Goal: Transaction & Acquisition: Purchase product/service

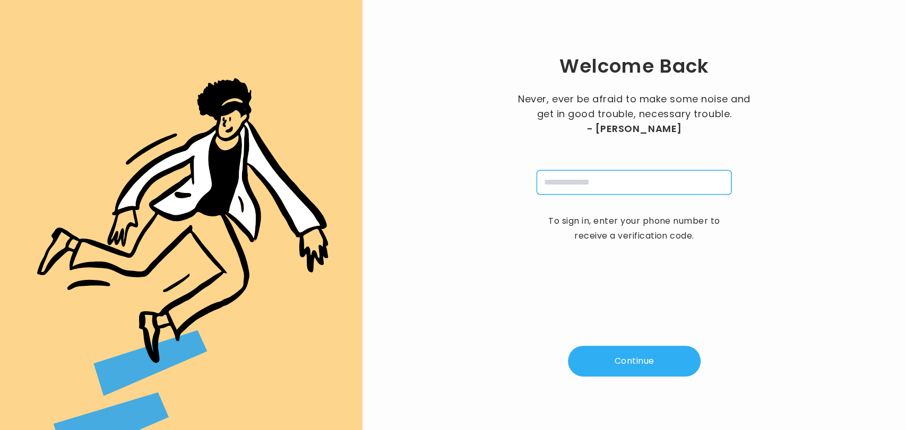
click at [569, 180] on input "tel" at bounding box center [633, 182] width 195 height 24
type input "**********"
click at [620, 361] on button "Continue" at bounding box center [634, 361] width 133 height 31
type input "*"
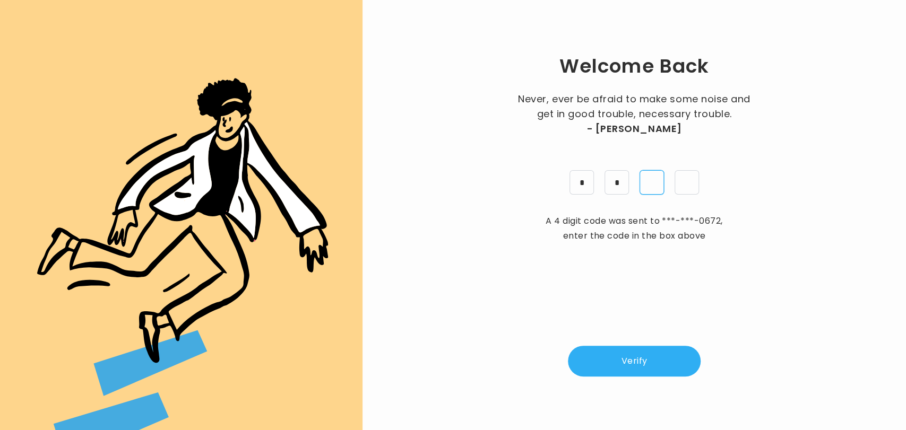
type input "*"
click at [626, 356] on button "Verify" at bounding box center [634, 361] width 133 height 31
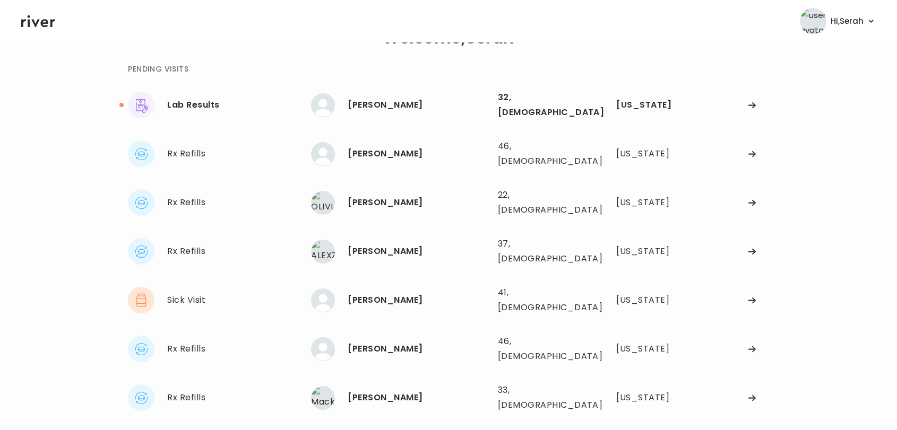
scroll to position [35, 0]
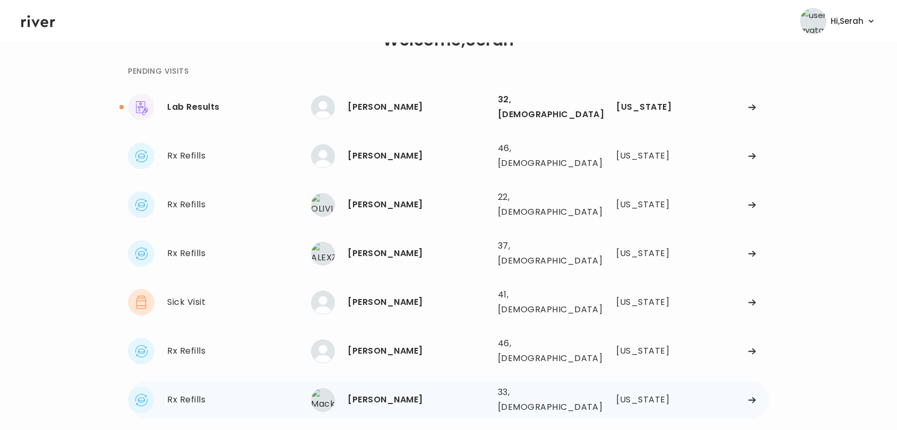
click at [367, 393] on div "Mackenzie Scott" at bounding box center [418, 400] width 141 height 15
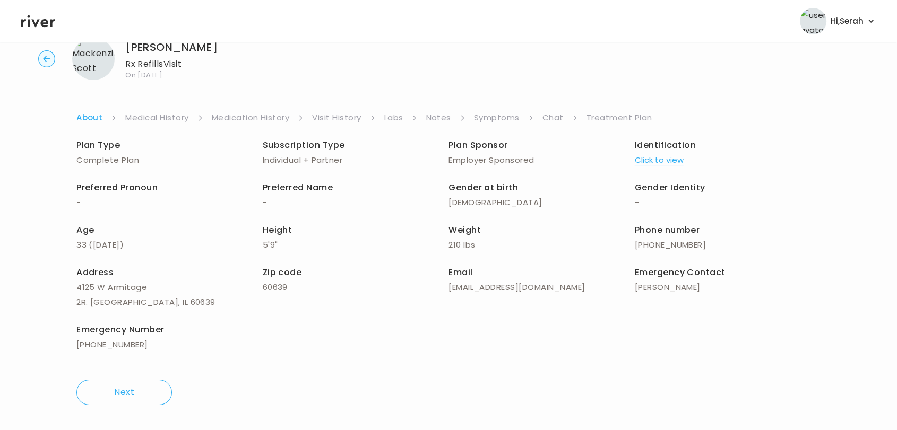
click at [499, 115] on link "Symptoms" at bounding box center [497, 117] width 46 height 15
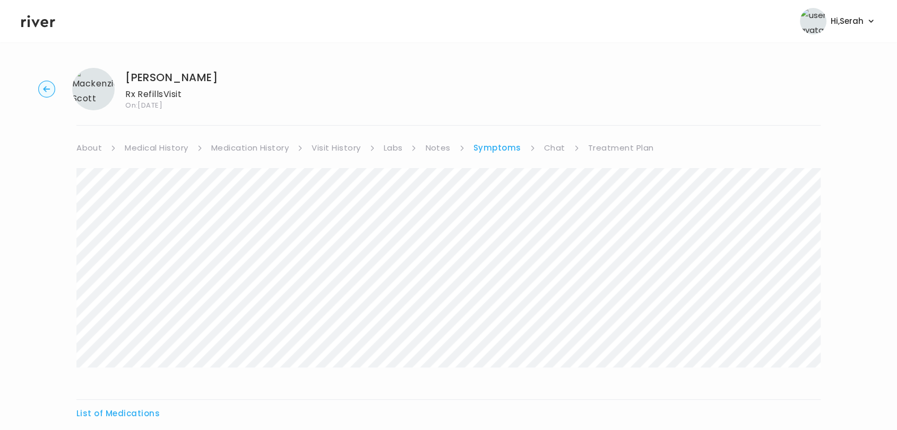
scroll to position [115, 0]
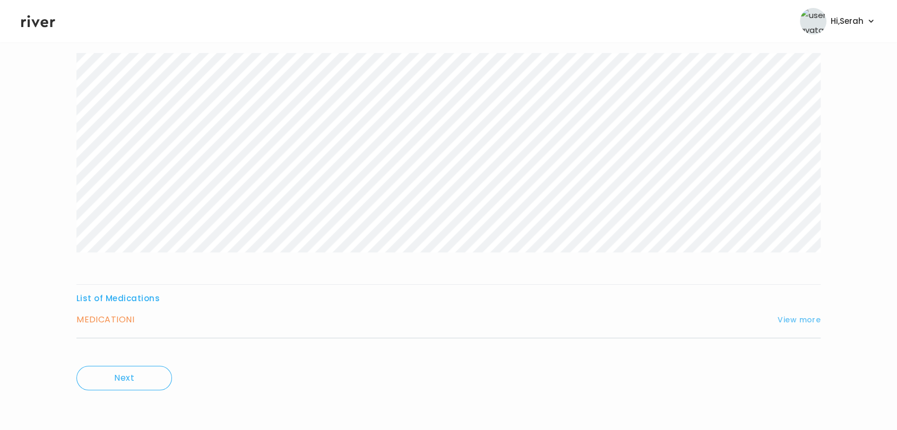
click at [793, 317] on button "View more" at bounding box center [798, 320] width 43 height 13
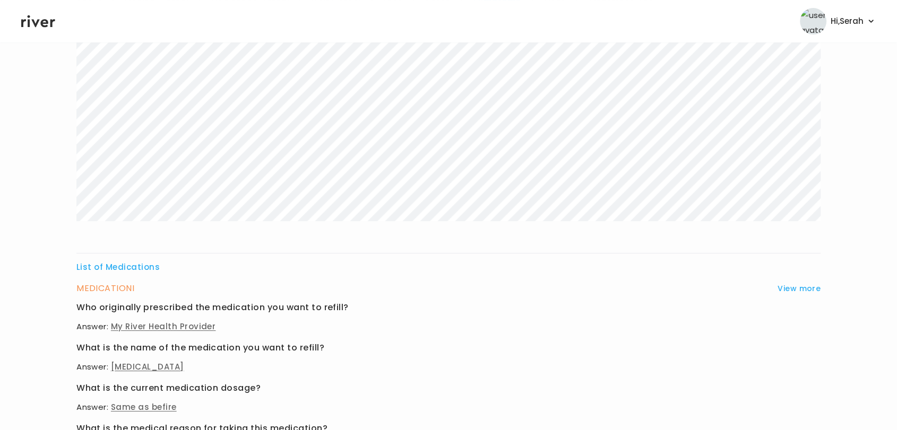
scroll to position [0, 0]
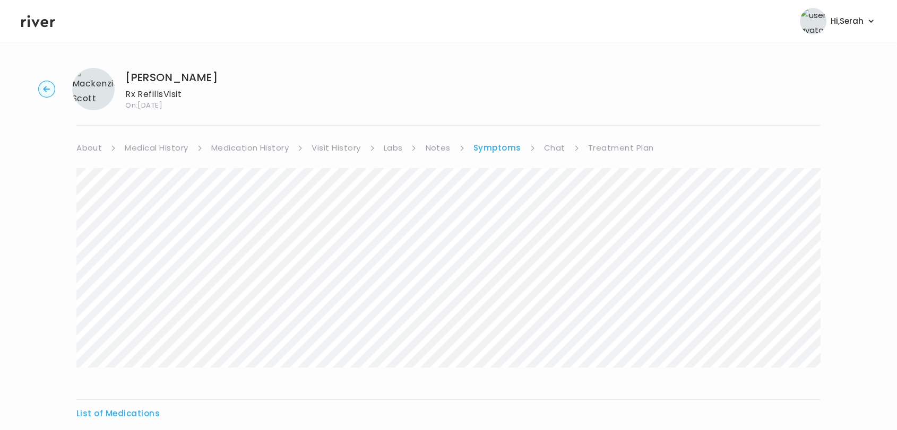
click at [266, 149] on link "Medication History" at bounding box center [250, 148] width 78 height 15
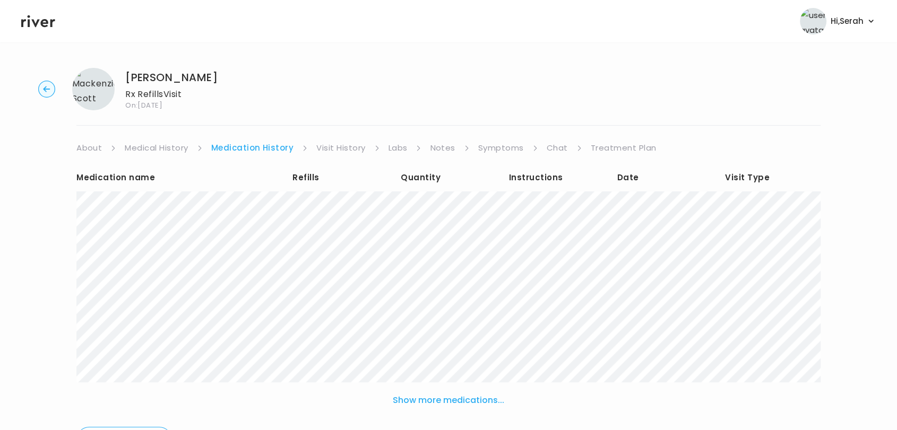
click at [519, 150] on li "Symptoms" at bounding box center [508, 148] width 60 height 15
click at [504, 149] on link "Symptoms" at bounding box center [501, 148] width 46 height 15
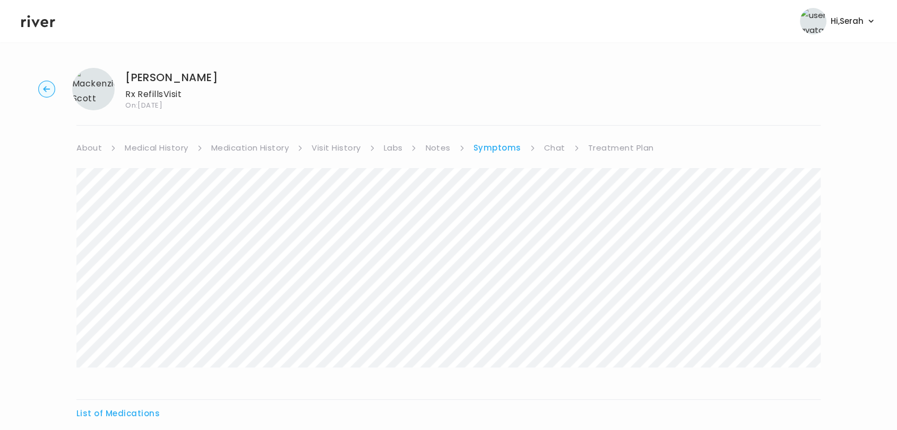
click at [551, 144] on link "Chat" at bounding box center [554, 148] width 21 height 15
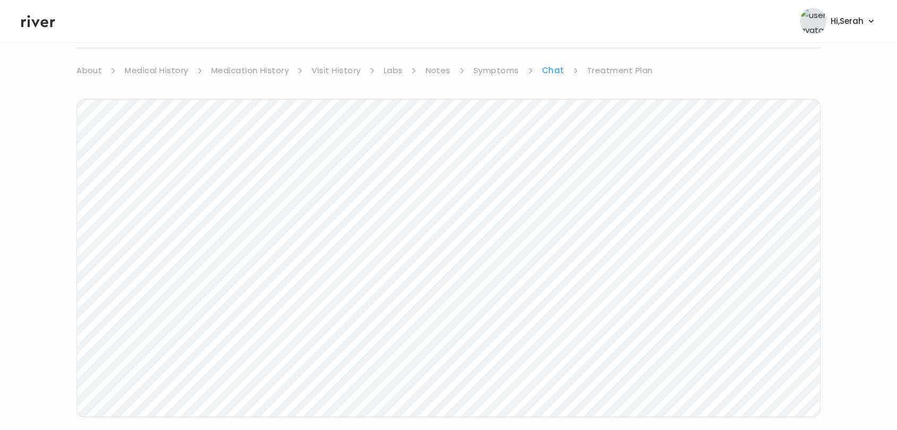
click at [481, 65] on link "Symptoms" at bounding box center [496, 70] width 46 height 15
click at [548, 70] on link "Chat" at bounding box center [554, 70] width 21 height 15
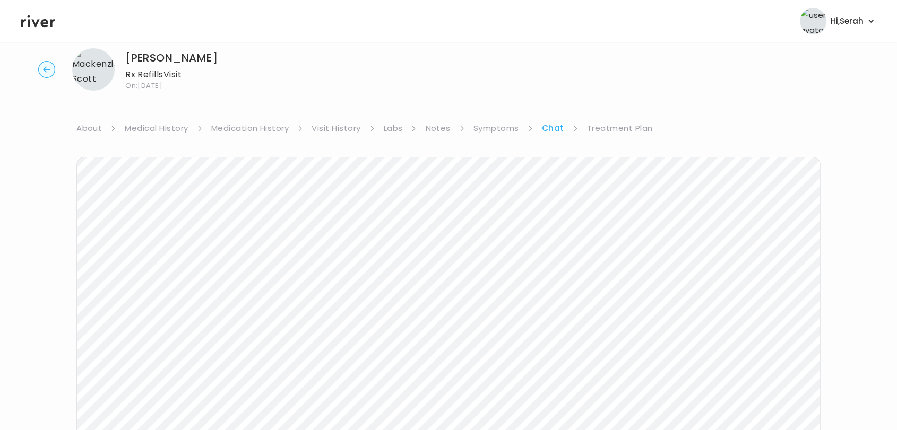
scroll to position [17, 0]
click at [253, 135] on link "Medication History" at bounding box center [250, 131] width 78 height 15
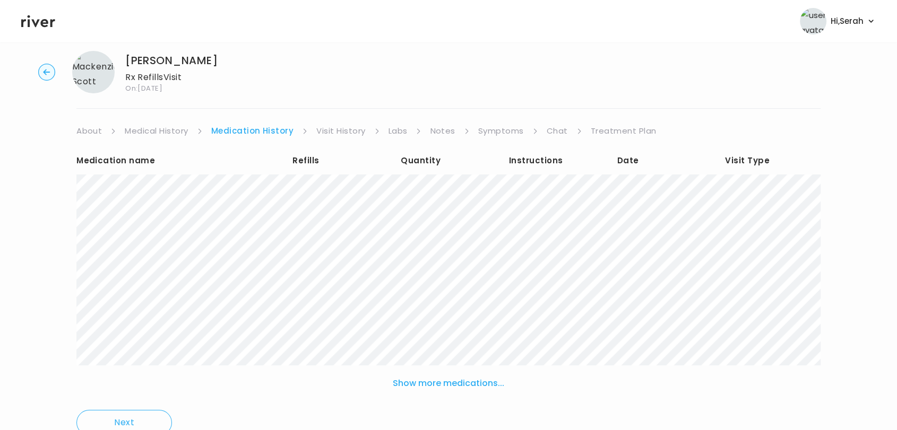
click at [344, 134] on link "Visit History" at bounding box center [340, 131] width 49 height 15
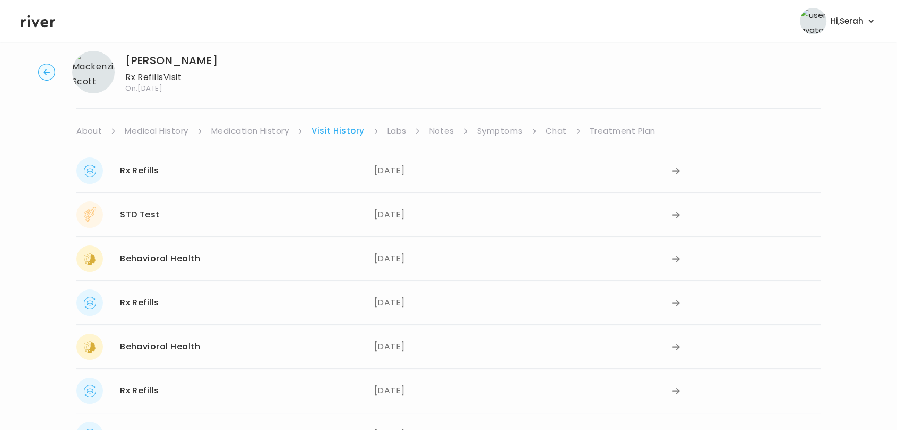
click at [183, 125] on link "Medical History" at bounding box center [156, 131] width 63 height 15
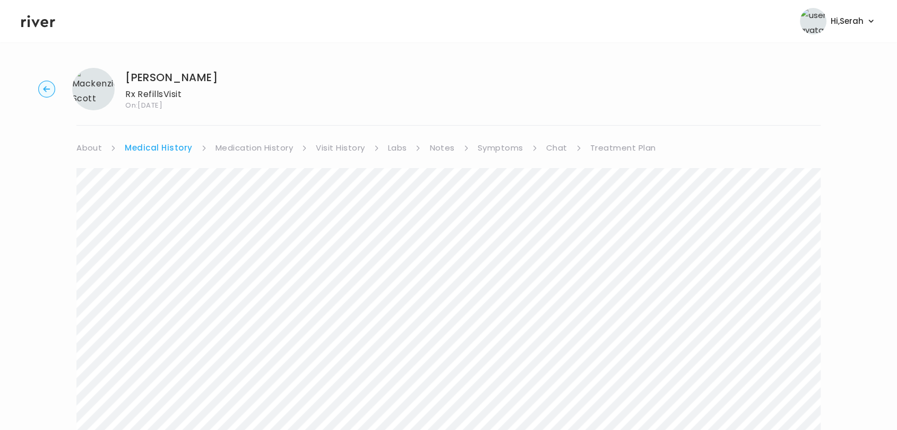
click at [229, 136] on div "Mackenzie Scott Rx Refills Visit On: 11 Sep 2025 About Medical History Medicati…" at bounding box center [448, 364] width 897 height 610
click at [325, 146] on link "Visit History" at bounding box center [340, 148] width 49 height 15
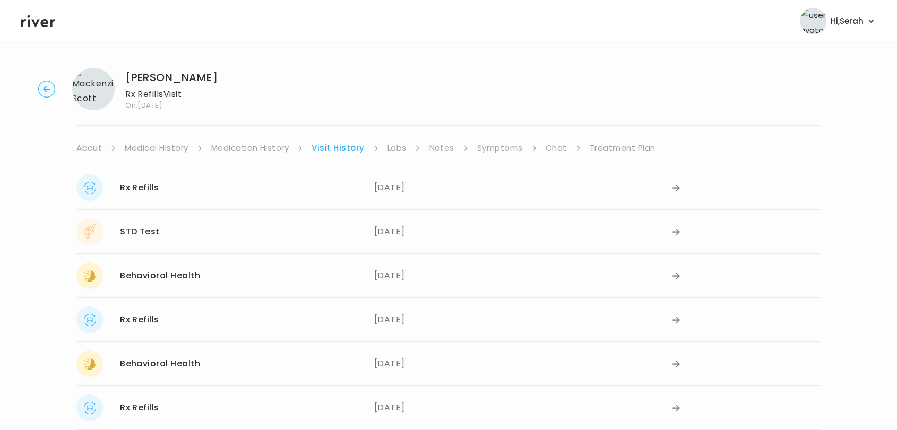
click at [336, 151] on link "Visit History" at bounding box center [337, 148] width 53 height 15
click at [243, 146] on link "Medication History" at bounding box center [250, 148] width 78 height 15
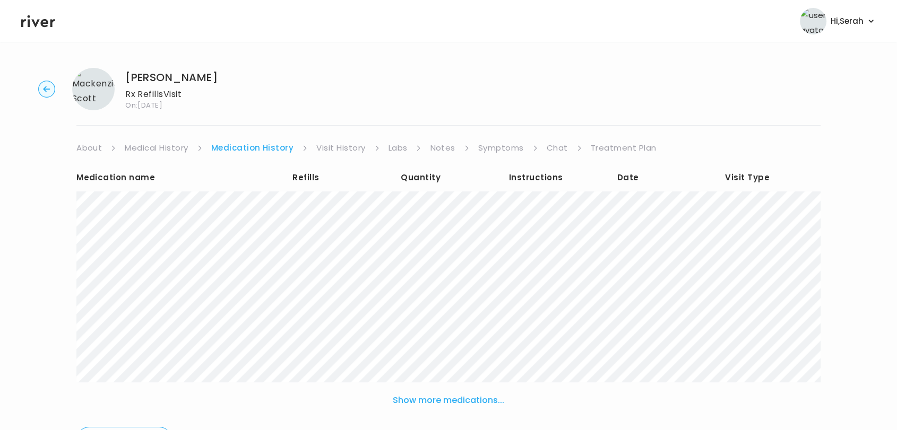
click at [340, 145] on link "Visit History" at bounding box center [340, 148] width 49 height 15
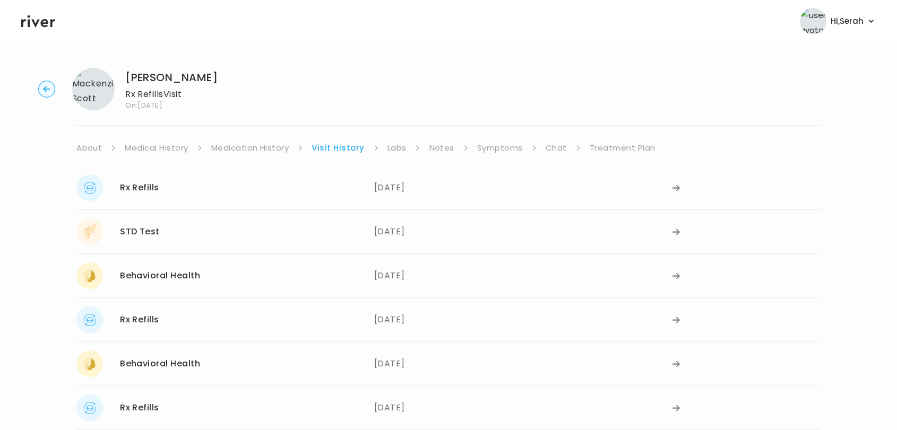
click at [267, 144] on link "Medication History" at bounding box center [250, 148] width 78 height 15
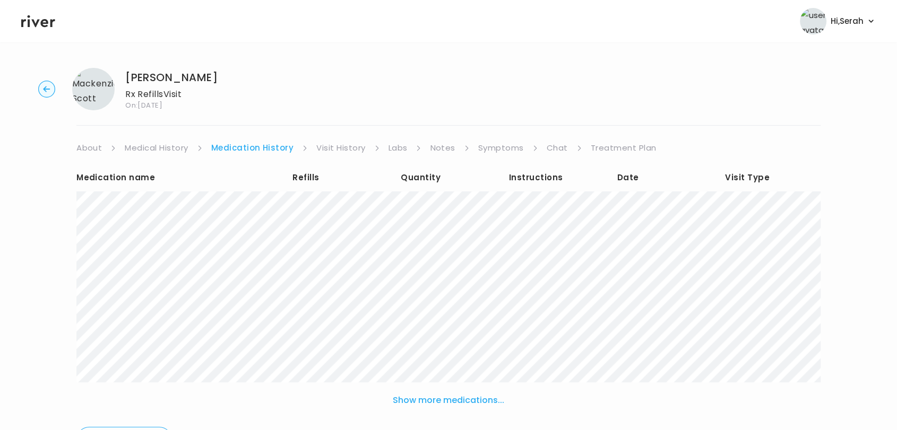
click at [171, 144] on link "Medical History" at bounding box center [156, 148] width 63 height 15
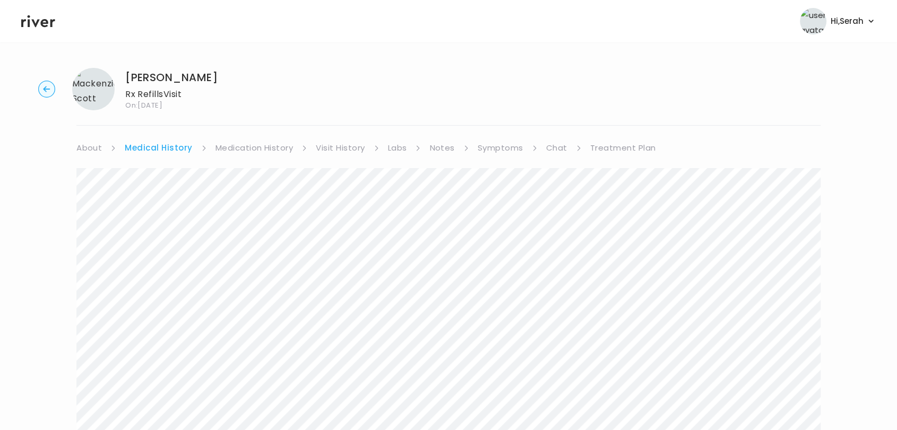
click at [257, 150] on link "Medication History" at bounding box center [254, 148] width 78 height 15
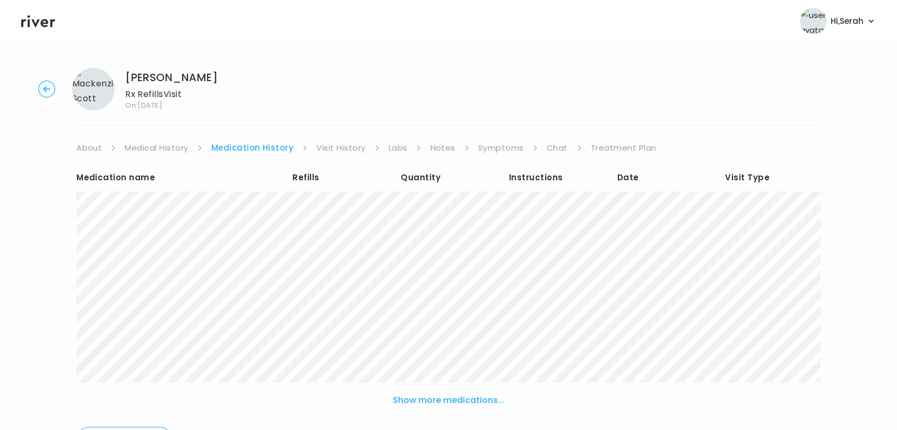
click at [325, 148] on link "Visit History" at bounding box center [340, 148] width 49 height 15
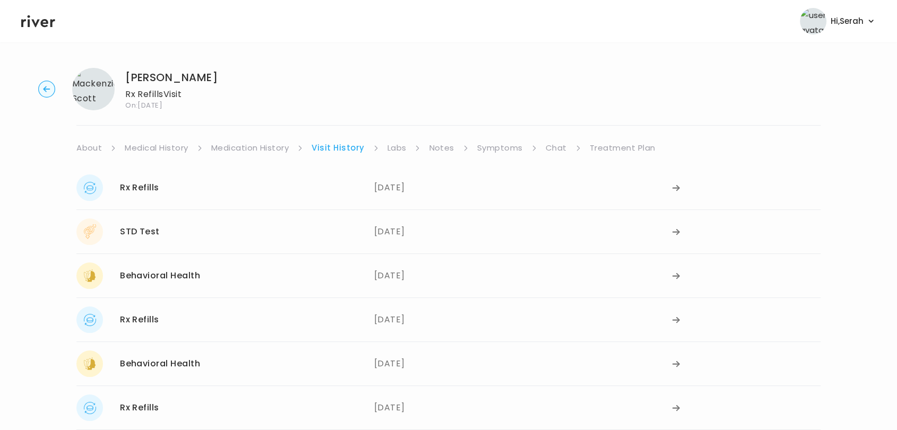
click at [582, 146] on ul "About Medical History Medication History Visit History Labs Notes Symptoms Chat…" at bounding box center [448, 148] width 744 height 15
click at [611, 149] on link "Treatment Plan" at bounding box center [623, 148] width 66 height 15
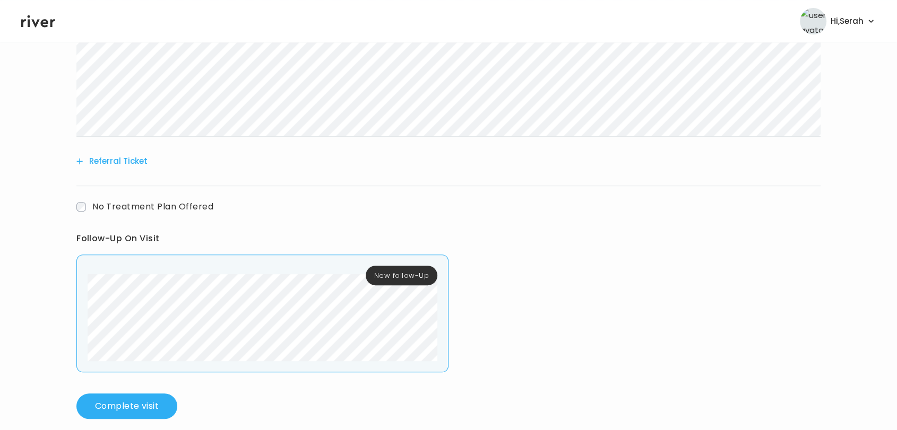
scroll to position [464, 0]
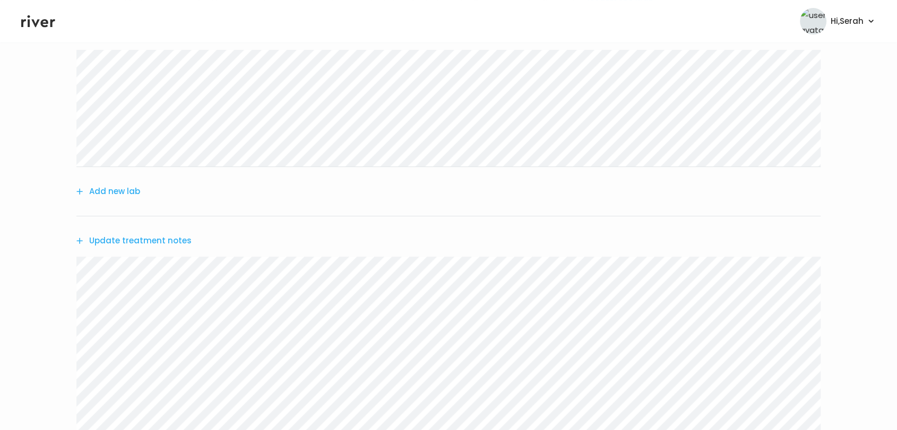
scroll to position [477, 0]
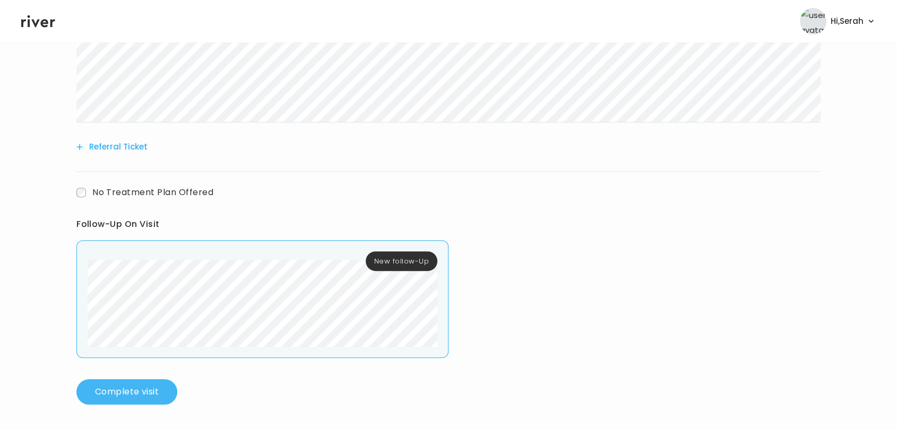
click at [123, 395] on button "Complete visit" at bounding box center [126, 391] width 101 height 25
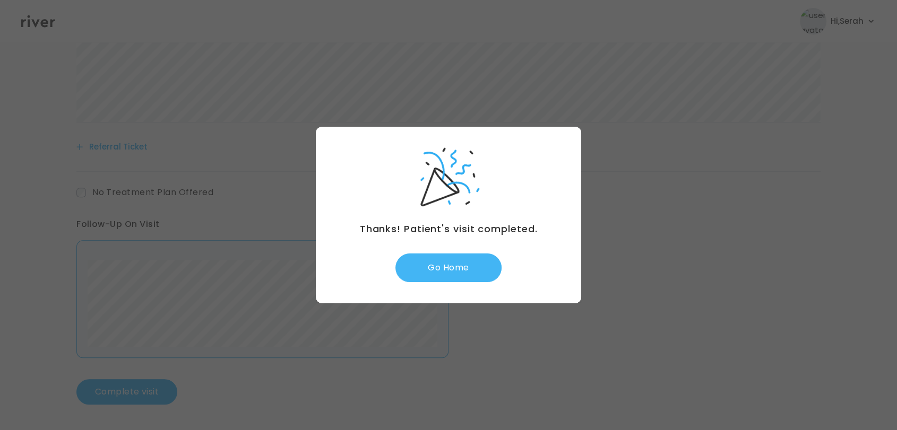
click at [449, 265] on button "Go Home" at bounding box center [448, 268] width 106 height 29
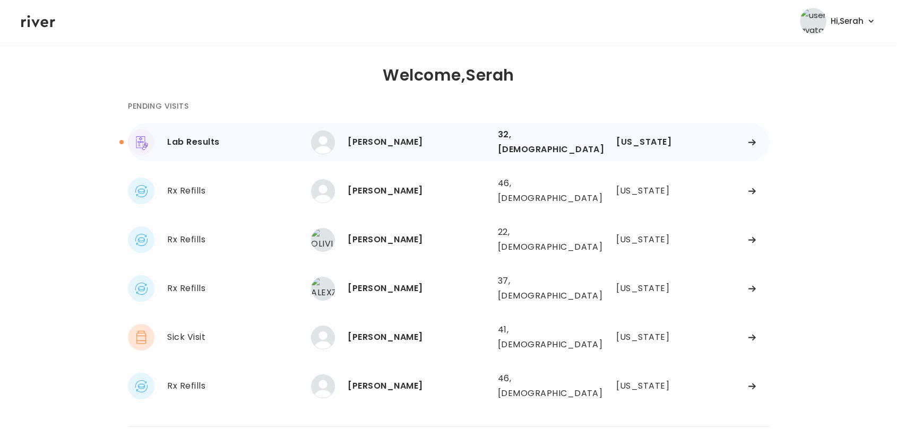
click at [382, 136] on div "Whitney Day" at bounding box center [418, 142] width 141 height 15
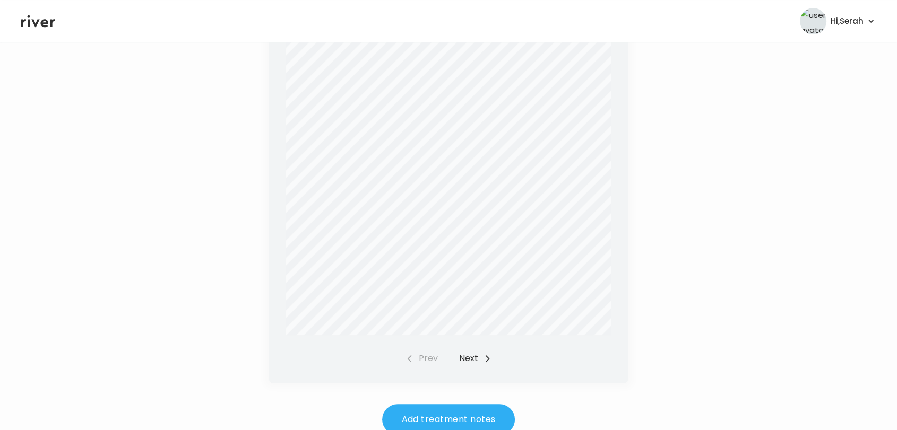
scroll to position [378, 0]
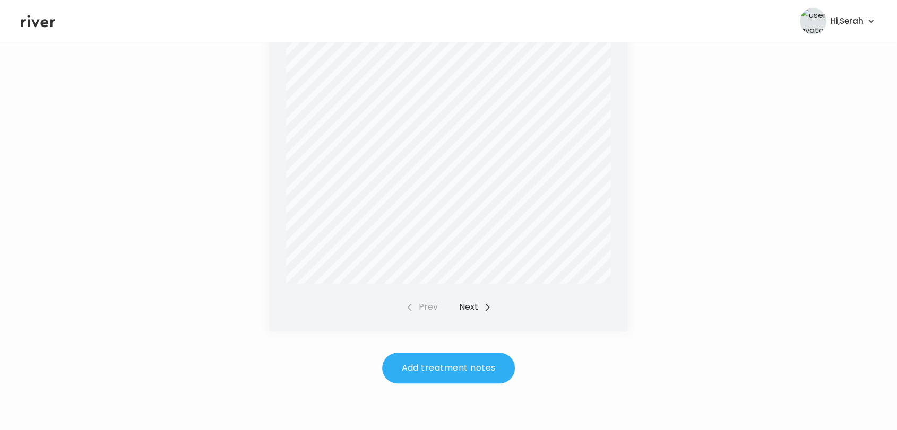
click at [467, 300] on button "Next" at bounding box center [475, 307] width 32 height 15
click at [34, 20] on icon at bounding box center [38, 21] width 34 height 16
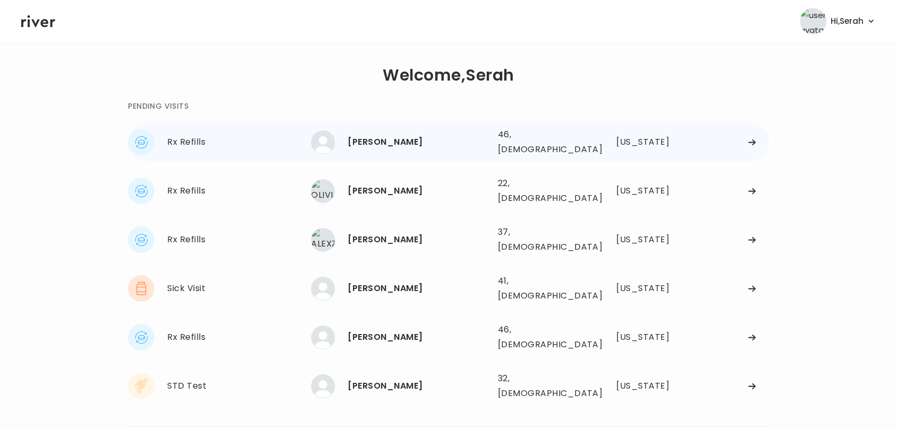
click at [389, 136] on div "Mary Paige" at bounding box center [418, 142] width 141 height 15
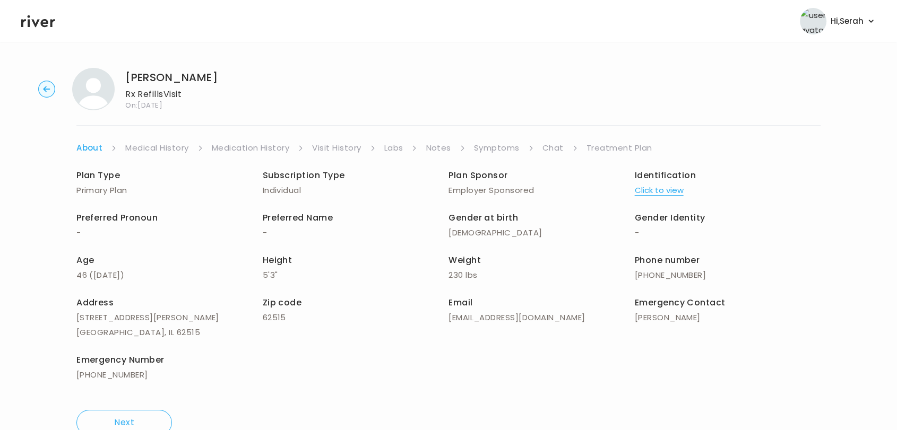
click at [394, 145] on link "Labs" at bounding box center [393, 148] width 19 height 15
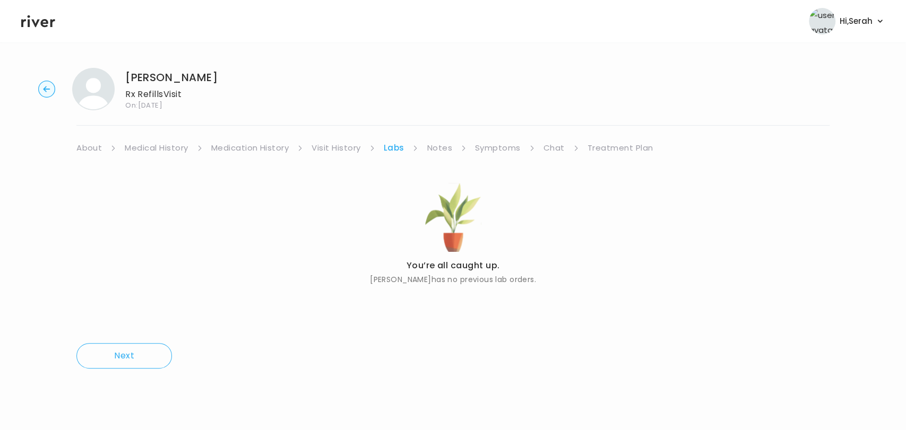
click at [429, 147] on link "Notes" at bounding box center [439, 148] width 25 height 15
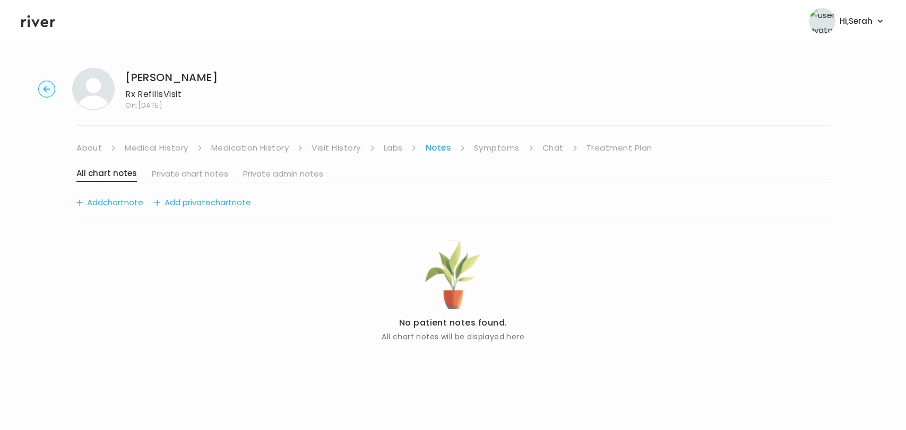
click at [501, 148] on link "Symptoms" at bounding box center [497, 148] width 46 height 15
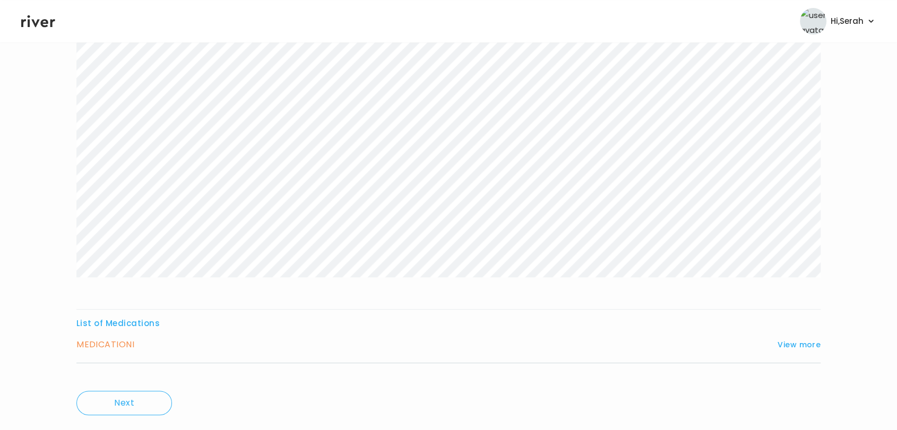
scroll to position [148, 0]
click at [794, 358] on button "View more" at bounding box center [798, 357] width 43 height 13
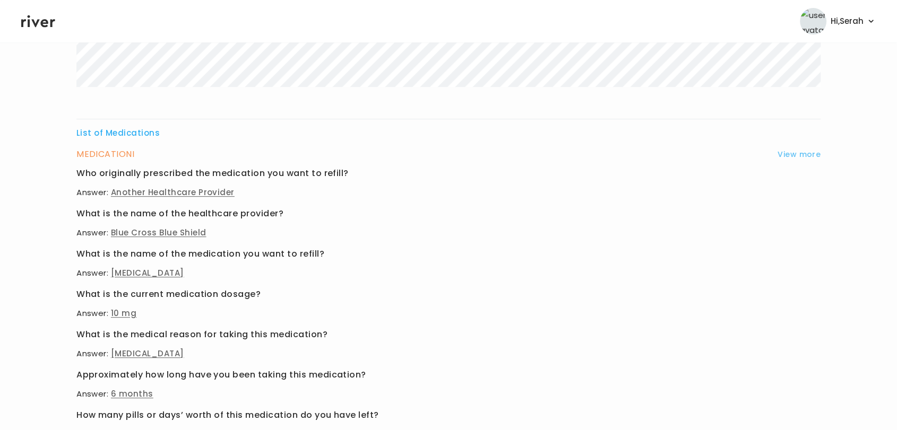
scroll to position [431, 0]
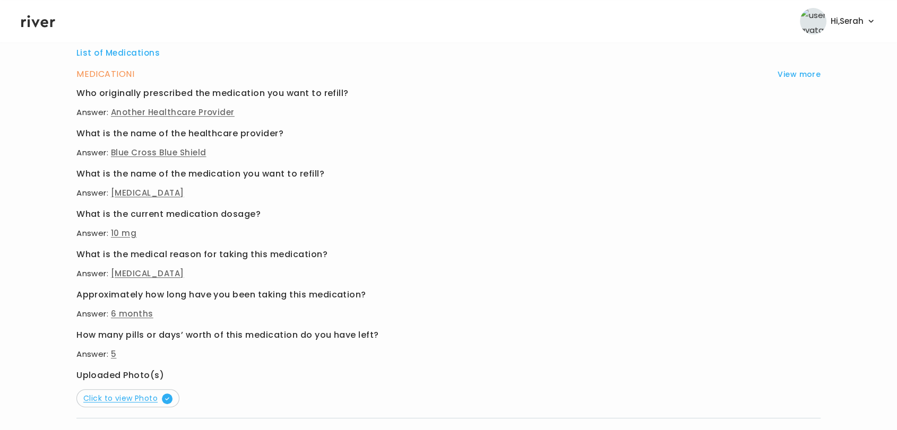
click at [146, 402] on span "Click to view Photo" at bounding box center [127, 398] width 89 height 11
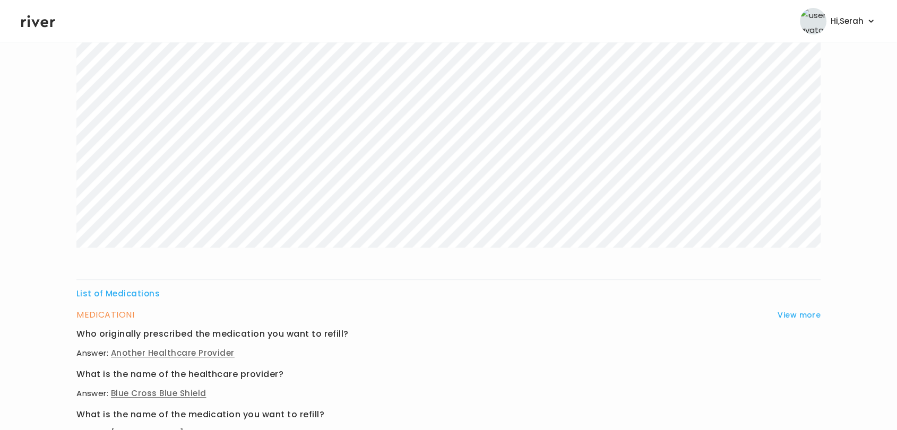
scroll to position [0, 0]
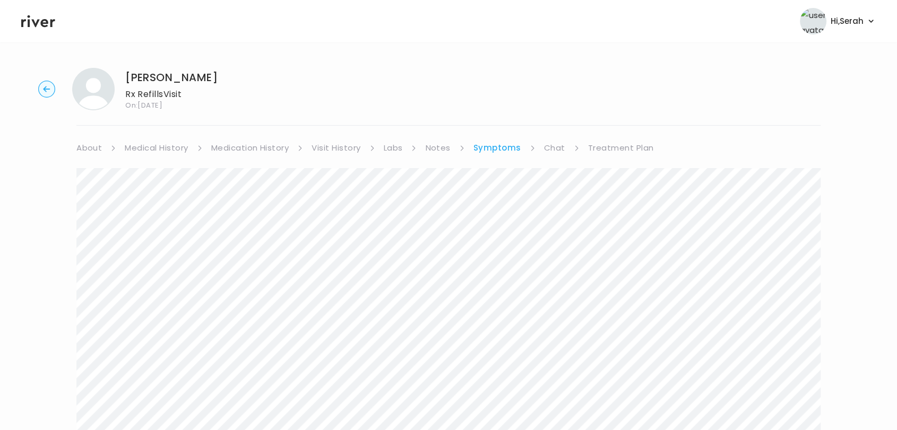
click at [549, 142] on link "Chat" at bounding box center [554, 148] width 21 height 15
click at [607, 145] on link "Treatment Plan" at bounding box center [620, 148] width 66 height 15
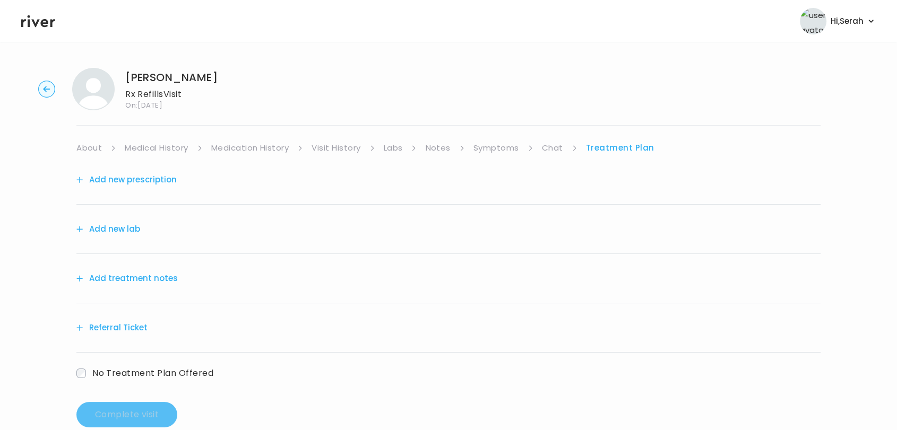
click at [127, 282] on button "Add treatment notes" at bounding box center [126, 278] width 101 height 15
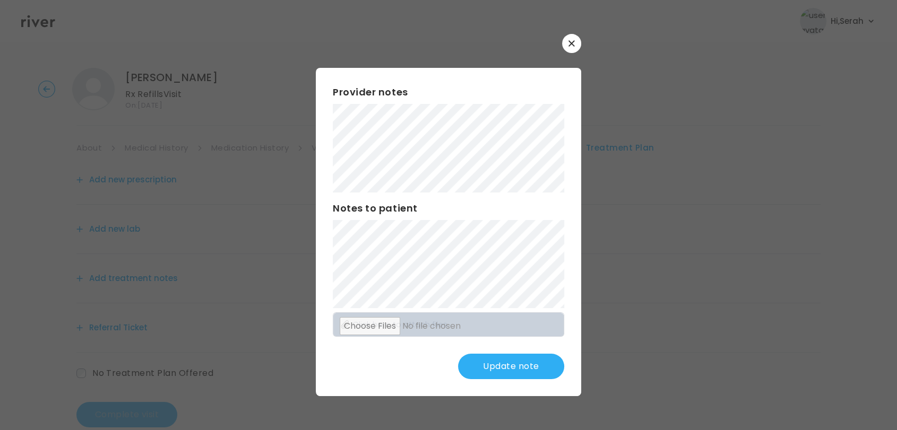
click at [314, 224] on div "​ Provider notes Notes to patient Click here to attach files Update note" at bounding box center [448, 215] width 897 height 430
click at [495, 375] on button "Update note" at bounding box center [511, 366] width 106 height 25
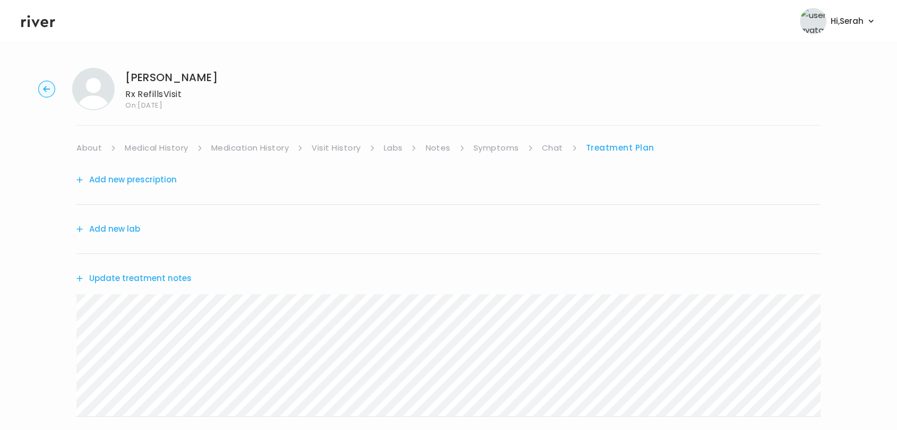
click at [395, 143] on link "Labs" at bounding box center [393, 148] width 19 height 15
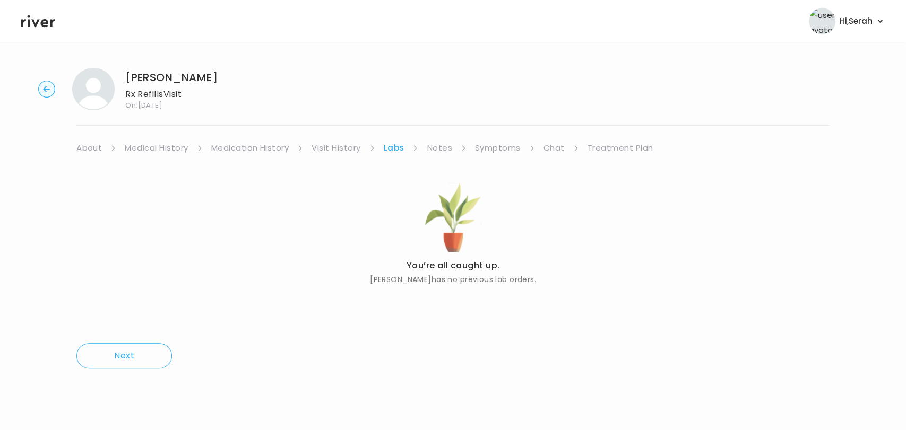
click at [284, 150] on link "Medication History" at bounding box center [250, 148] width 78 height 15
click at [181, 145] on link "Medical History" at bounding box center [156, 148] width 63 height 15
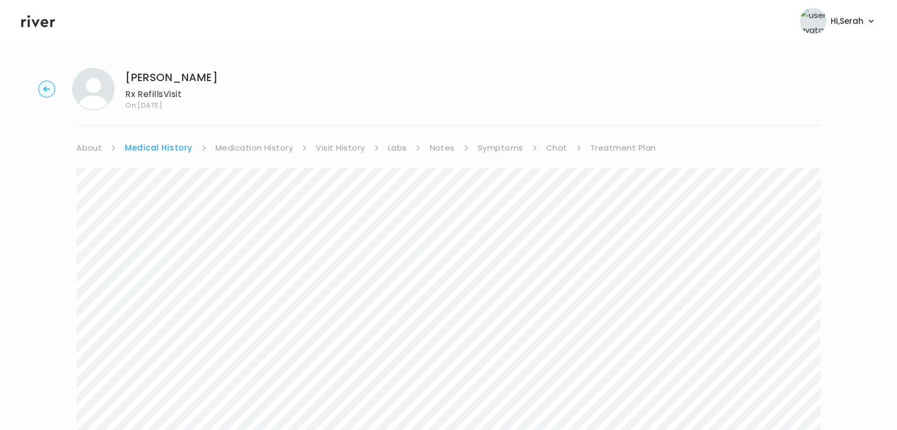
click at [337, 145] on link "Visit History" at bounding box center [340, 148] width 49 height 15
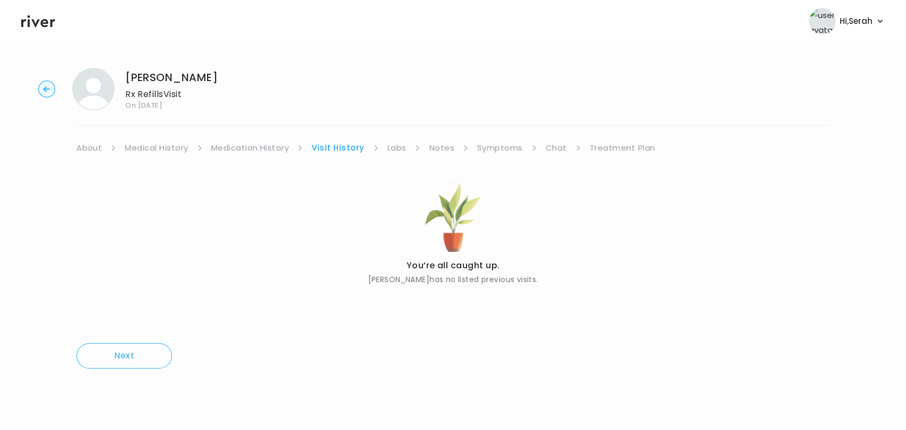
click at [386, 138] on div "Mary Paige Rx Refills Visit On: 15 Sep 2025 About Medical History Medication Hi…" at bounding box center [453, 218] width 906 height 318
click at [392, 145] on link "Labs" at bounding box center [396, 148] width 19 height 15
click at [392, 145] on link "Labs" at bounding box center [394, 148] width 21 height 15
click at [440, 145] on link "Notes" at bounding box center [439, 148] width 25 height 15
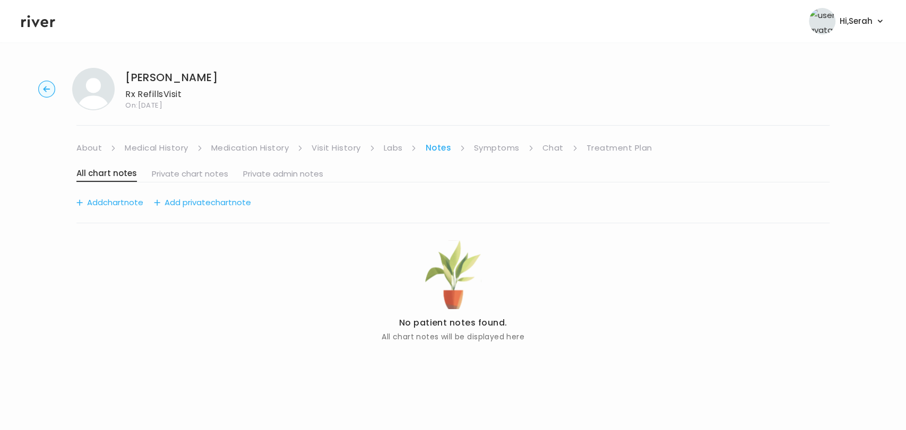
click at [486, 145] on link "Symptoms" at bounding box center [497, 148] width 46 height 15
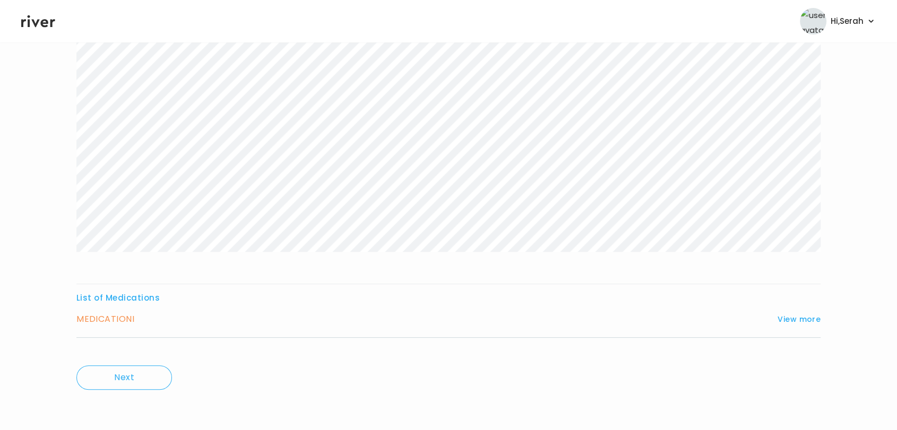
scroll to position [166, 0]
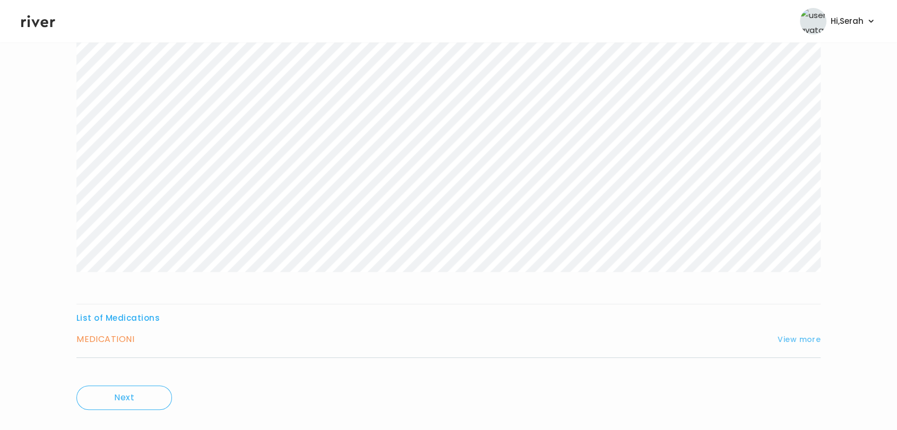
click at [802, 343] on button "View more" at bounding box center [798, 339] width 43 height 13
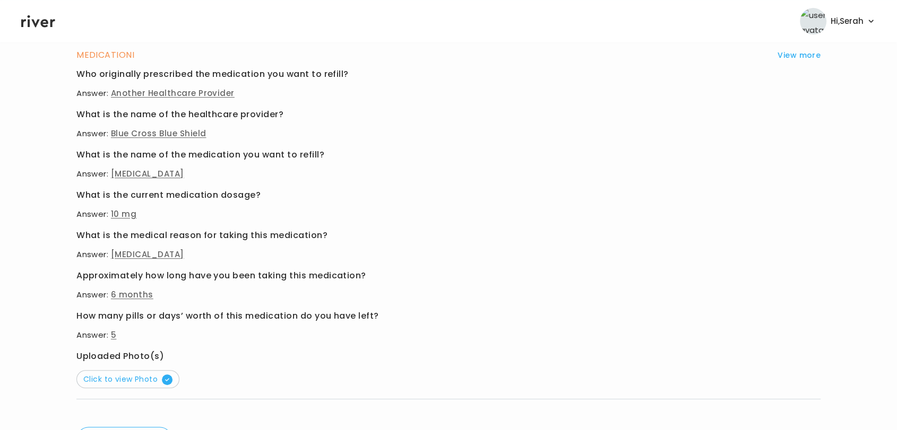
scroll to position [455, 0]
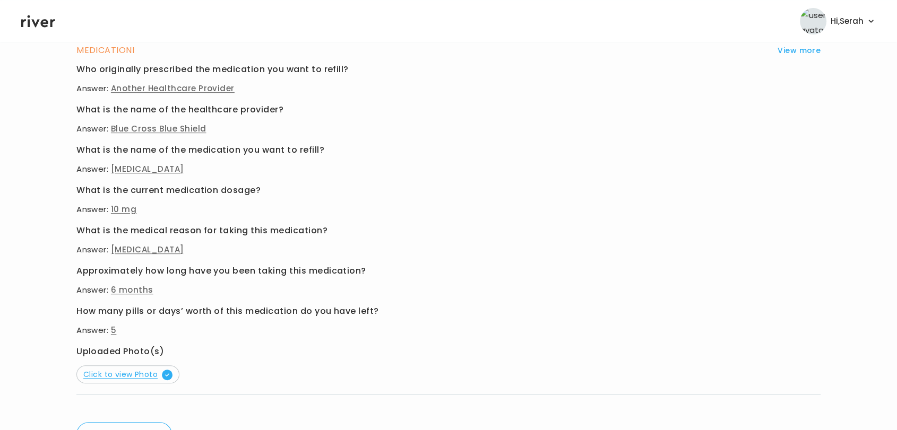
click at [156, 371] on span "Click to view Photo" at bounding box center [127, 374] width 89 height 11
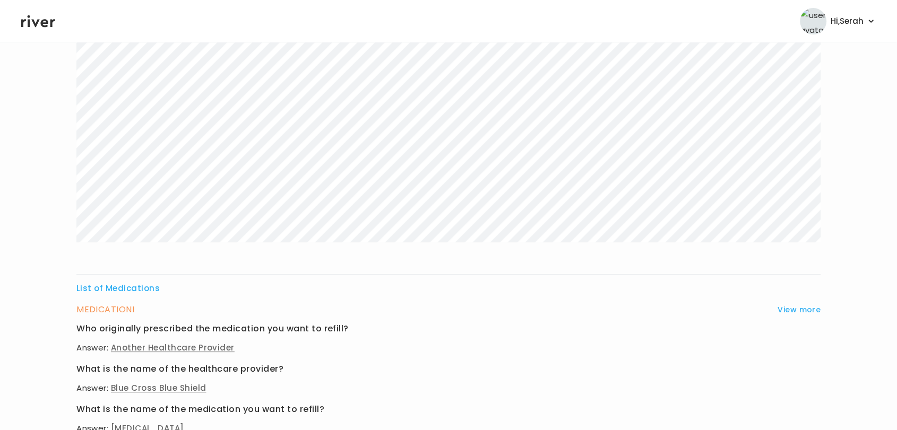
scroll to position [0, 0]
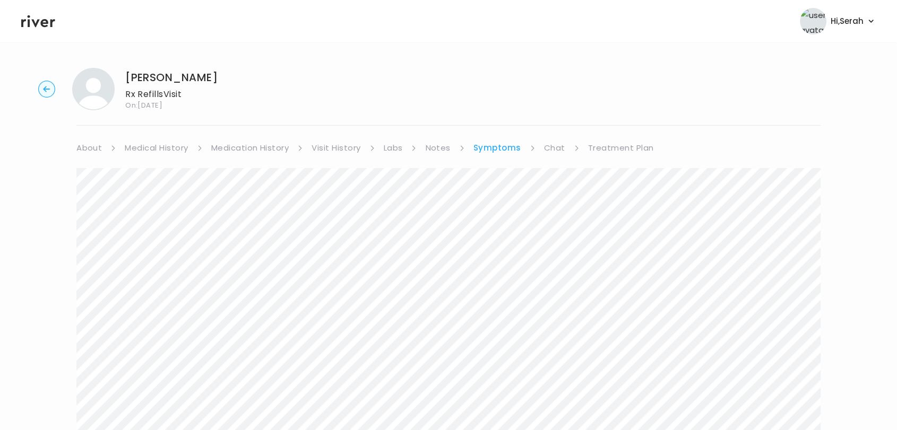
click at [607, 148] on link "Treatment Plan" at bounding box center [621, 148] width 66 height 15
click at [134, 278] on button "Update treatment notes" at bounding box center [133, 278] width 115 height 15
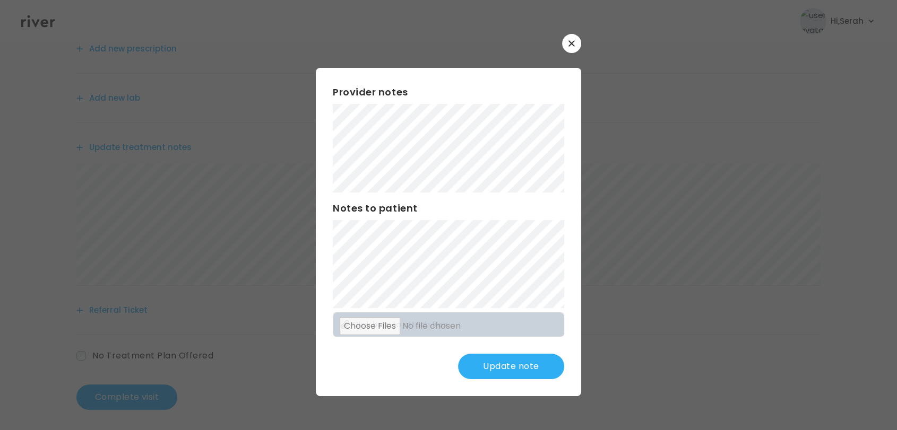
scroll to position [136, 0]
click at [533, 370] on button "Update note" at bounding box center [511, 366] width 106 height 25
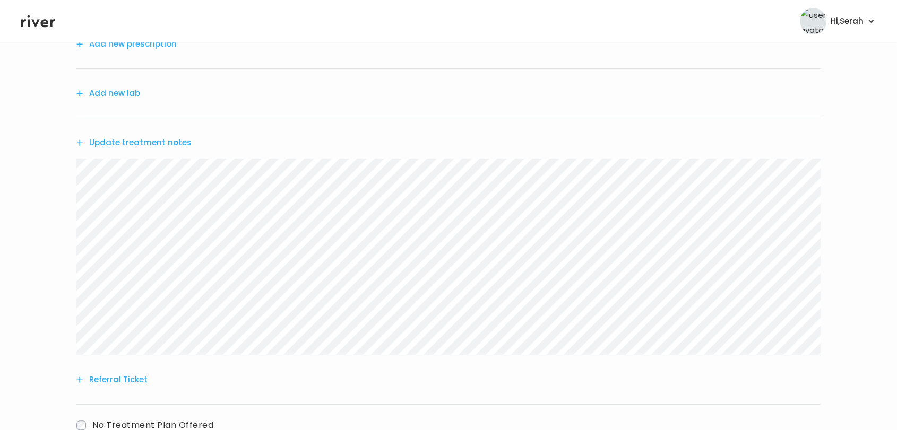
scroll to position [0, 0]
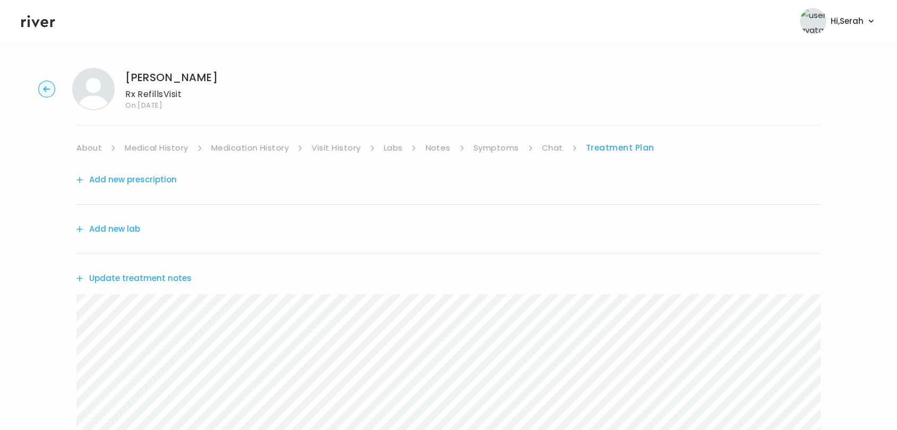
click at [118, 231] on button "Add new lab" at bounding box center [108, 229] width 64 height 15
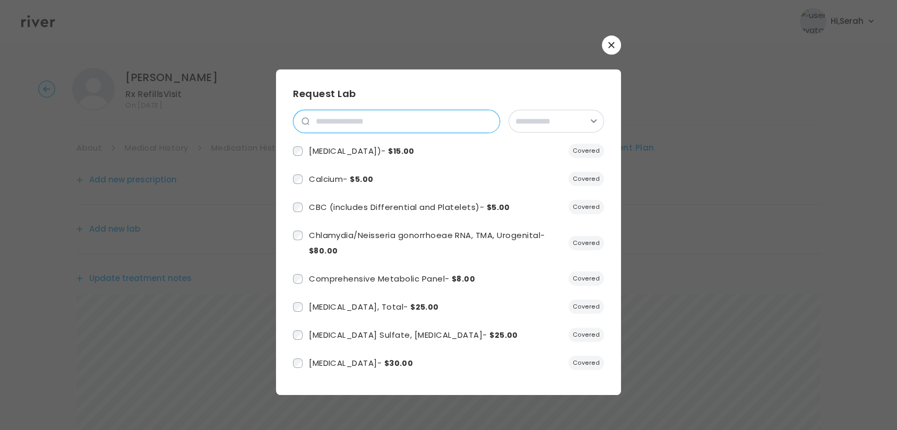
click at [373, 120] on input "search" at bounding box center [404, 121] width 190 height 22
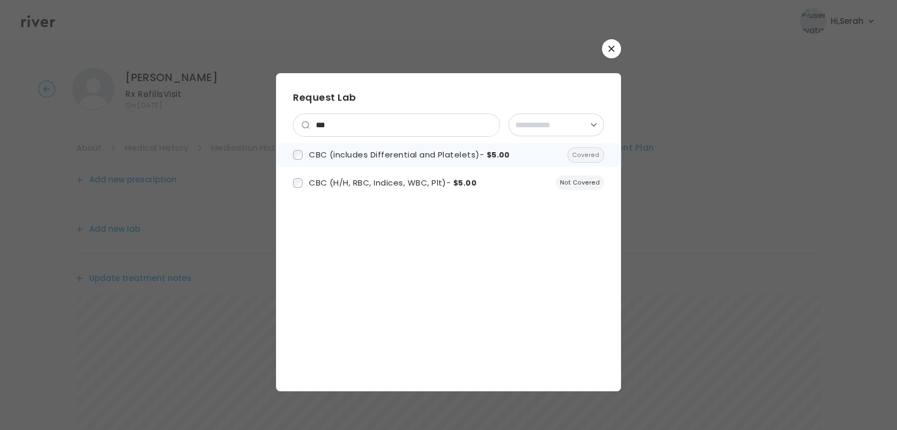
click at [369, 155] on span "CBC (includes Differential and Platelets) - $5.00" at bounding box center [409, 154] width 201 height 11
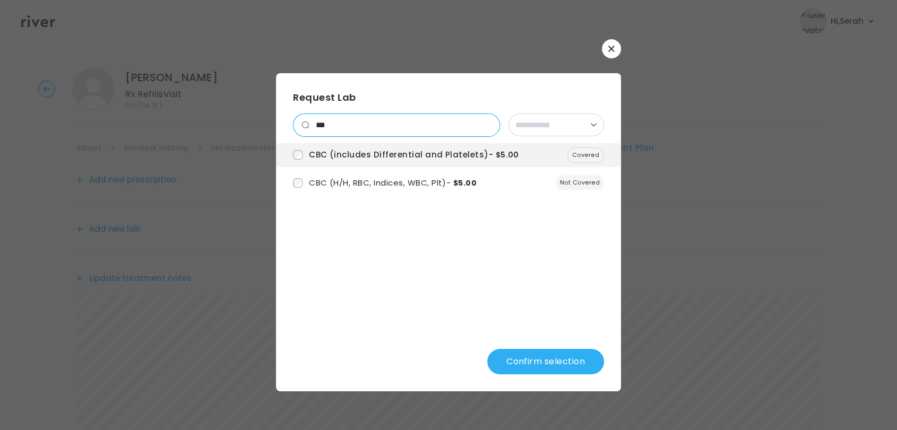
click at [387, 133] on input "***" at bounding box center [404, 125] width 190 height 22
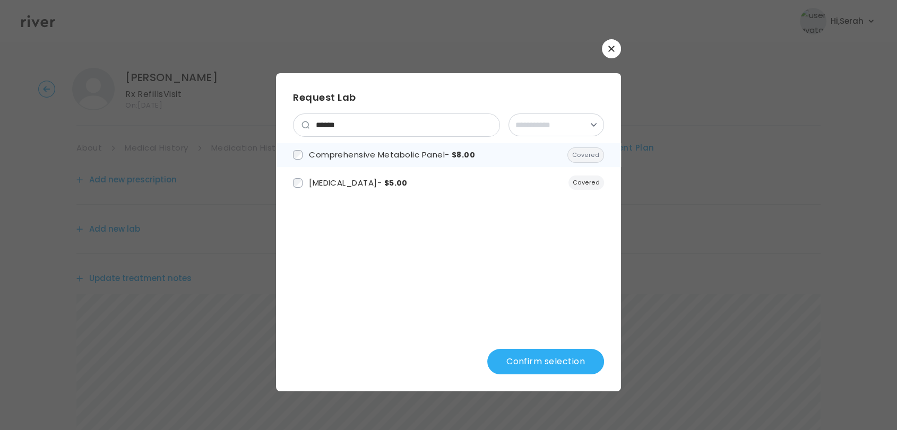
click at [389, 157] on span "Comprehensive Metabolic Panel - $8.00" at bounding box center [392, 154] width 166 height 11
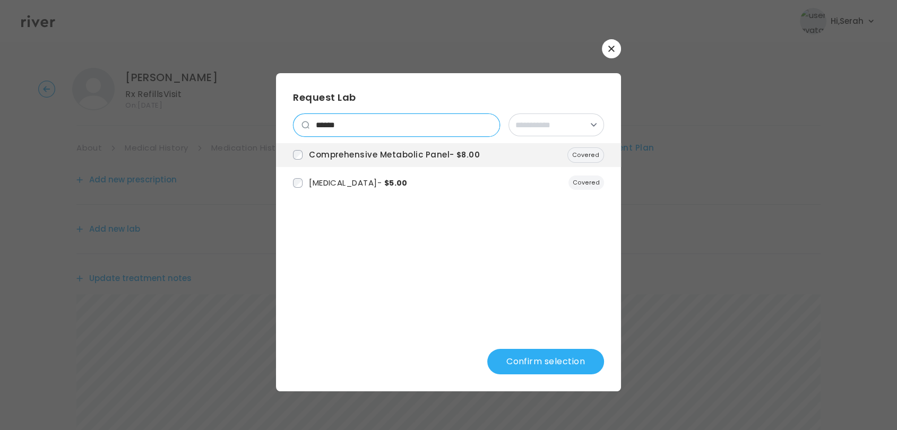
click at [370, 126] on input "******" at bounding box center [404, 125] width 190 height 22
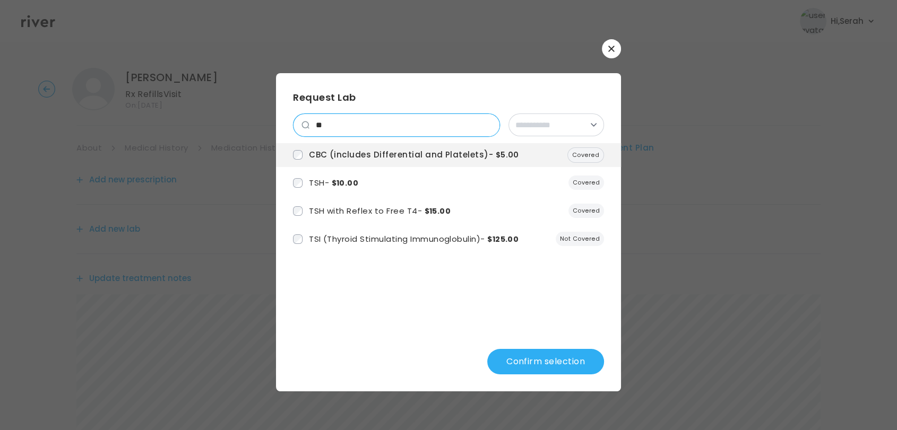
type input "*"
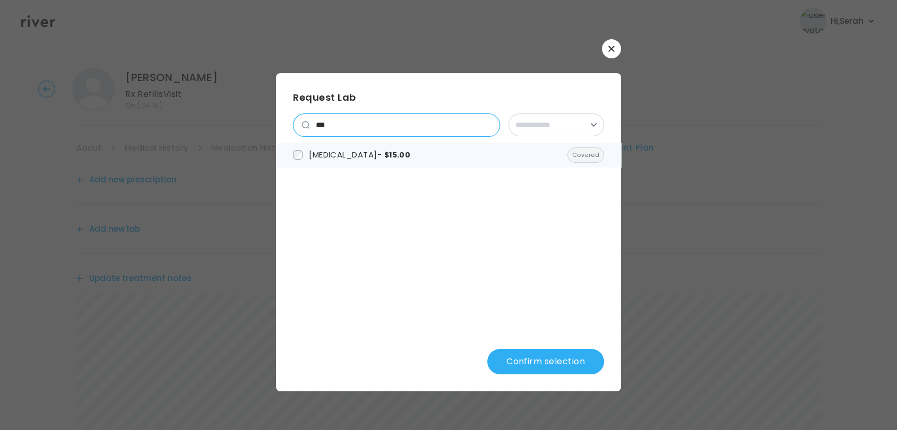
type input "***"
click at [367, 160] on span "Hemoglobin A1c - $15.00" at bounding box center [359, 154] width 101 height 11
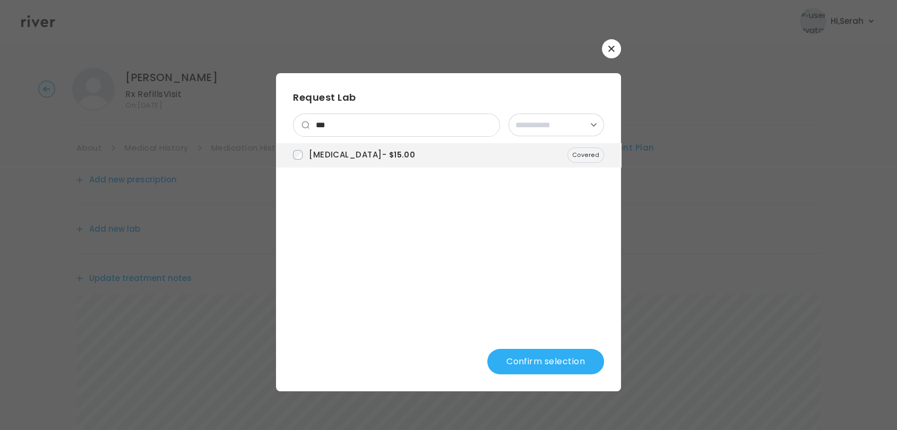
click at [548, 362] on button "Confirm selection" at bounding box center [545, 361] width 117 height 25
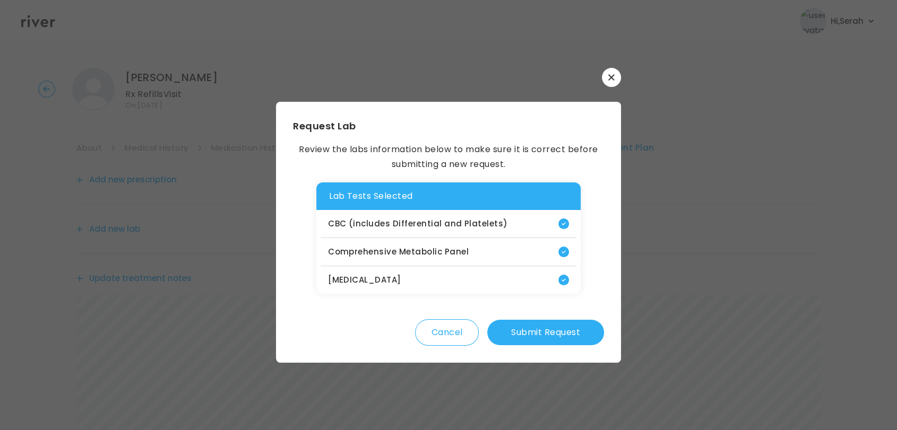
click at [548, 335] on button "Submit Request" at bounding box center [545, 332] width 117 height 25
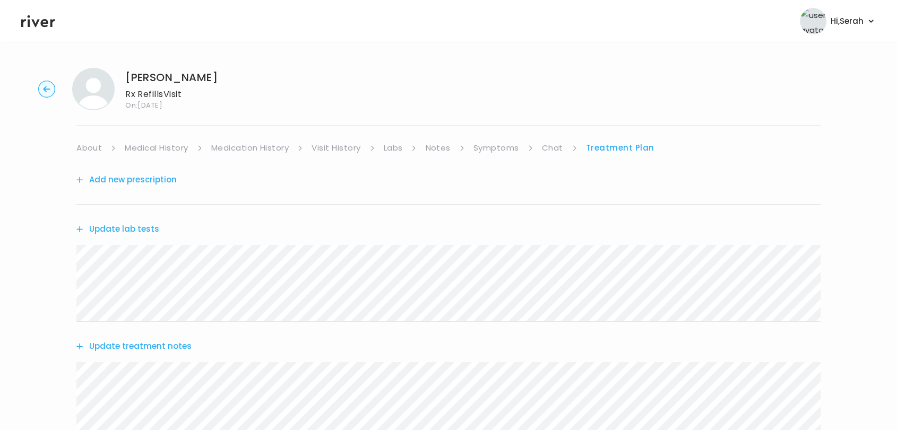
click at [151, 177] on button "Add new prescription" at bounding box center [126, 179] width 100 height 15
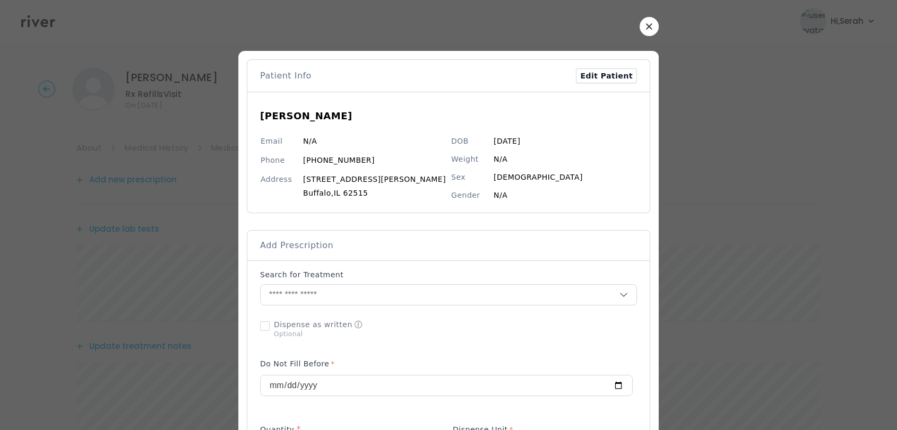
click at [646, 23] on icon "button" at bounding box center [649, 26] width 6 height 6
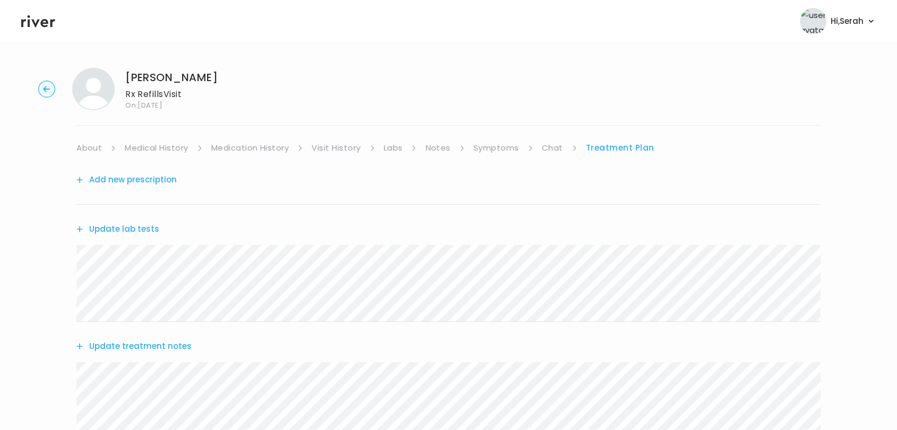
click at [484, 146] on link "Symptoms" at bounding box center [496, 148] width 46 height 15
click at [602, 152] on link "Treatment Plan" at bounding box center [621, 148] width 66 height 15
click at [142, 179] on button "Add new prescription" at bounding box center [126, 179] width 100 height 15
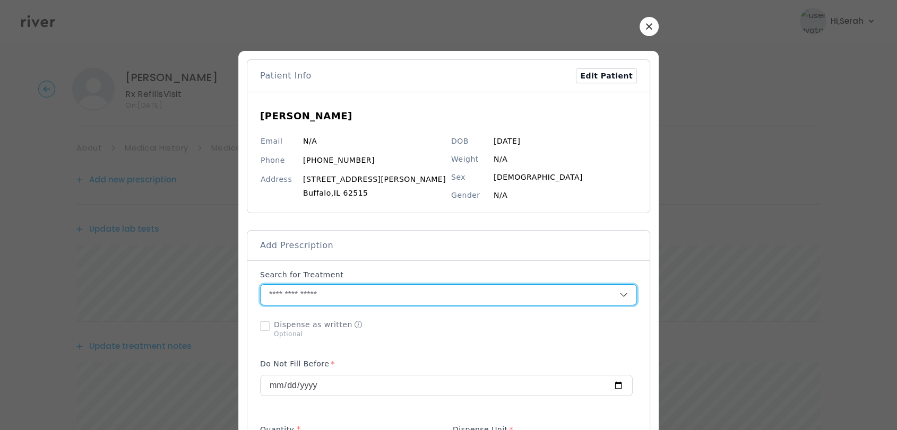
click at [312, 298] on input "text" at bounding box center [440, 295] width 359 height 20
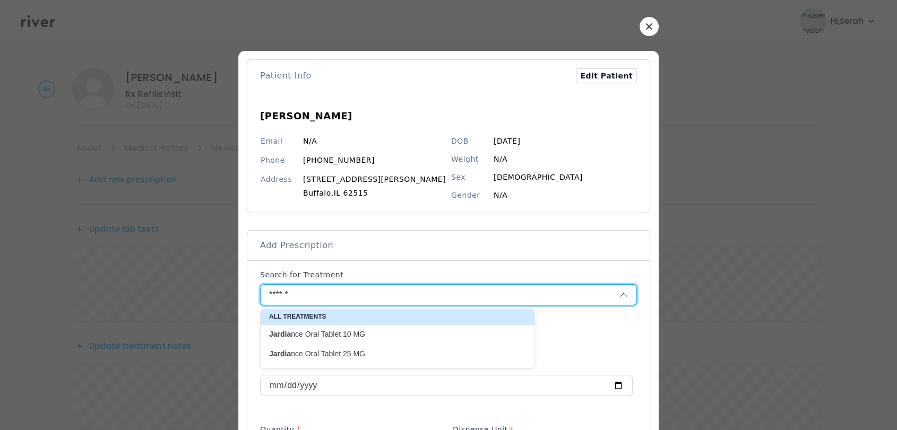
click at [325, 337] on p "Jardia nce Oral Tablet 10 MG" at bounding box center [391, 335] width 244 height 10
type input "**********"
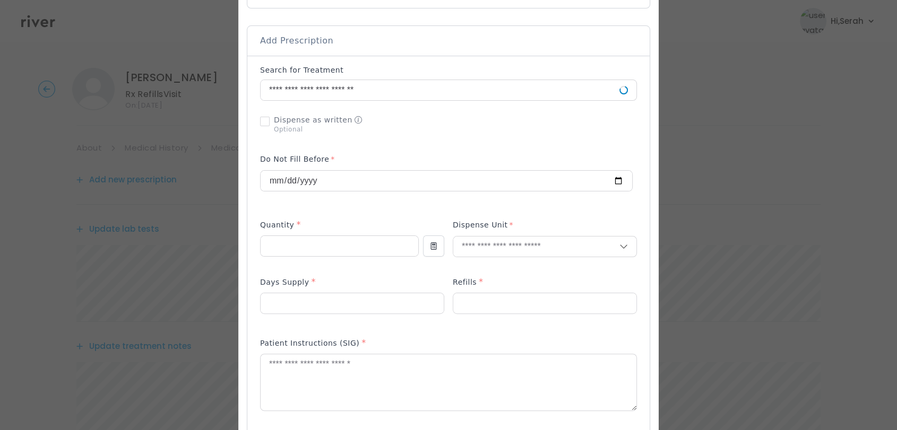
scroll to position [205, 0]
click at [310, 239] on input "number" at bounding box center [340, 246] width 158 height 20
type input "**"
click at [484, 272] on p "Tablet" at bounding box center [524, 268] width 140 height 15
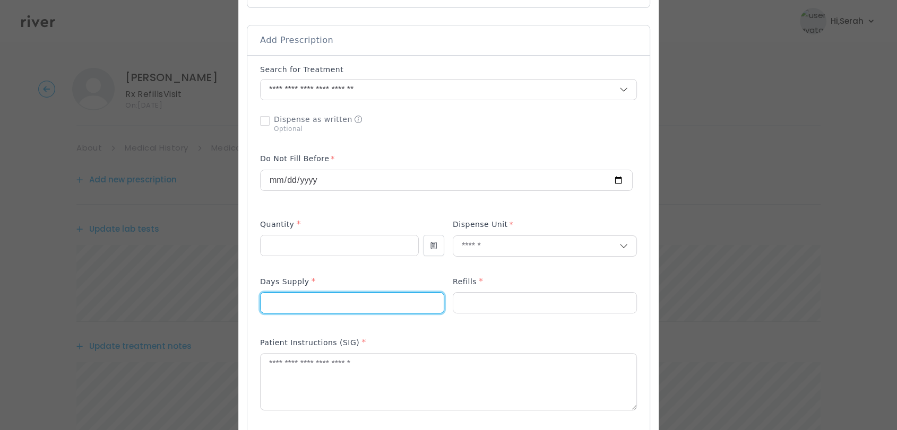
click at [378, 304] on input "number" at bounding box center [352, 303] width 183 height 20
type input "**"
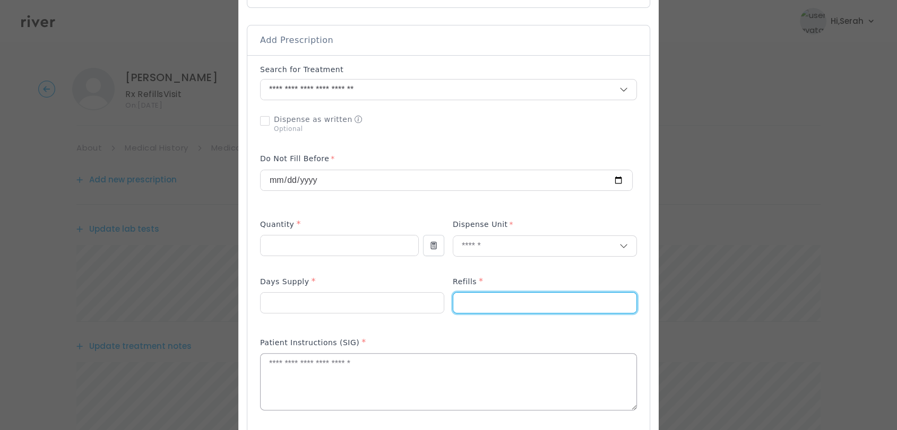
type input "*"
click at [363, 378] on textarea at bounding box center [449, 382] width 376 height 56
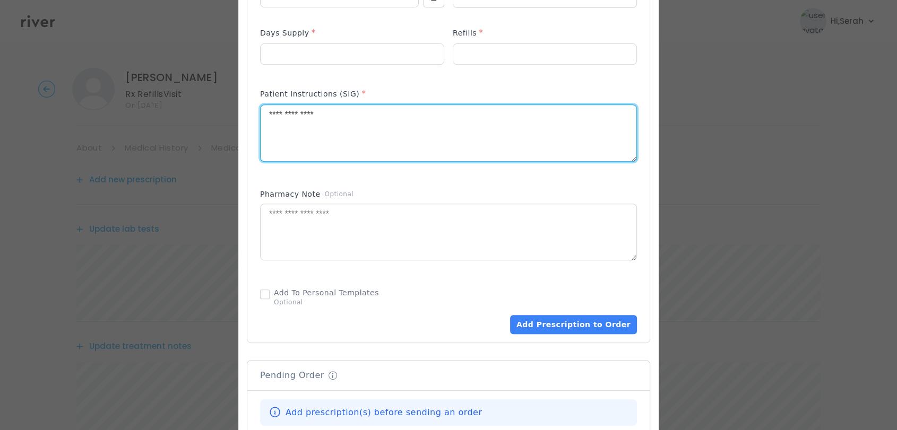
scroll to position [467, 0]
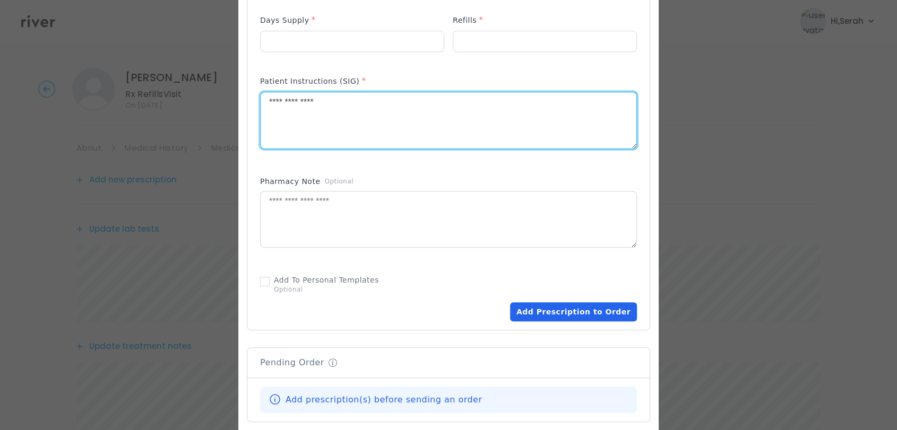
type textarea "**********"
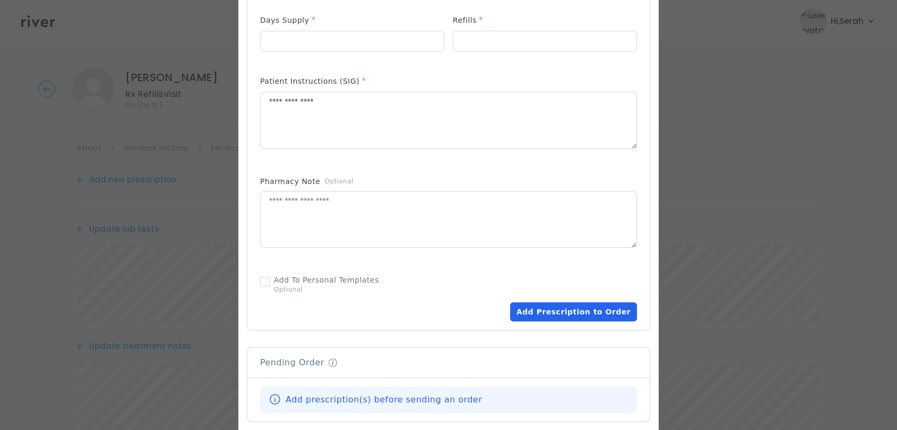
click at [559, 309] on button "Add Prescription to Order" at bounding box center [573, 311] width 127 height 19
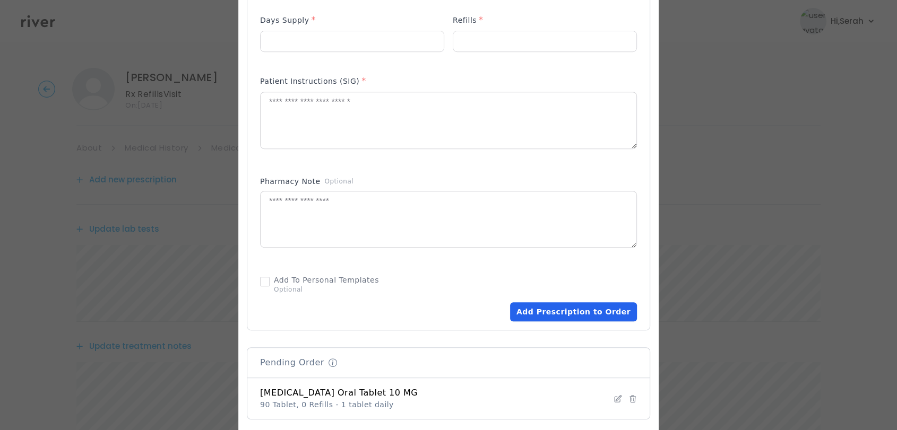
scroll to position [671, 0]
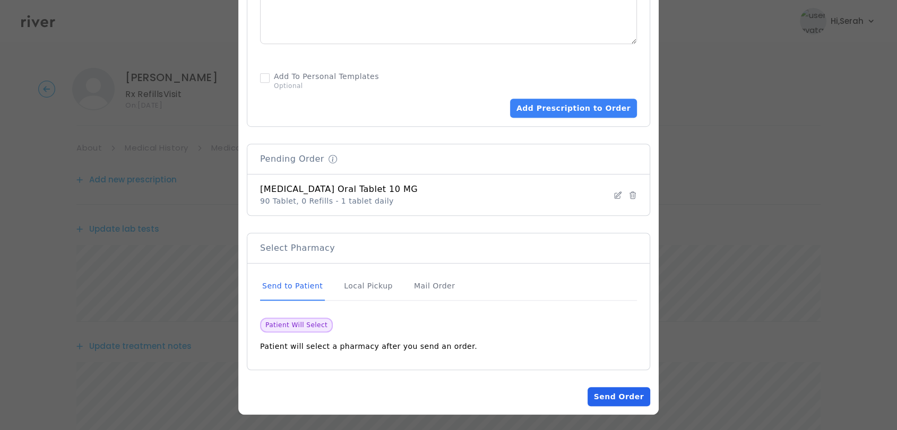
click at [594, 395] on button "Send Order" at bounding box center [618, 396] width 63 height 19
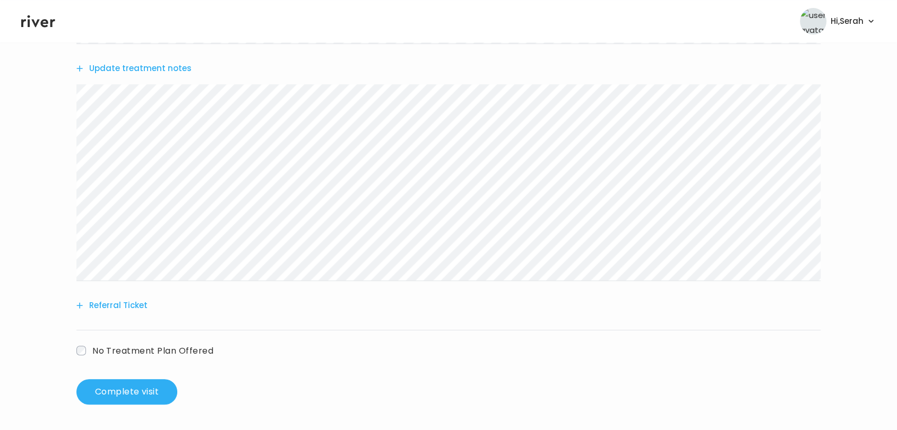
scroll to position [386, 0]
click at [145, 393] on button "Complete visit" at bounding box center [126, 391] width 101 height 25
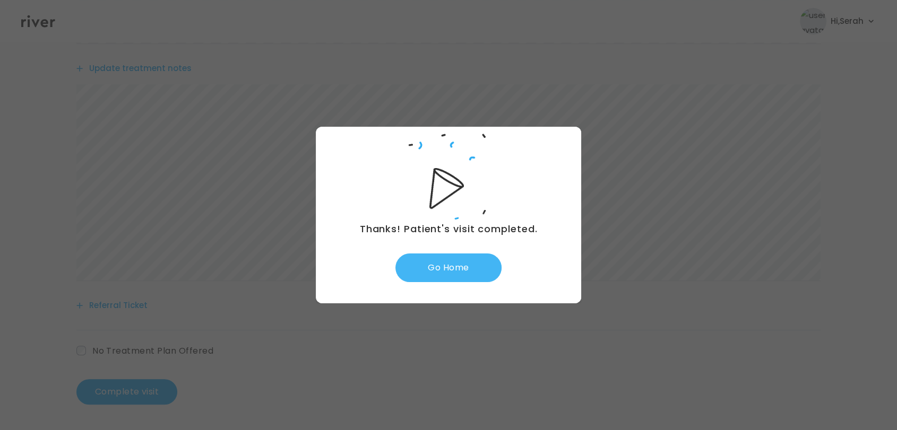
click at [475, 273] on button "Go Home" at bounding box center [448, 268] width 106 height 29
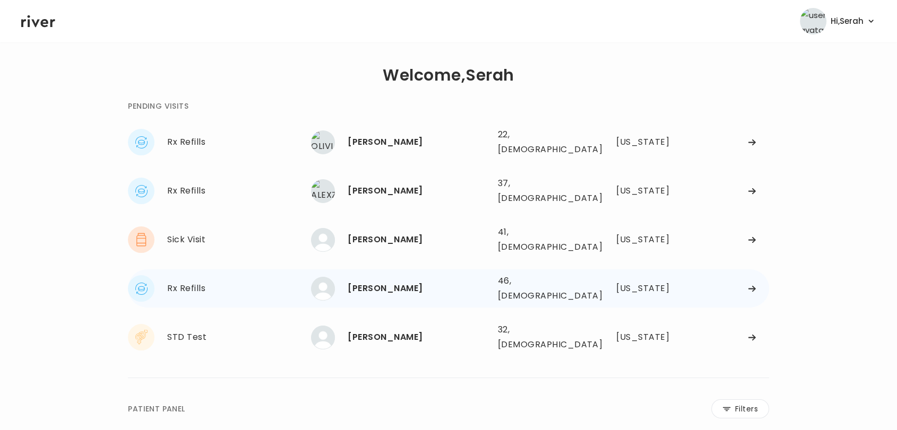
drag, startPoint x: 0, startPoint y: 0, endPoint x: 475, endPoint y: 273, distance: 548.1
click at [475, 281] on div "[PERSON_NAME]" at bounding box center [418, 288] width 141 height 15
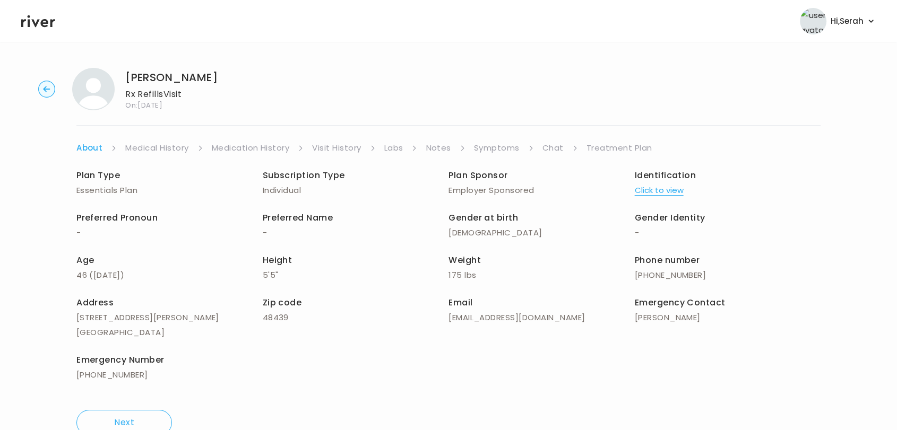
click at [475, 273] on p "175 lbs" at bounding box center [541, 275] width 186 height 15
click at [506, 141] on link "Symptoms" at bounding box center [497, 148] width 46 height 15
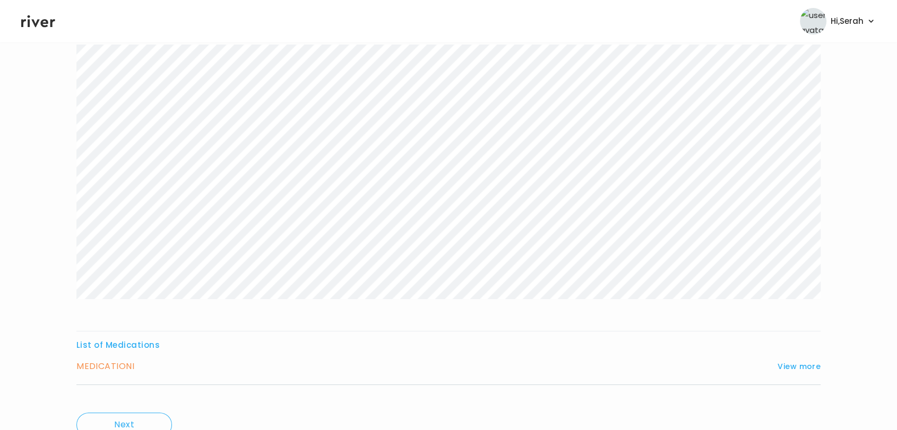
scroll to position [170, 0]
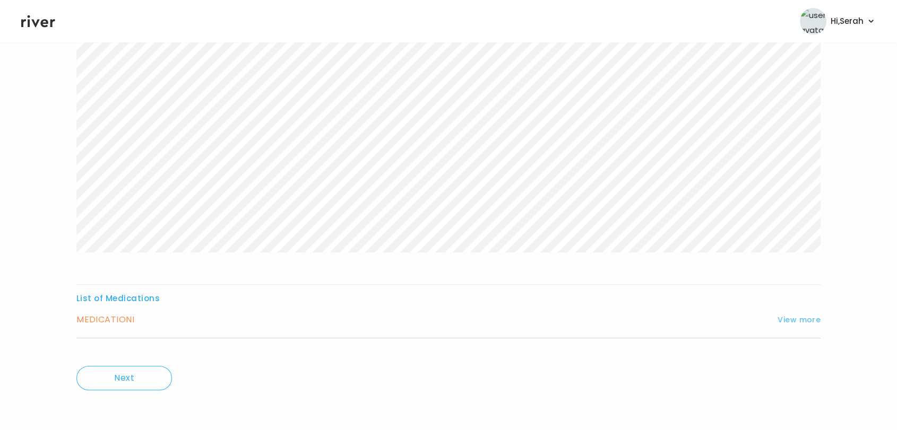
click at [799, 320] on button "View more" at bounding box center [798, 320] width 43 height 13
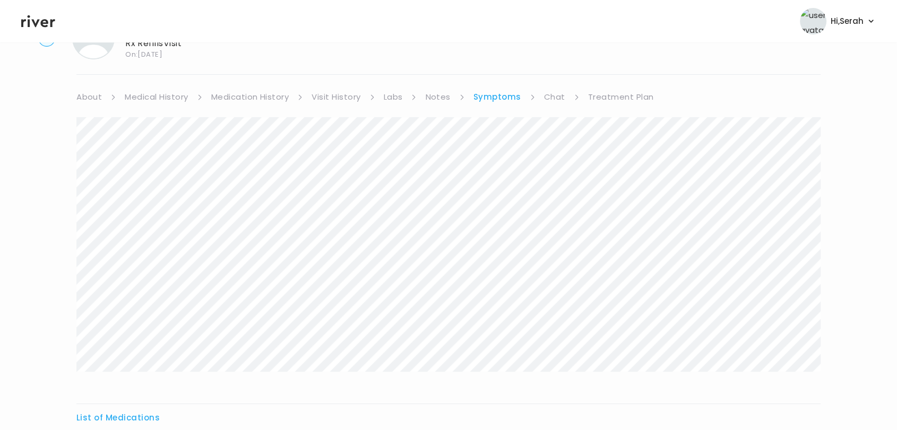
scroll to position [0, 0]
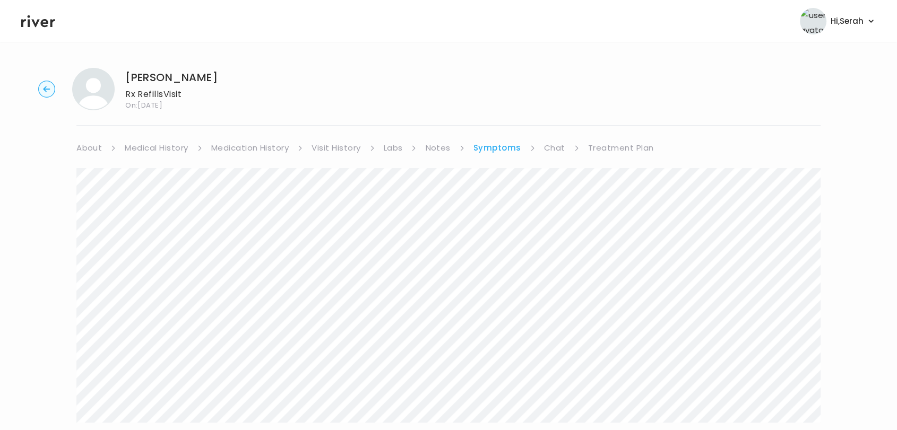
click at [551, 147] on link "Chat" at bounding box center [554, 148] width 21 height 15
click at [37, 21] on icon at bounding box center [38, 21] width 34 height 12
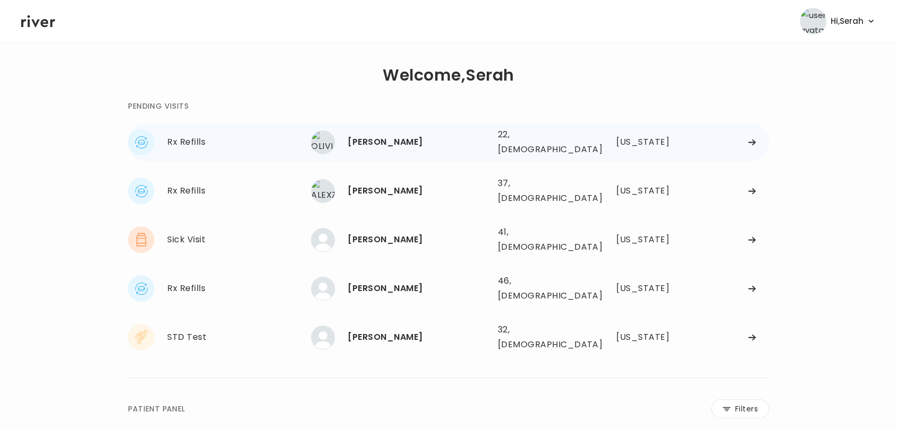
click at [389, 138] on div "OLIVIA ELLIOTT" at bounding box center [418, 142] width 141 height 15
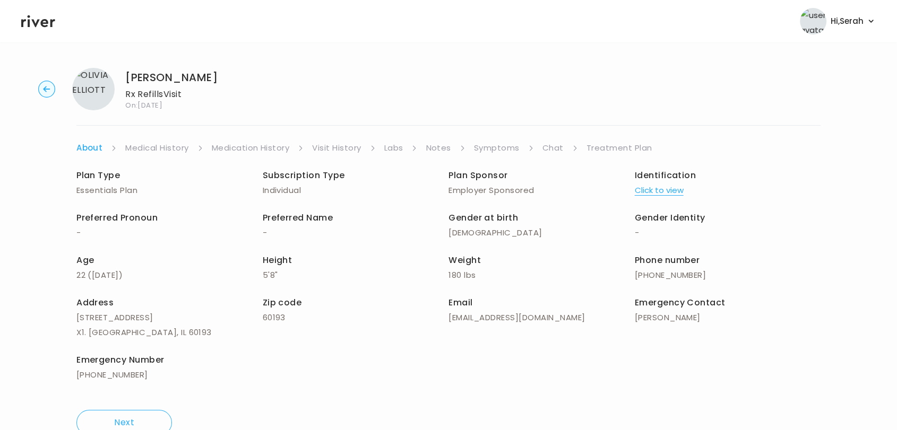
click at [494, 145] on link "Symptoms" at bounding box center [497, 148] width 46 height 15
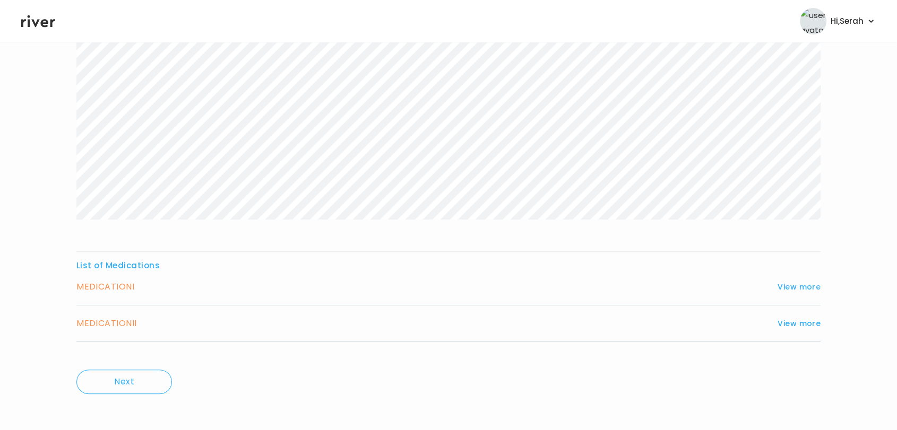
scroll to position [166, 0]
click at [792, 285] on button "View more" at bounding box center [798, 284] width 43 height 13
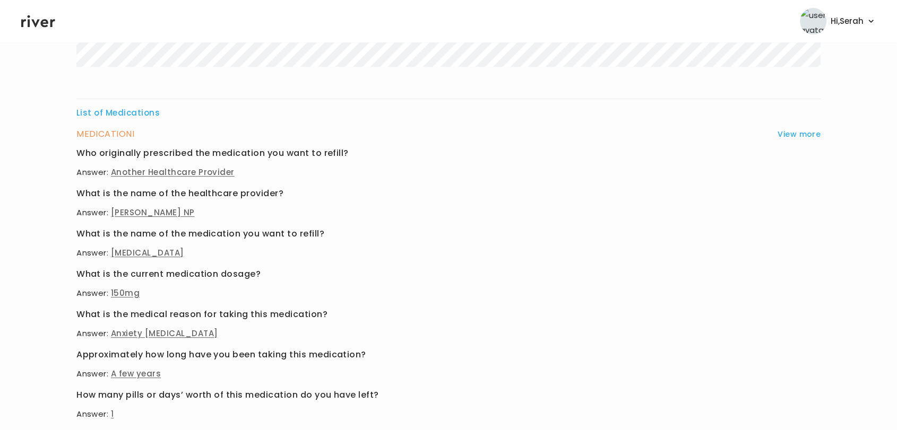
scroll to position [492, 0]
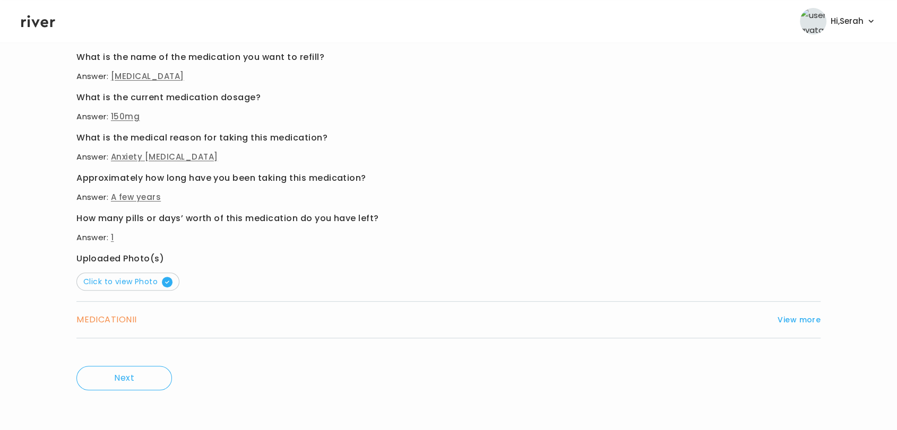
click at [801, 328] on div "MEDICATION II View more Who originally prescribed the medication you want to re…" at bounding box center [448, 320] width 744 height 37
click at [797, 321] on button "View more" at bounding box center [798, 320] width 43 height 13
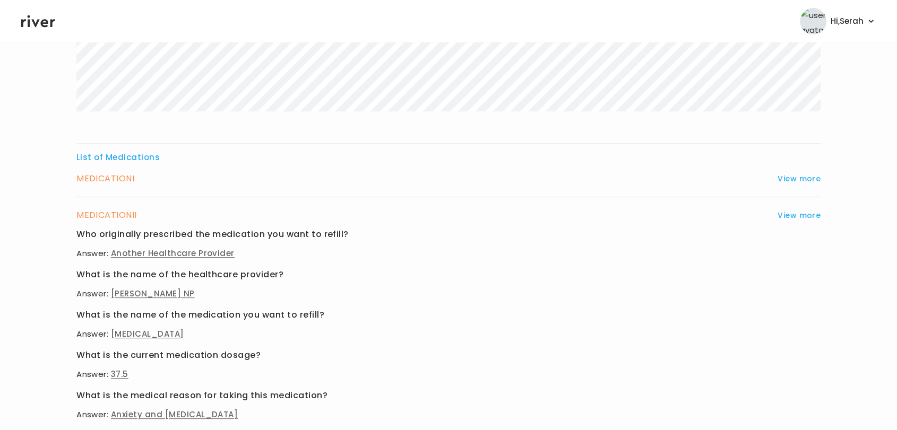
scroll to position [0, 0]
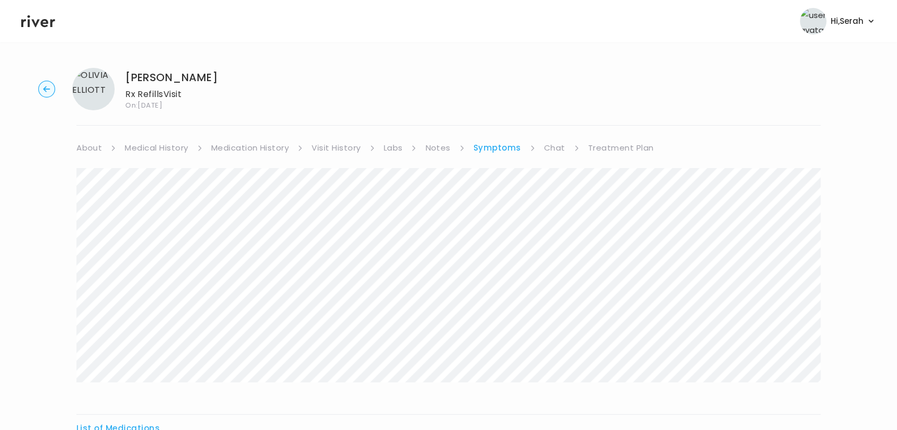
click at [230, 141] on link "Medication History" at bounding box center [250, 148] width 78 height 15
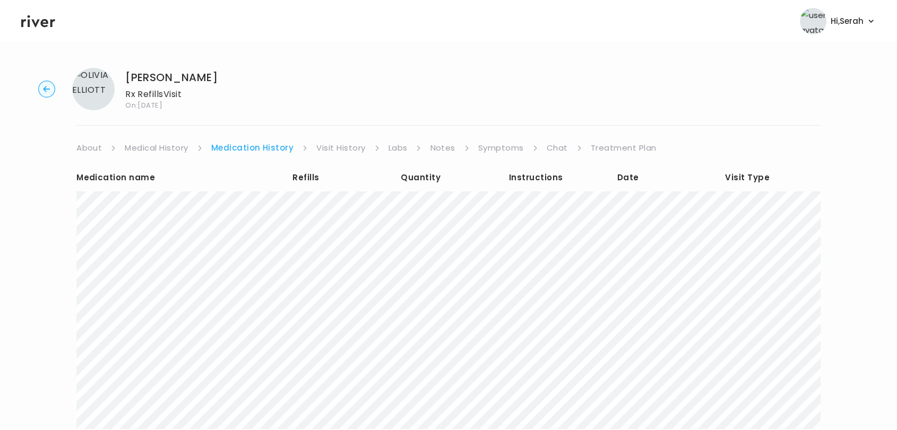
click at [501, 146] on link "Symptoms" at bounding box center [501, 148] width 46 height 15
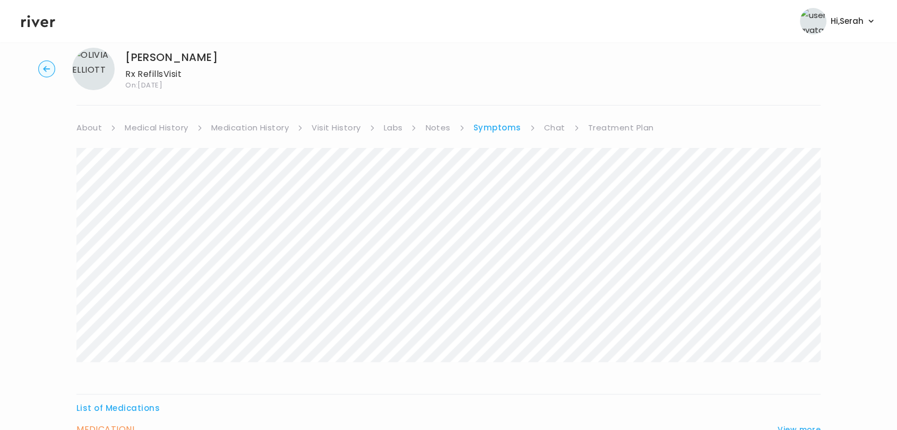
scroll to position [21, 0]
click at [141, 124] on link "Medical History" at bounding box center [156, 127] width 63 height 15
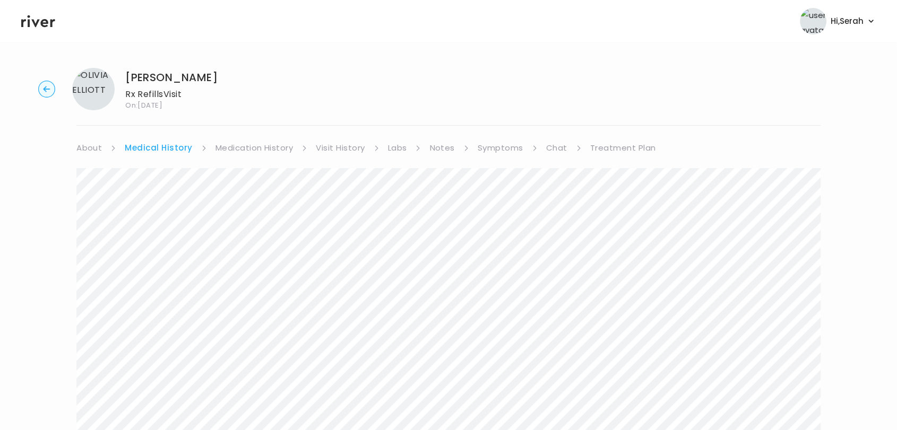
click at [552, 146] on link "Chat" at bounding box center [556, 148] width 21 height 15
click at [607, 158] on div "Next Ping message sent" at bounding box center [448, 359] width 744 height 409
click at [607, 155] on div "Next Ping message sent" at bounding box center [448, 359] width 744 height 409
click at [603, 152] on link "Treatment Plan" at bounding box center [620, 148] width 66 height 15
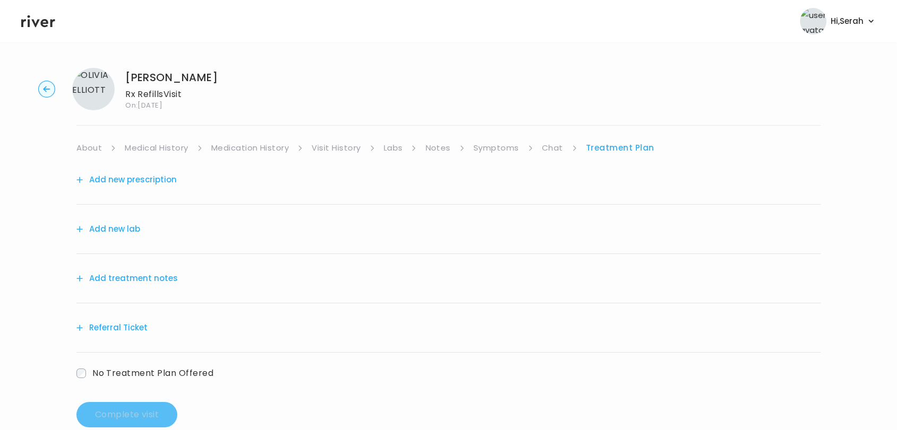
click at [159, 182] on button "Add new prescription" at bounding box center [126, 179] width 100 height 15
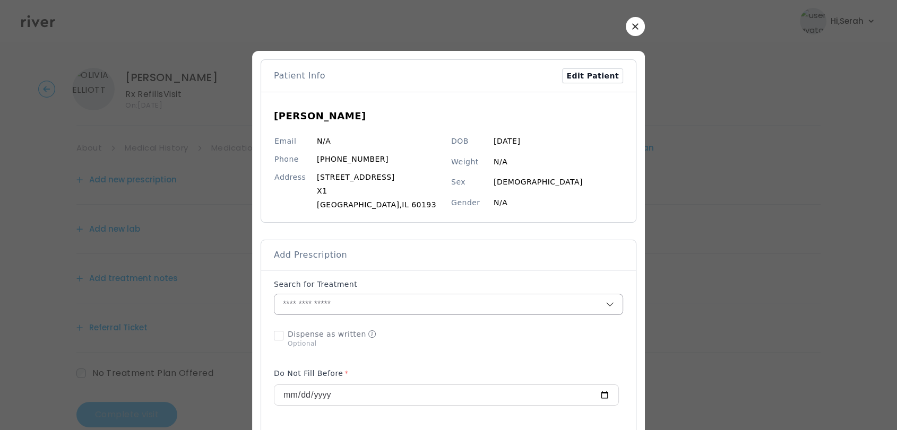
click at [357, 311] on input "text" at bounding box center [439, 305] width 331 height 20
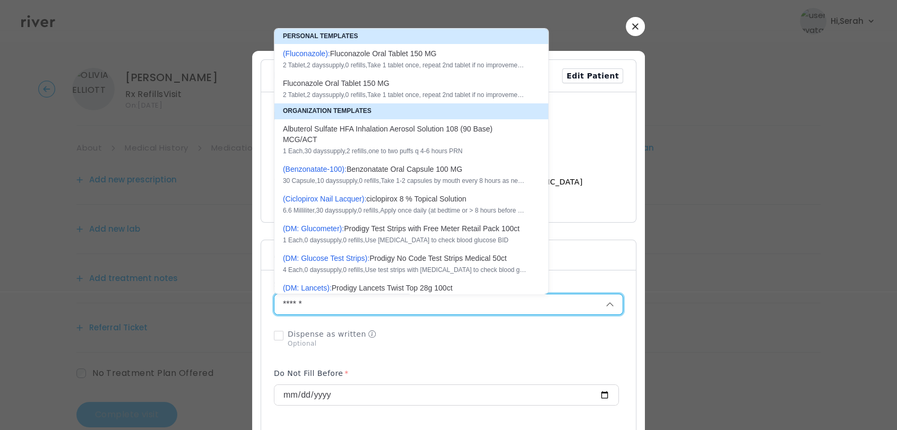
type input "*******"
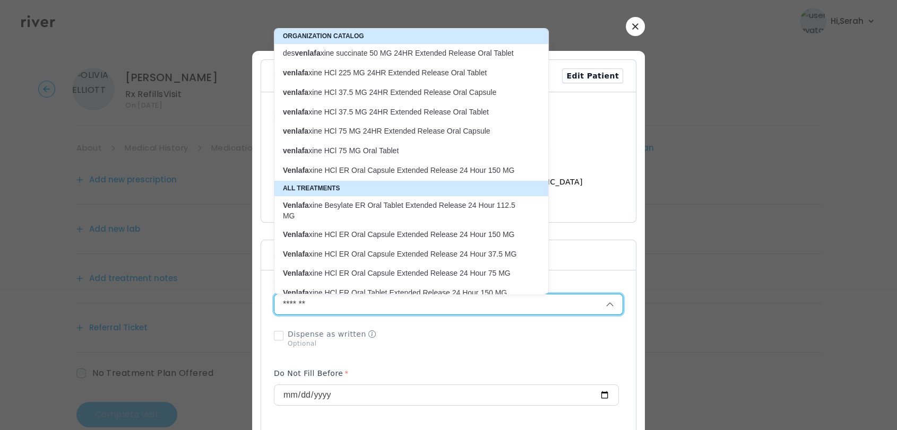
click at [629, 30] on button "button" at bounding box center [635, 26] width 19 height 19
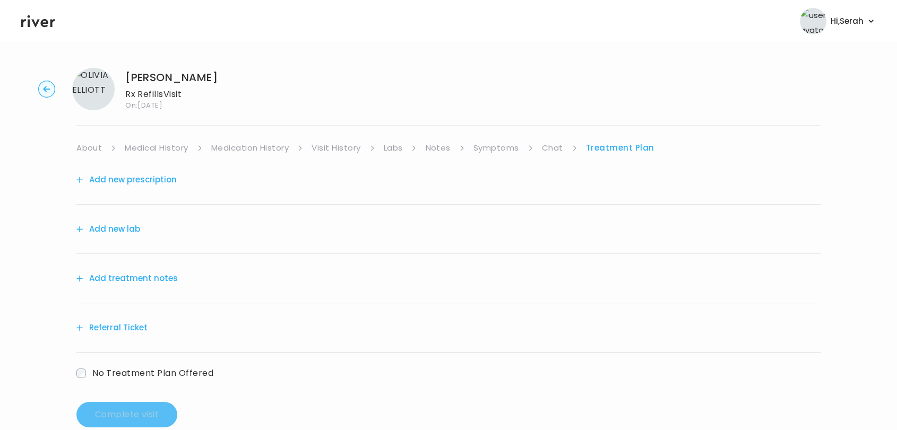
click at [264, 152] on link "Medication History" at bounding box center [250, 148] width 78 height 15
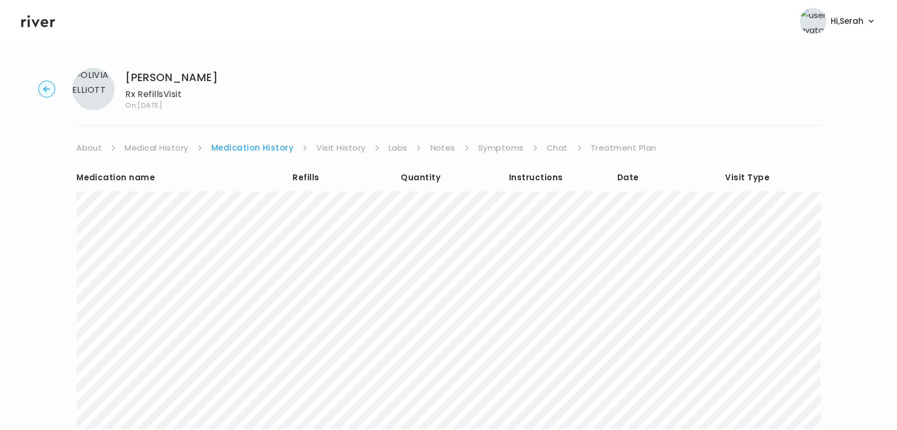
click at [608, 152] on link "Treatment Plan" at bounding box center [624, 148] width 66 height 15
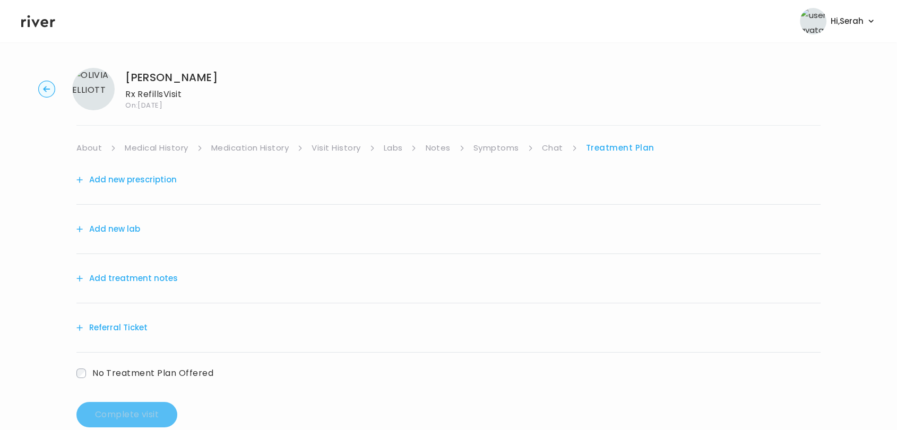
click at [151, 180] on button "Add new prescription" at bounding box center [126, 179] width 100 height 15
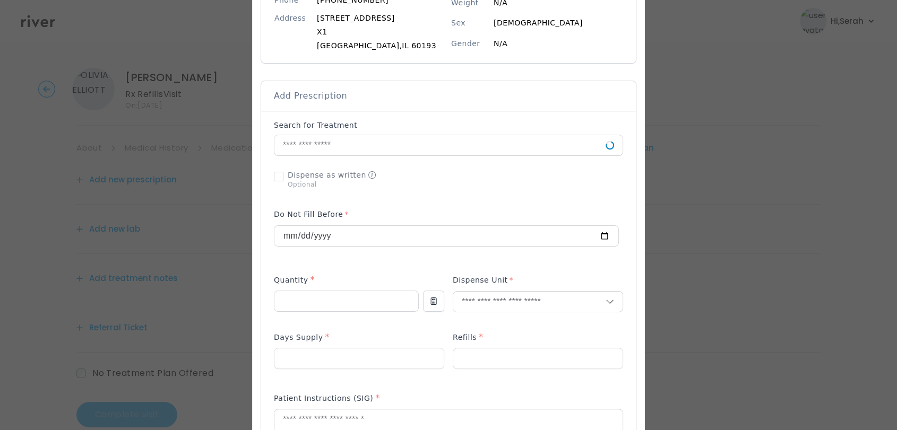
scroll to position [161, 0]
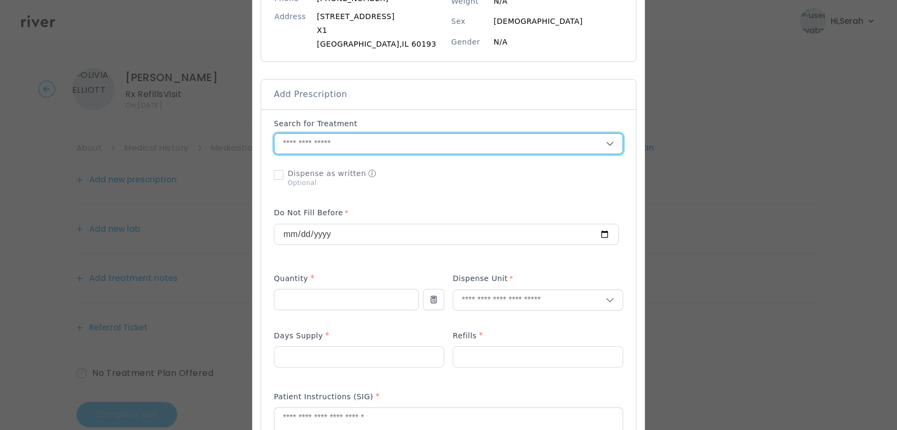
click at [370, 153] on input "text" at bounding box center [439, 144] width 331 height 20
type input "*"
type input "*****"
click at [360, 149] on input "*****" at bounding box center [427, 144] width 306 height 20
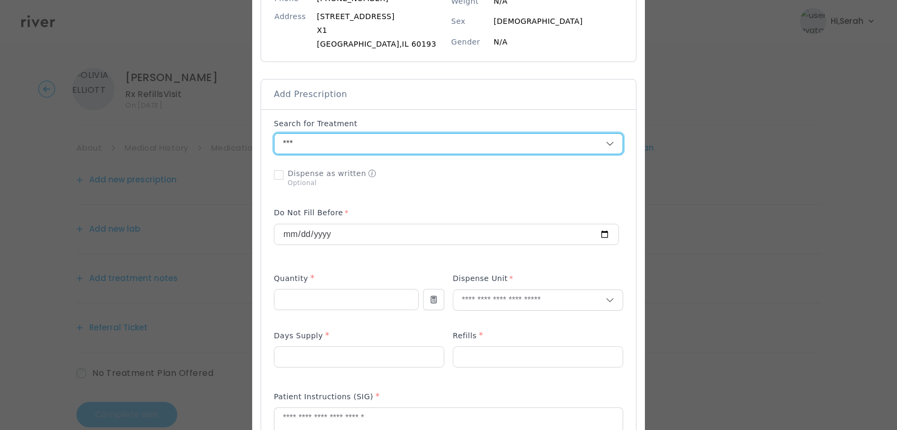
type input "****"
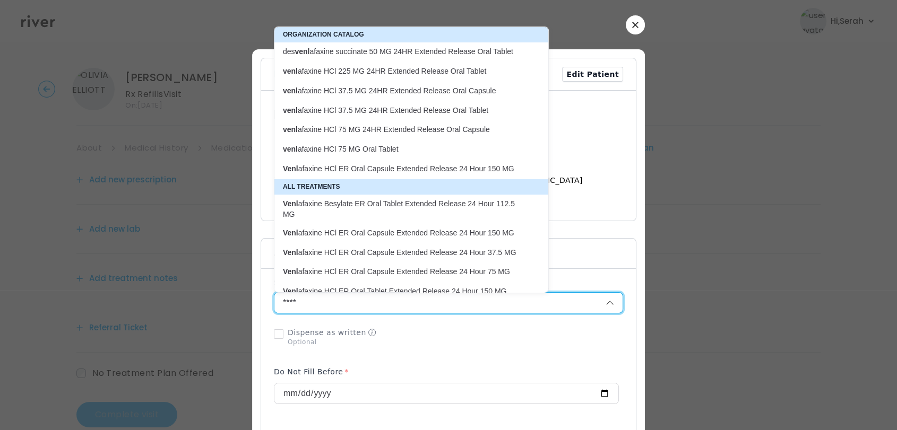
scroll to position [0, 0]
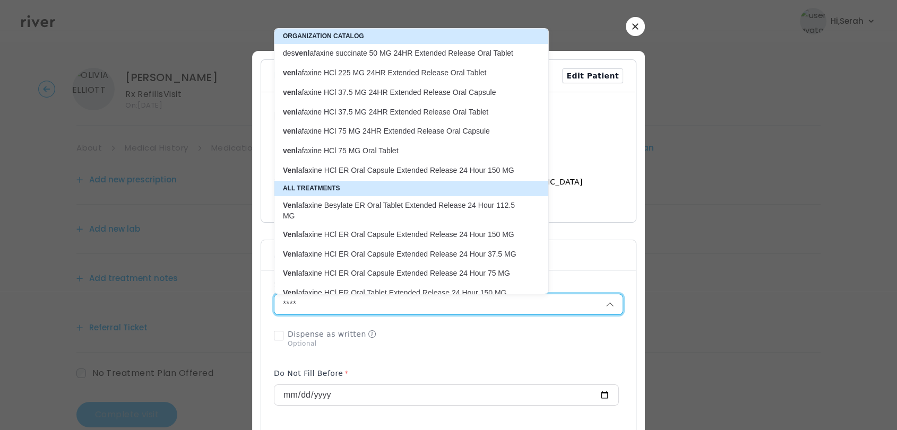
click at [632, 23] on icon "button" at bounding box center [635, 26] width 6 height 6
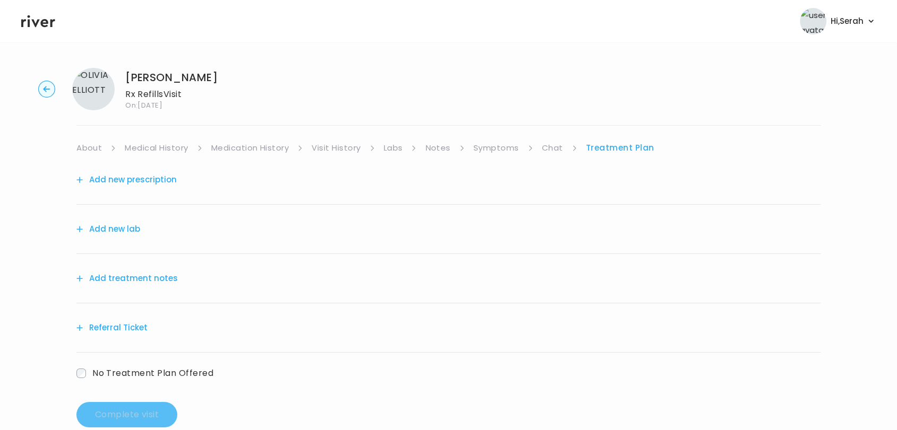
click at [261, 149] on link "Medication History" at bounding box center [250, 148] width 78 height 15
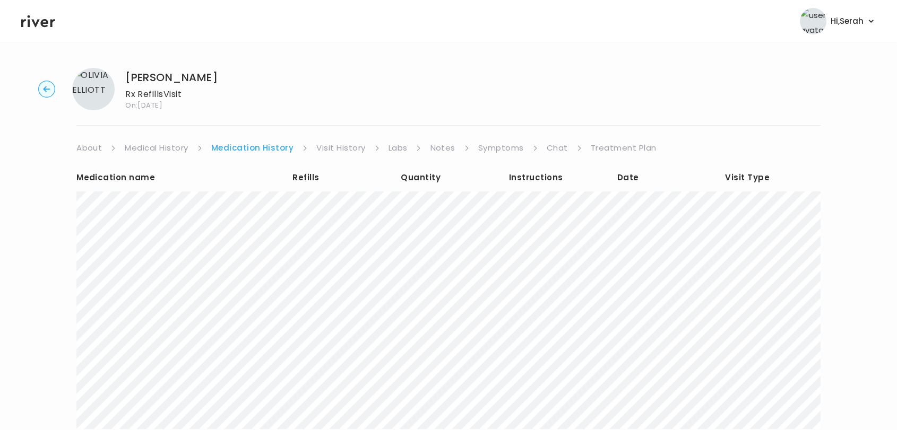
click at [547, 146] on link "Chat" at bounding box center [557, 148] width 21 height 15
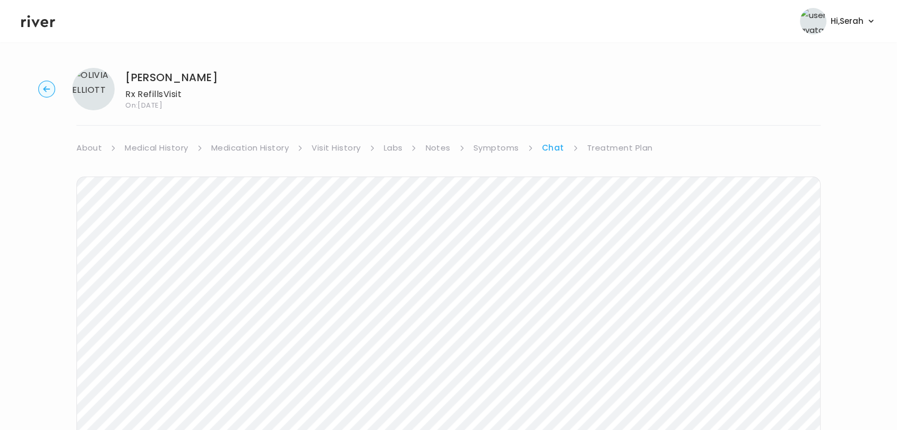
click at [609, 141] on link "Treatment Plan" at bounding box center [620, 148] width 66 height 15
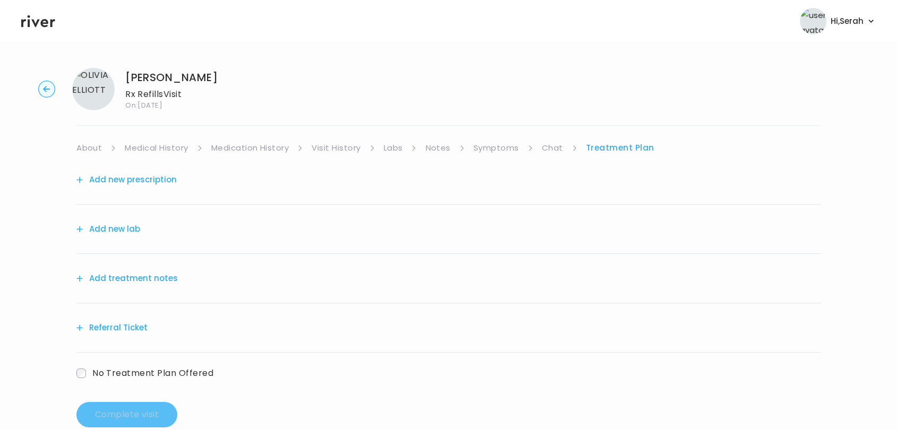
click at [137, 170] on div "Add new prescription" at bounding box center [448, 179] width 744 height 49
click at [140, 186] on button "Add new prescription" at bounding box center [126, 179] width 100 height 15
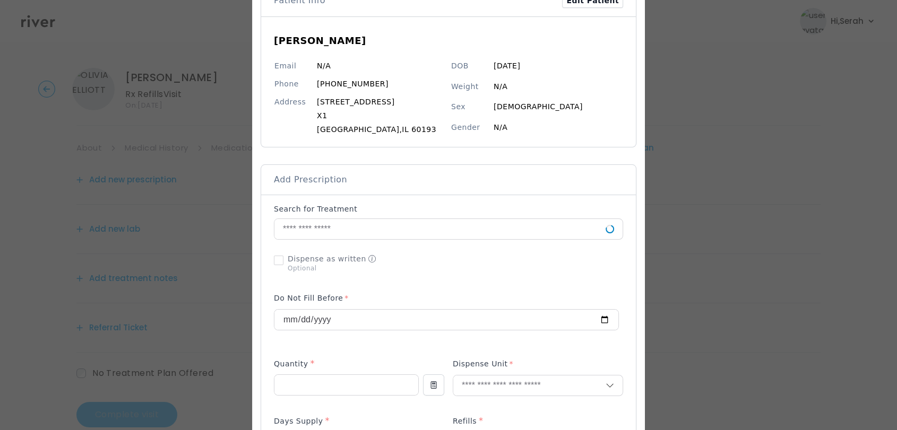
scroll to position [83, 0]
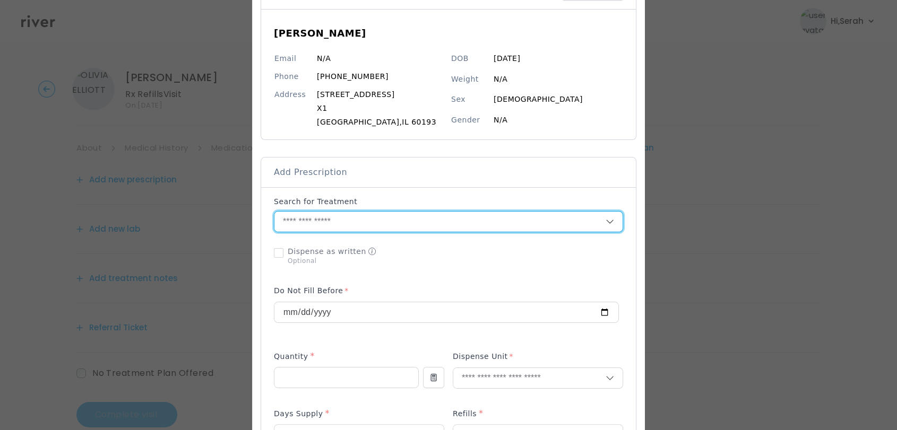
click at [350, 223] on input "text" at bounding box center [439, 222] width 331 height 20
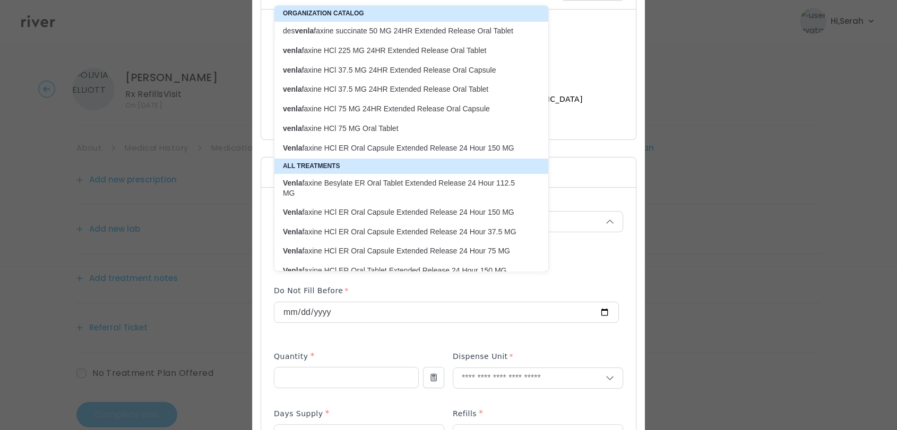
click at [404, 61] on div "venla faxine HCl 37.5 MG 24HR Extended Release Oral Capsule" at bounding box center [411, 70] width 274 height 19
type input "**********"
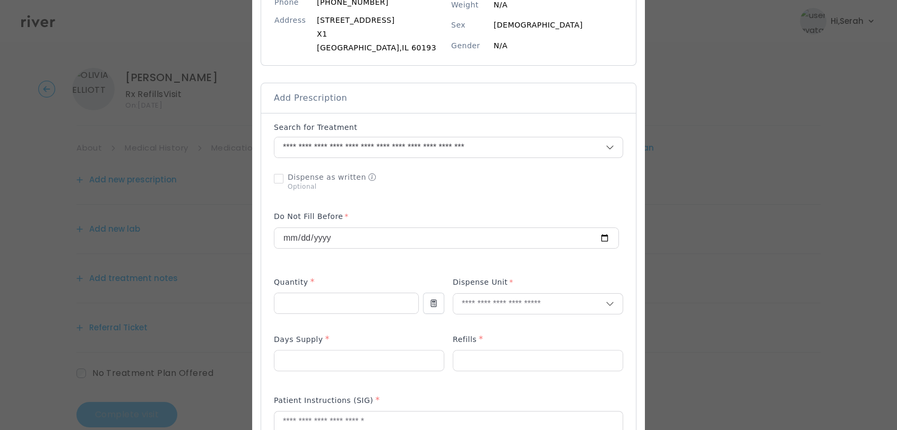
scroll to position [158, 0]
click at [326, 302] on input "number" at bounding box center [346, 302] width 144 height 20
type input "**"
click at [478, 305] on input "text" at bounding box center [529, 303] width 152 height 20
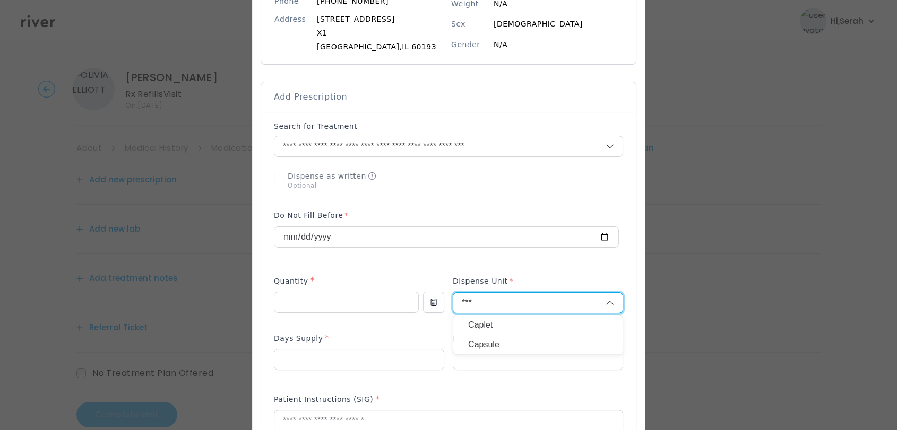
type input "***"
click at [490, 345] on p "Capsule" at bounding box center [538, 344] width 140 height 15
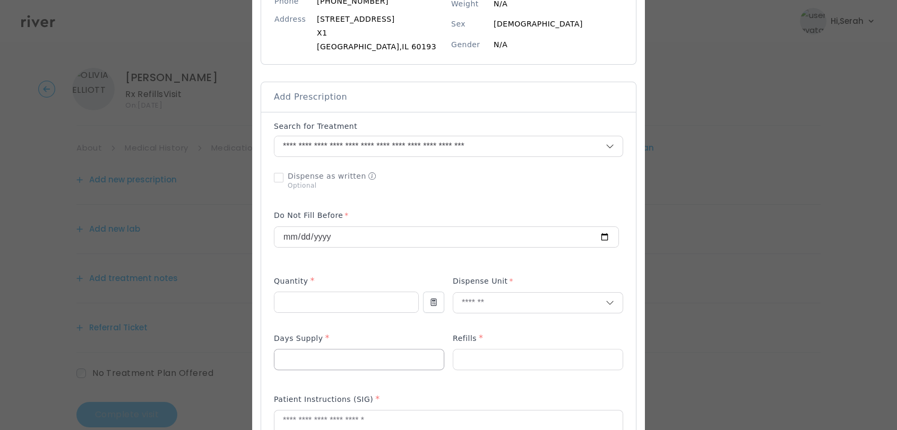
click at [350, 360] on input "number" at bounding box center [358, 360] width 169 height 20
type input "**"
type input "*"
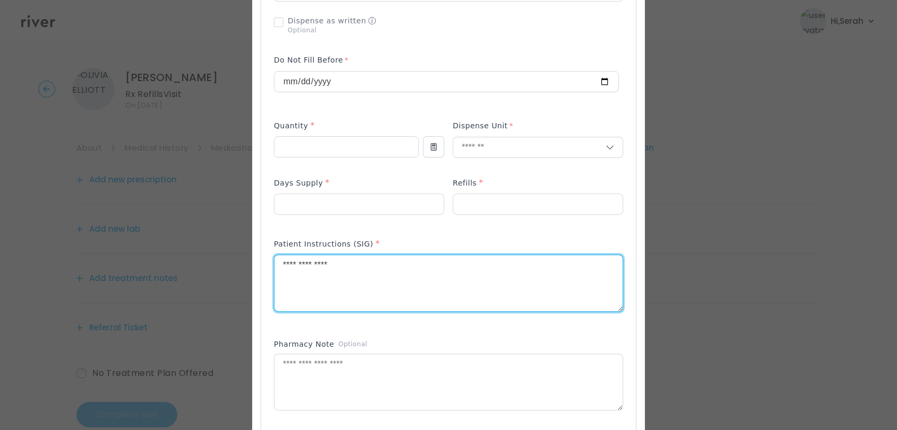
scroll to position [314, 0]
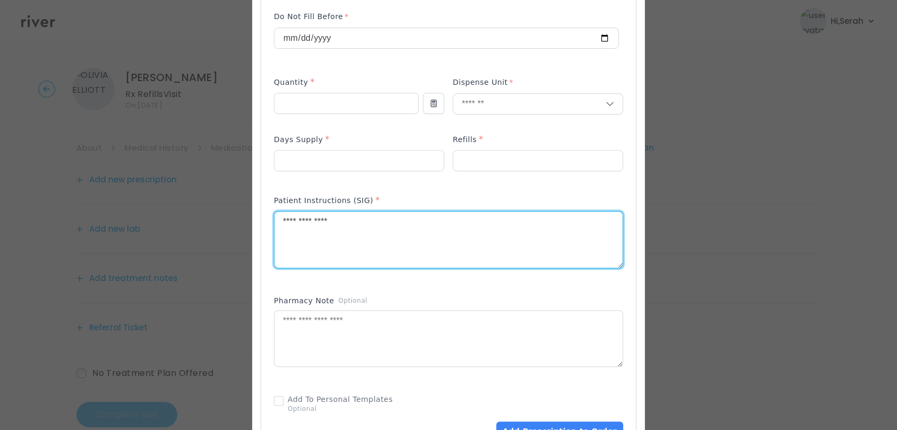
type textarea "**********"
click at [396, 282] on div "Patient Instructions (SIG) *" at bounding box center [448, 237] width 349 height 95
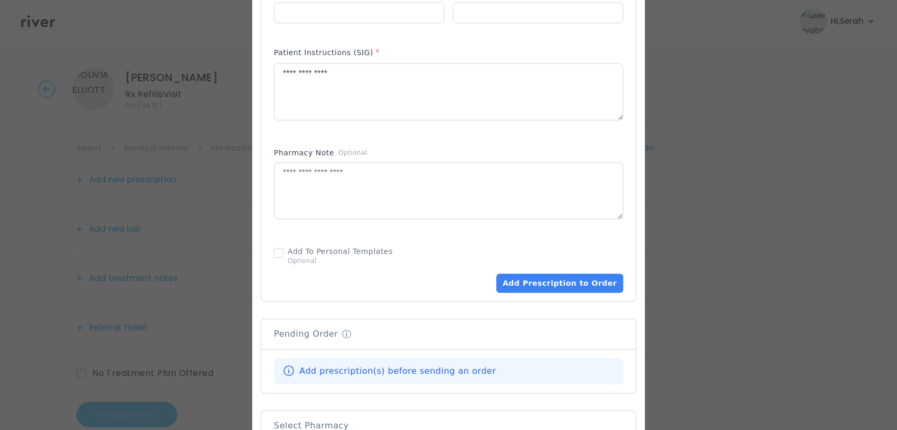
scroll to position [517, 0]
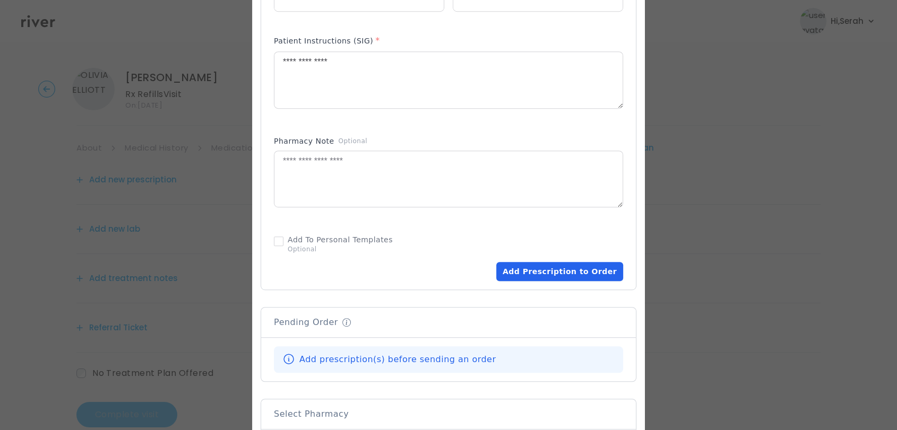
click at [565, 266] on button "Add Prescription to Order" at bounding box center [559, 271] width 127 height 19
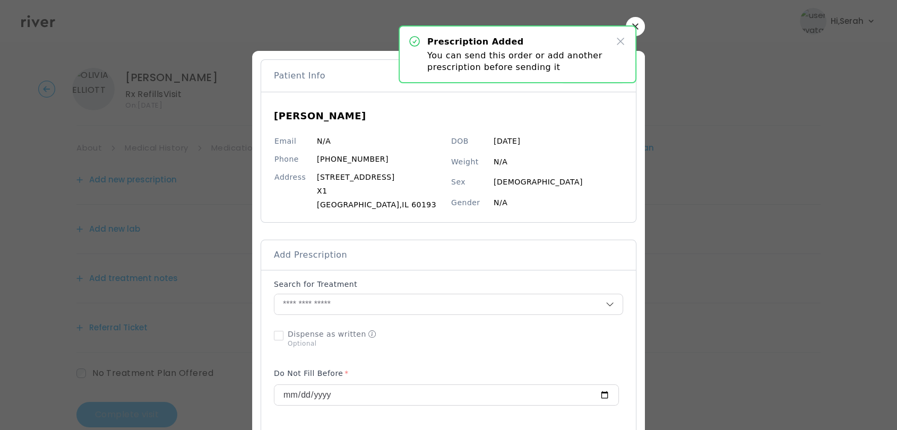
scroll to position [0, 0]
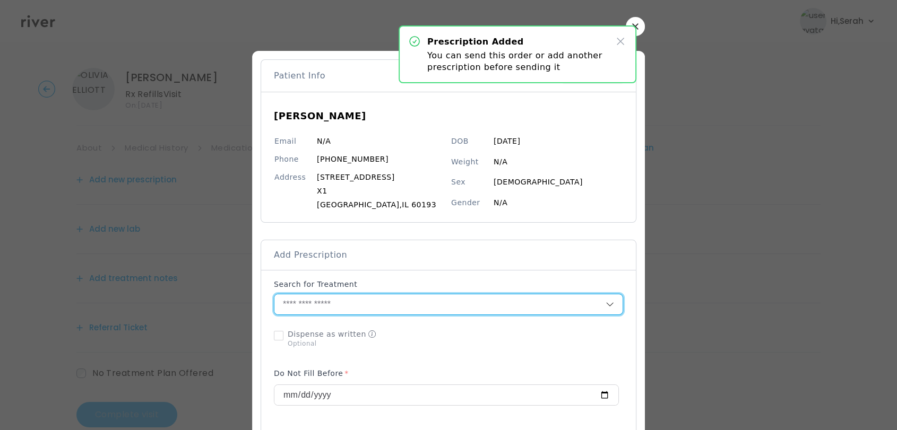
click at [433, 308] on input "text" at bounding box center [439, 305] width 331 height 20
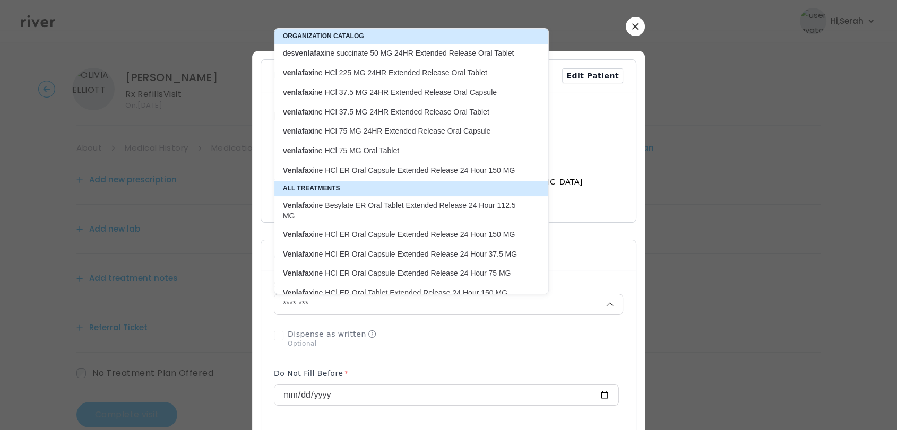
click at [451, 167] on p "Venlafax ine HCl ER Oral Capsule Extended Release 24 Hour 150 MG" at bounding box center [405, 171] width 244 height 10
type input "**********"
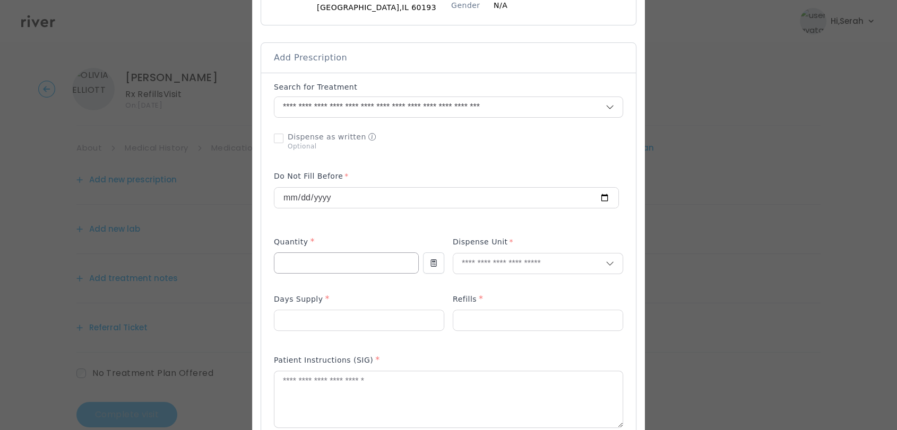
scroll to position [211, 0]
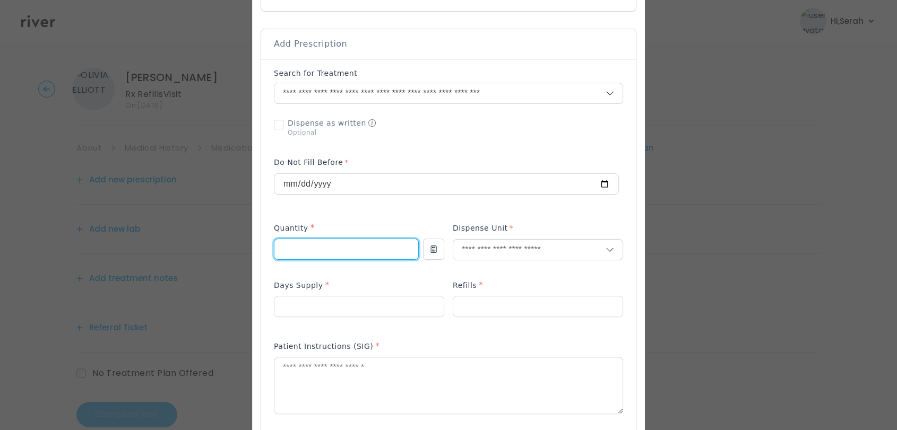
click at [311, 249] on input "number" at bounding box center [346, 249] width 144 height 20
type input "*"
click at [311, 249] on input "number" at bounding box center [346, 249] width 144 height 20
type input "*"
type input "**"
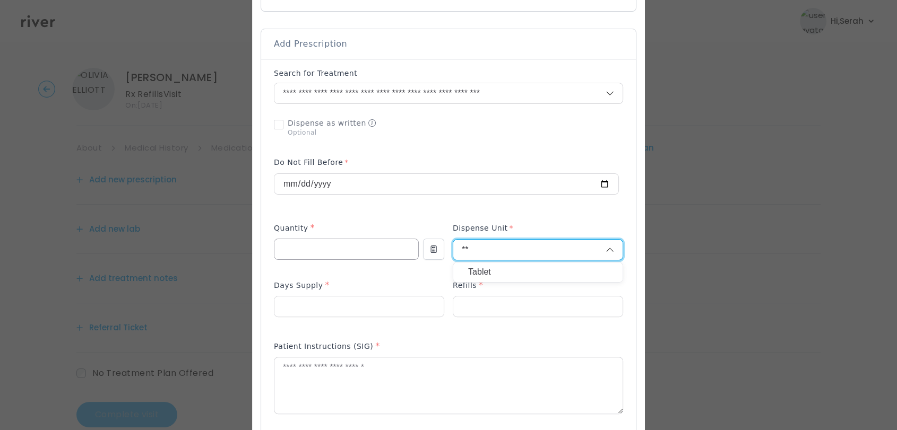
type input "*"
type input "***"
click at [495, 297] on p "Capsule" at bounding box center [538, 291] width 140 height 15
click at [366, 305] on input "number" at bounding box center [358, 307] width 169 height 20
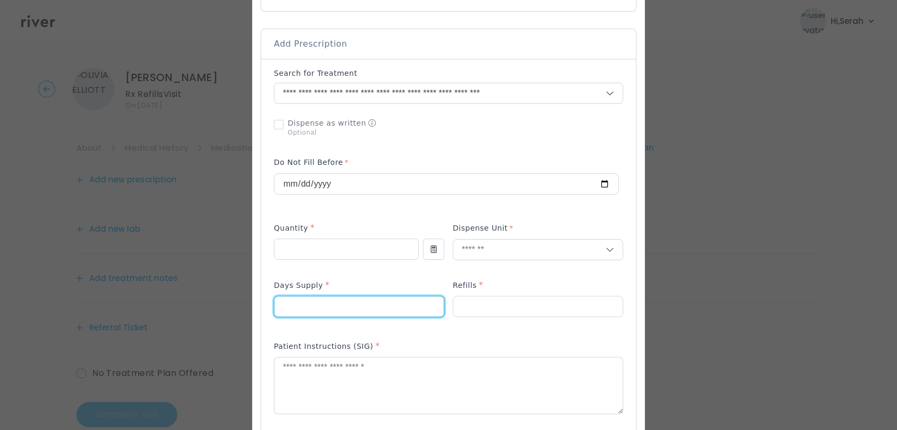
type input "**"
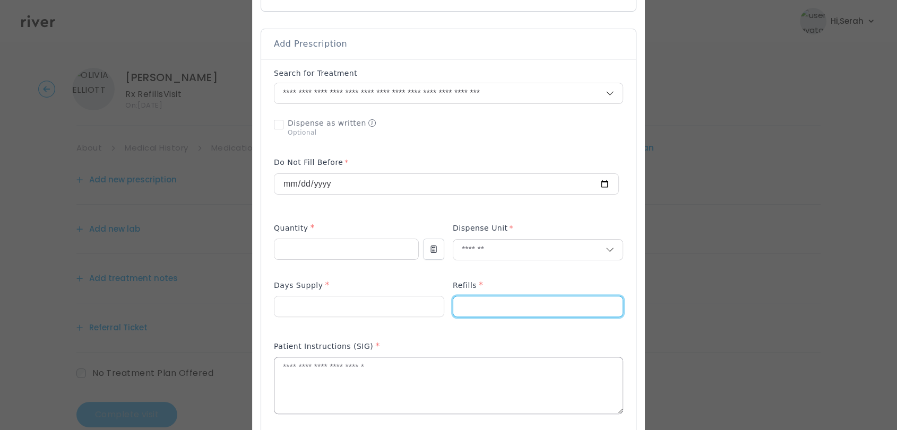
type input "*"
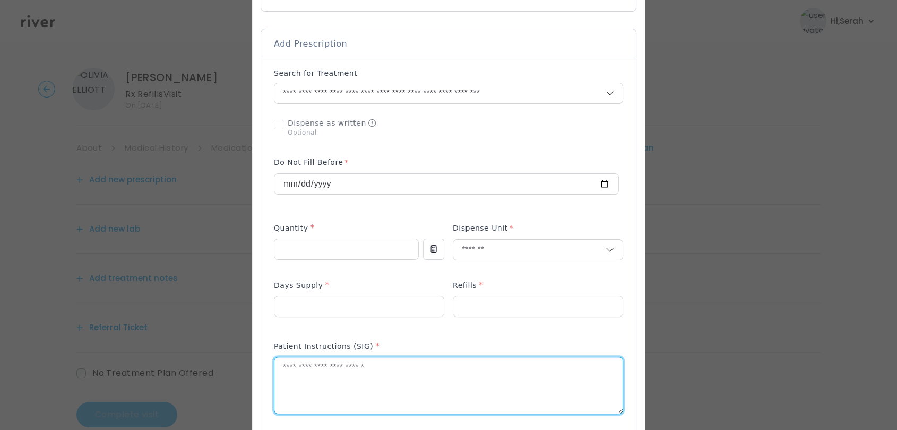
click at [349, 395] on textarea at bounding box center [448, 386] width 348 height 56
type textarea "**********"
click at [411, 324] on p at bounding box center [359, 323] width 170 height 11
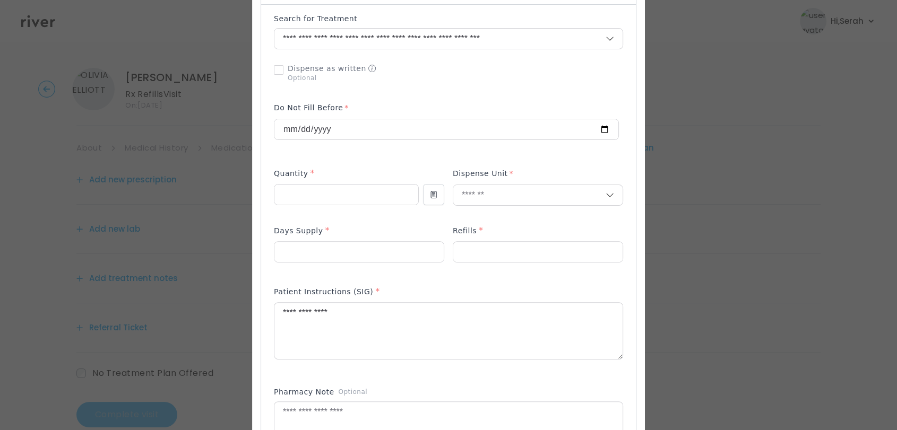
scroll to position [267, 0]
click at [374, 365] on p at bounding box center [448, 364] width 349 height 11
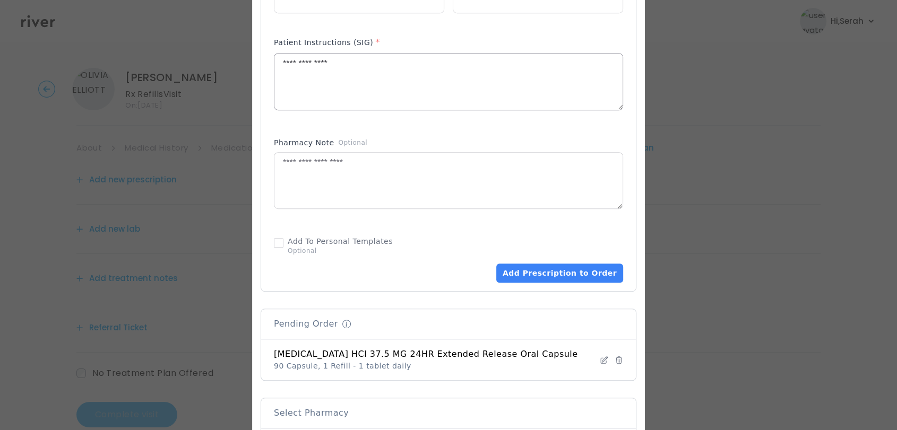
scroll to position [543, 0]
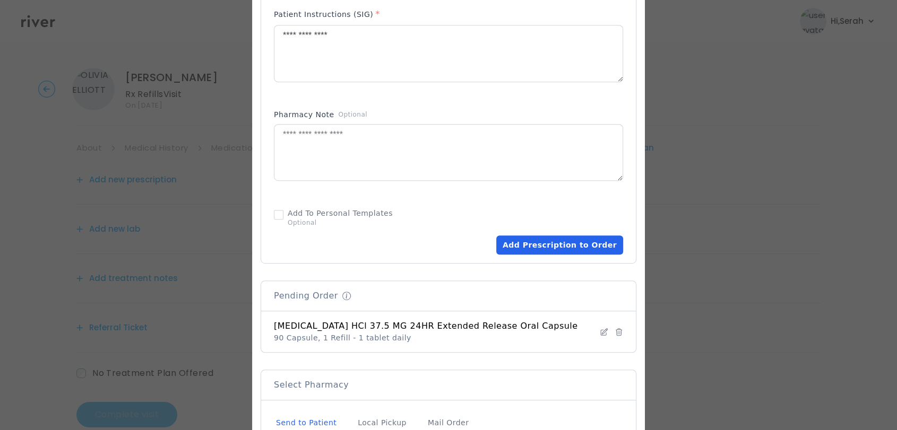
click at [567, 247] on button "Add Prescription to Order" at bounding box center [559, 245] width 127 height 19
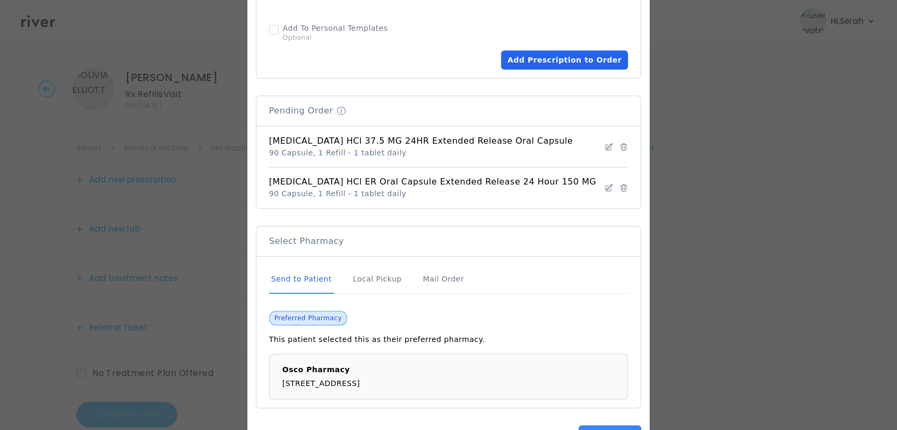
scroll to position [767, 0]
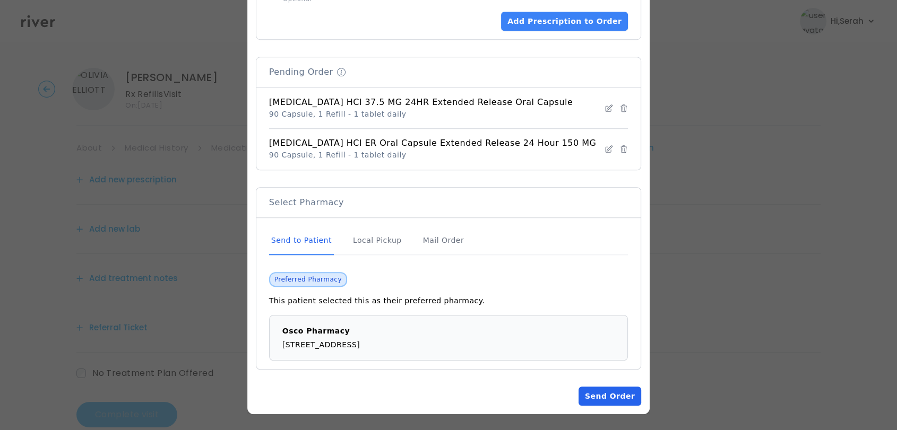
click at [600, 393] on button "Send Order" at bounding box center [609, 396] width 63 height 19
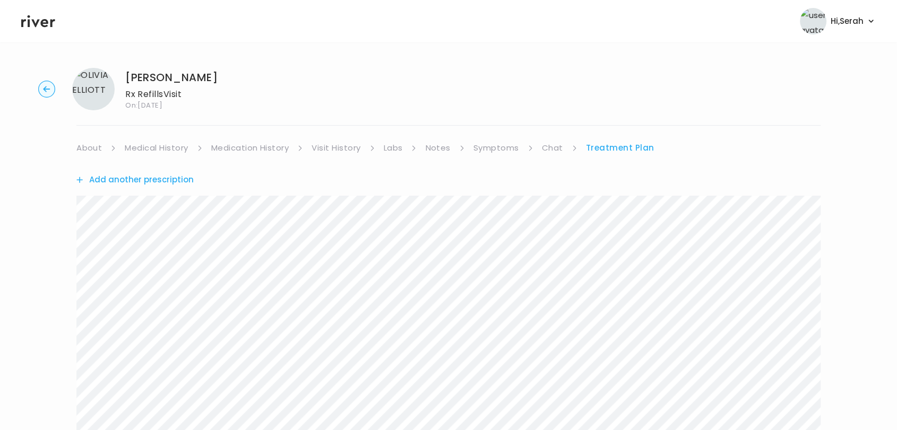
scroll to position [267, 0]
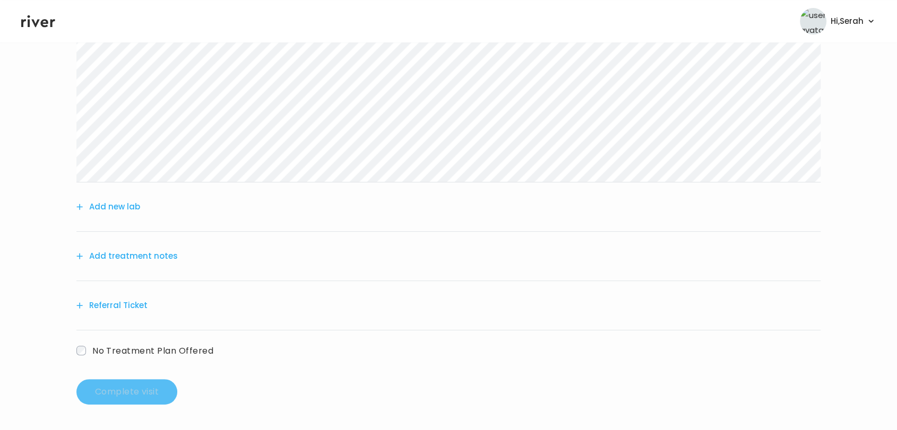
click at [161, 260] on button "Add treatment notes" at bounding box center [126, 256] width 101 height 15
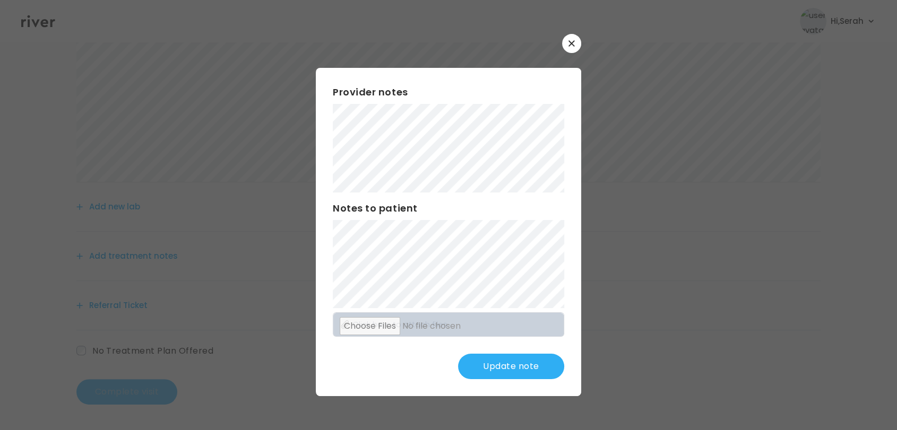
click at [493, 378] on button "Update note" at bounding box center [511, 366] width 106 height 25
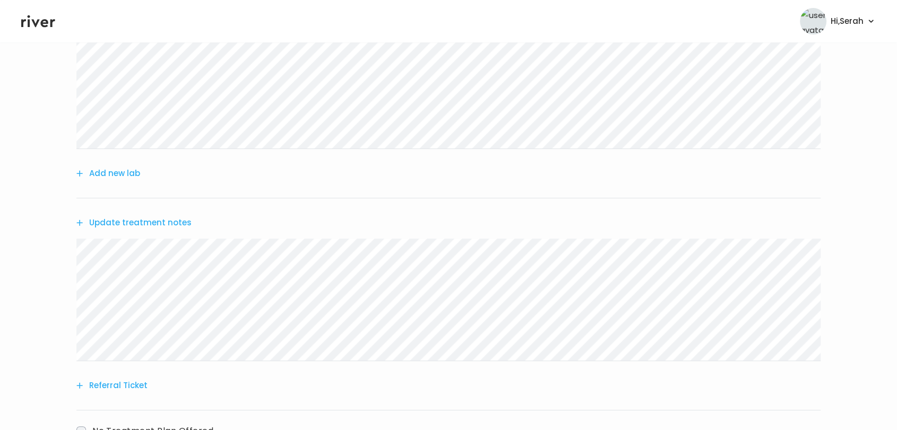
scroll to position [380, 0]
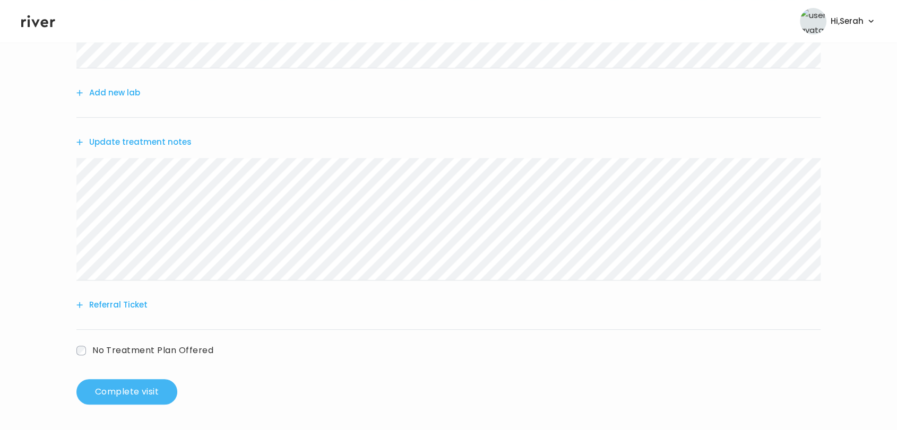
click at [133, 381] on button "Complete visit" at bounding box center [126, 391] width 101 height 25
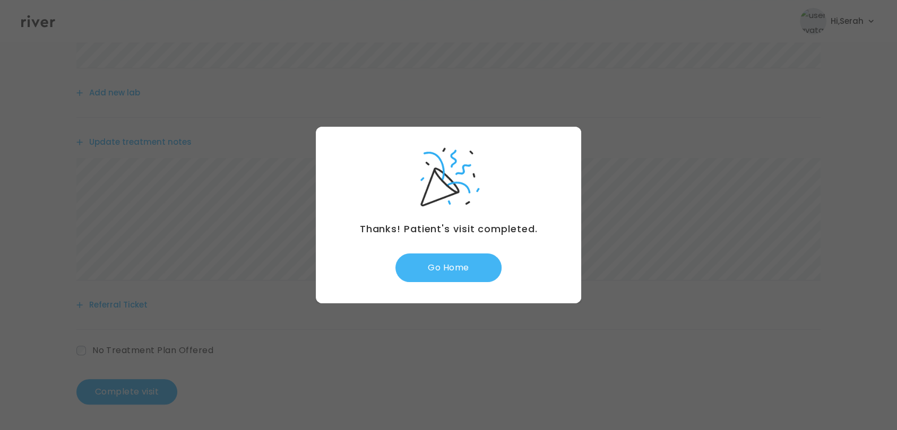
click at [451, 266] on button "Go Home" at bounding box center [448, 268] width 106 height 29
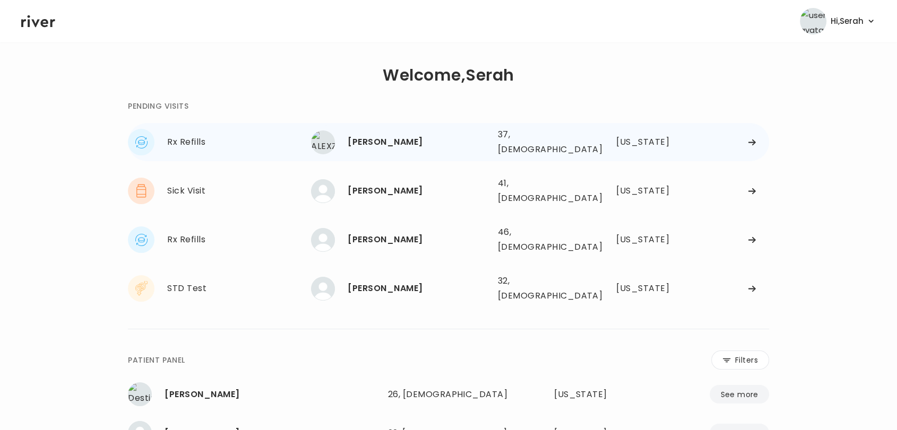
click at [380, 138] on div "[PERSON_NAME]" at bounding box center [418, 142] width 141 height 15
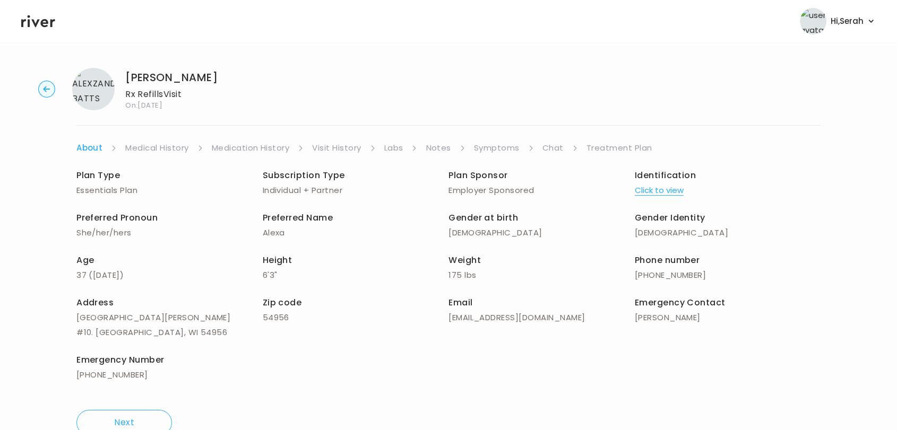
click at [494, 143] on link "Symptoms" at bounding box center [497, 148] width 46 height 15
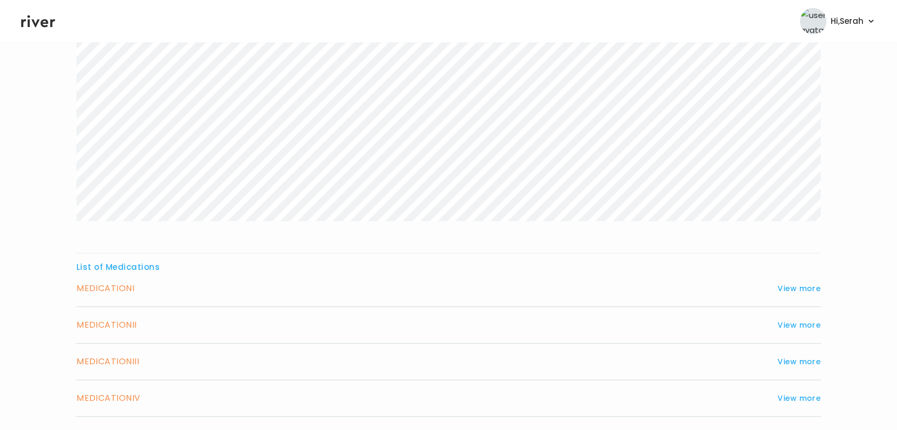
scroll to position [295, 0]
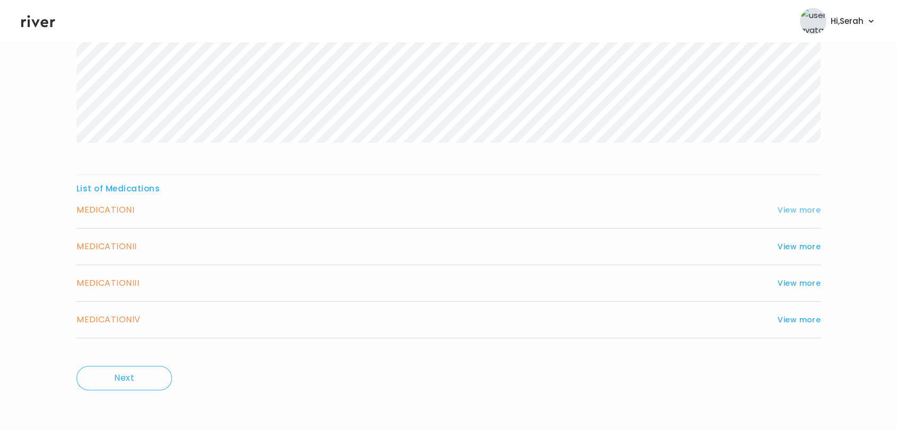
click at [800, 206] on button "View more" at bounding box center [798, 210] width 43 height 13
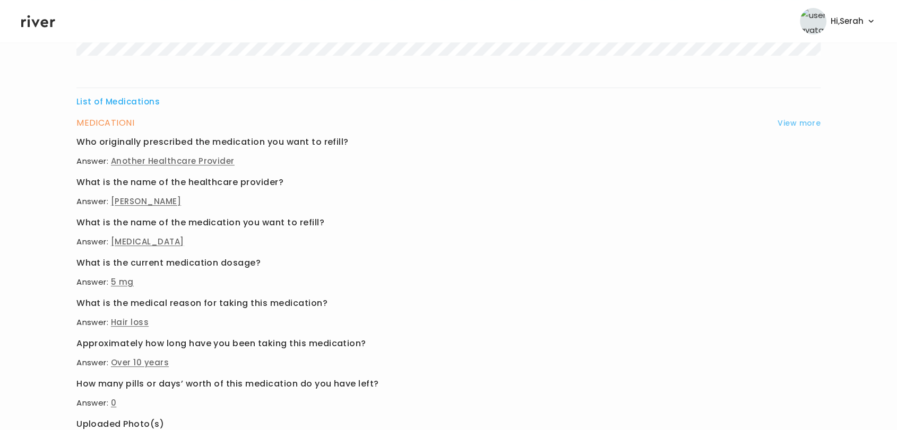
scroll to position [446, 0]
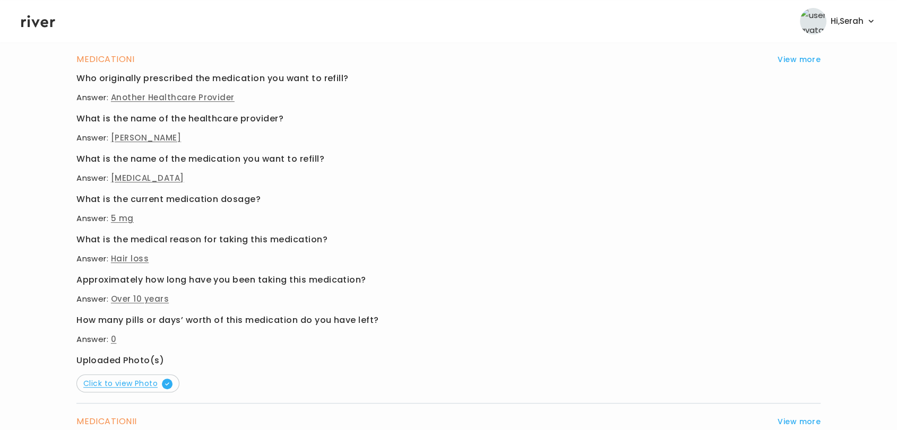
click at [156, 384] on span "Click to view Photo" at bounding box center [127, 383] width 89 height 11
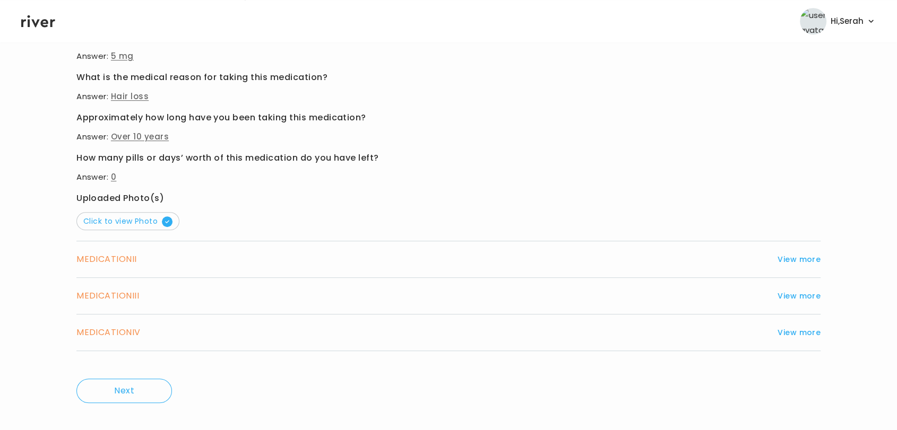
scroll to position [609, 0]
click at [799, 259] on button "View more" at bounding box center [798, 259] width 43 height 13
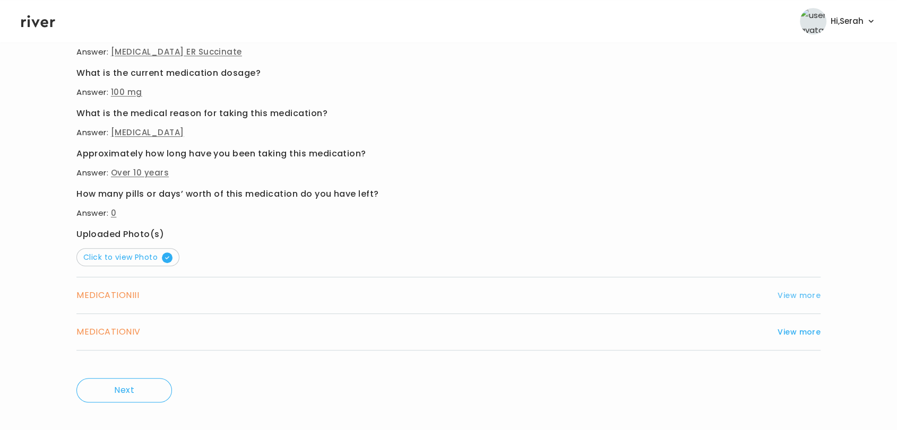
click at [802, 295] on button "View more" at bounding box center [798, 295] width 43 height 13
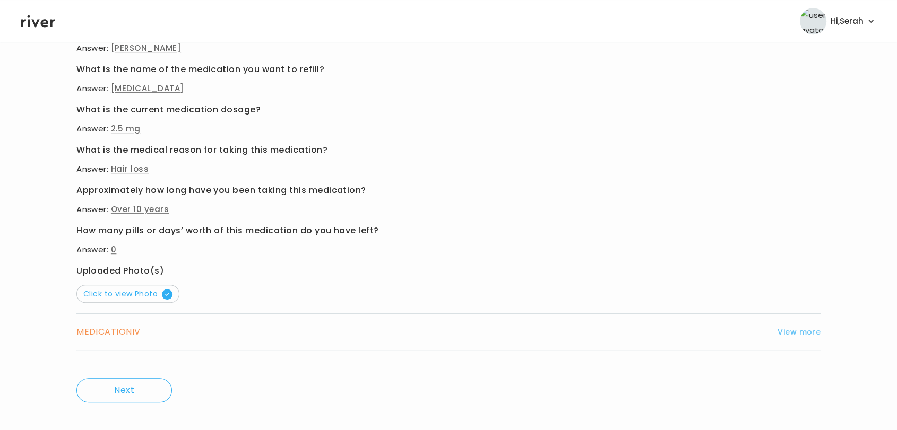
click at [803, 328] on button "View more" at bounding box center [798, 332] width 43 height 13
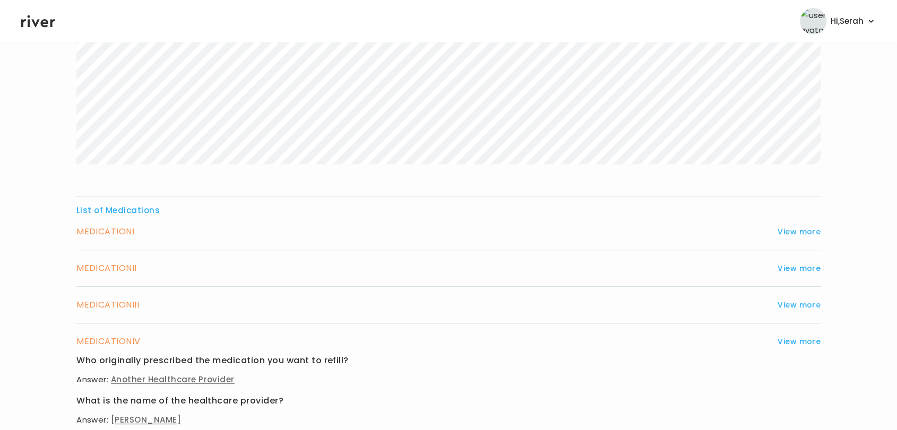
scroll to position [0, 0]
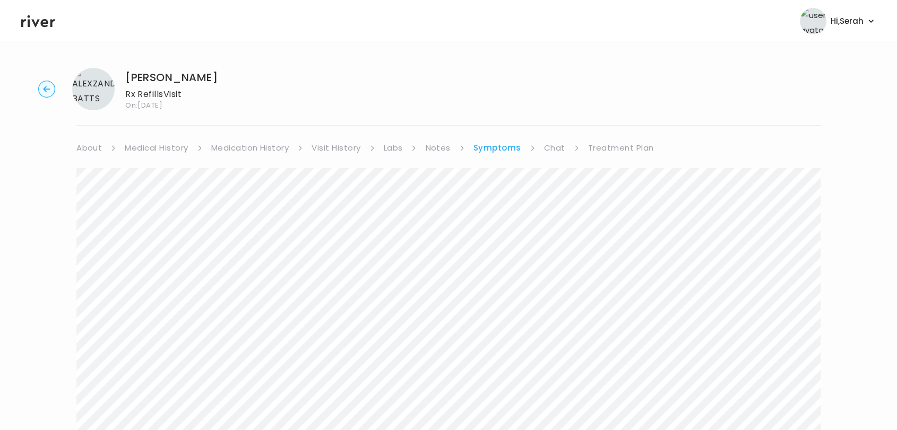
click at [90, 147] on link "About" at bounding box center [88, 148] width 25 height 15
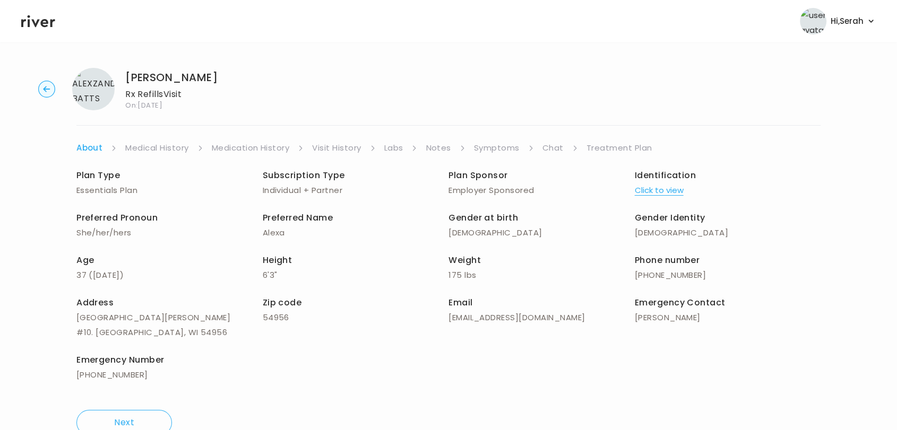
click at [640, 186] on button "Click to view" at bounding box center [659, 190] width 49 height 15
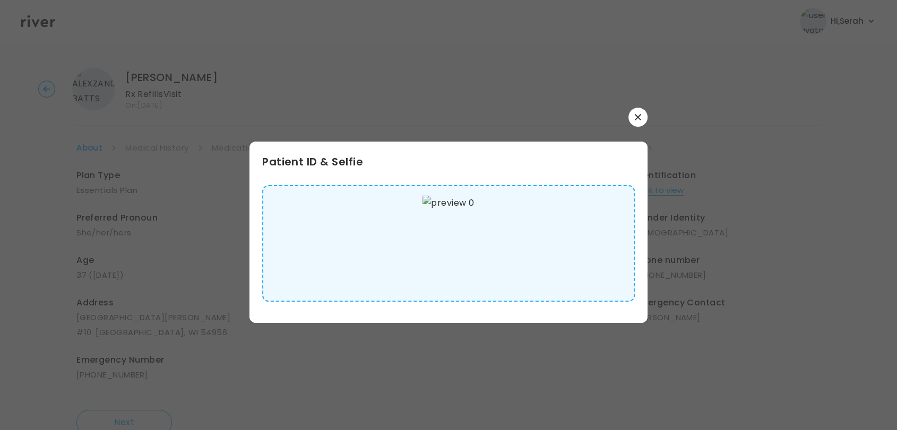
click at [637, 124] on button "button" at bounding box center [637, 117] width 19 height 19
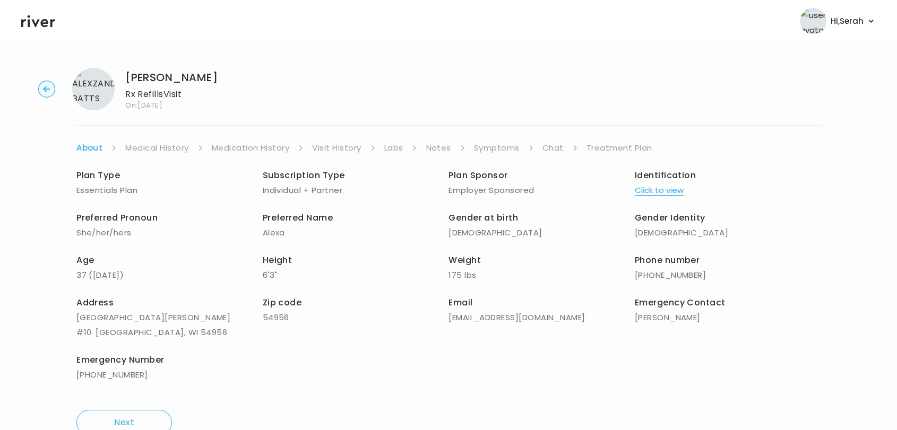
click at [491, 148] on link "Symptoms" at bounding box center [497, 148] width 46 height 15
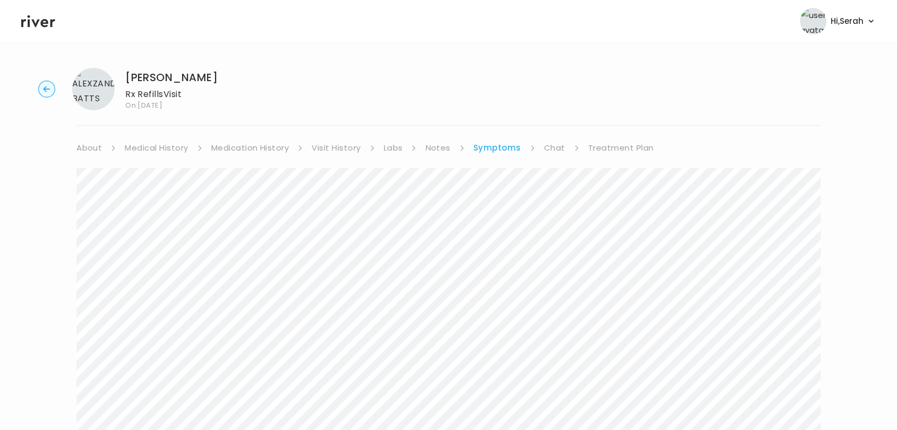
click at [264, 146] on link "Medication History" at bounding box center [250, 148] width 78 height 15
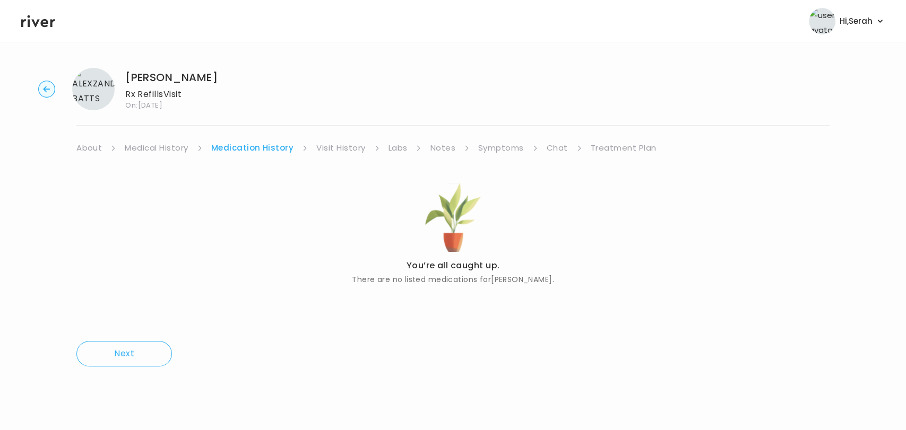
click at [174, 146] on link "Medical History" at bounding box center [156, 148] width 63 height 15
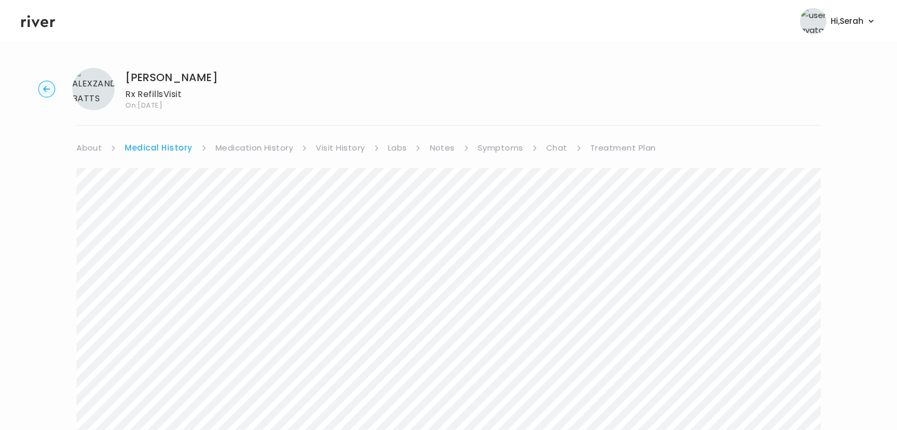
click at [488, 153] on link "Symptoms" at bounding box center [501, 148] width 46 height 15
click at [550, 147] on link "Chat" at bounding box center [554, 148] width 21 height 15
click at [600, 144] on link "Treatment Plan" at bounding box center [620, 148] width 66 height 15
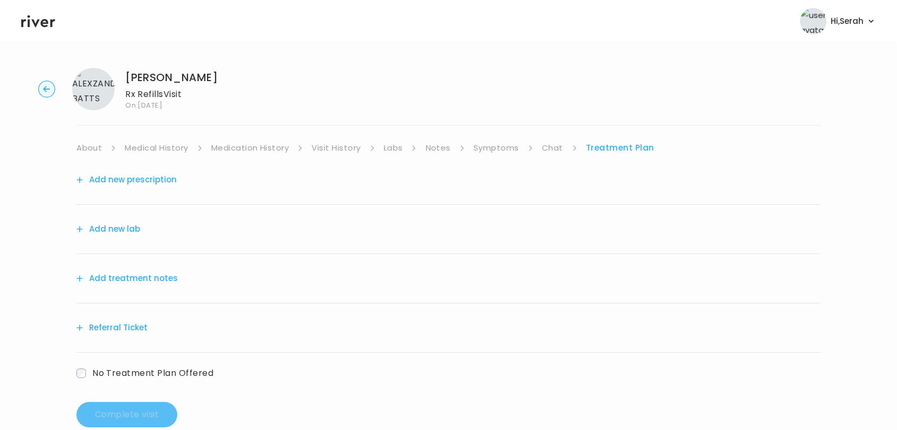
click at [126, 278] on button "Add treatment notes" at bounding box center [126, 278] width 101 height 15
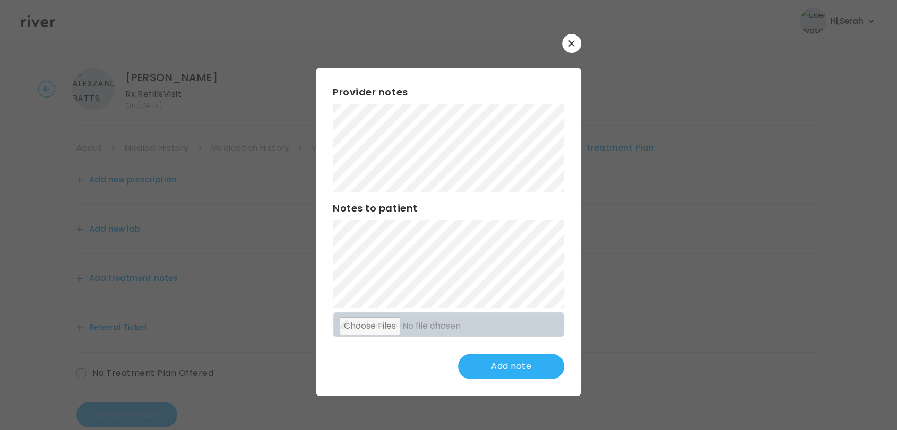
click at [571, 47] on button "button" at bounding box center [571, 43] width 19 height 19
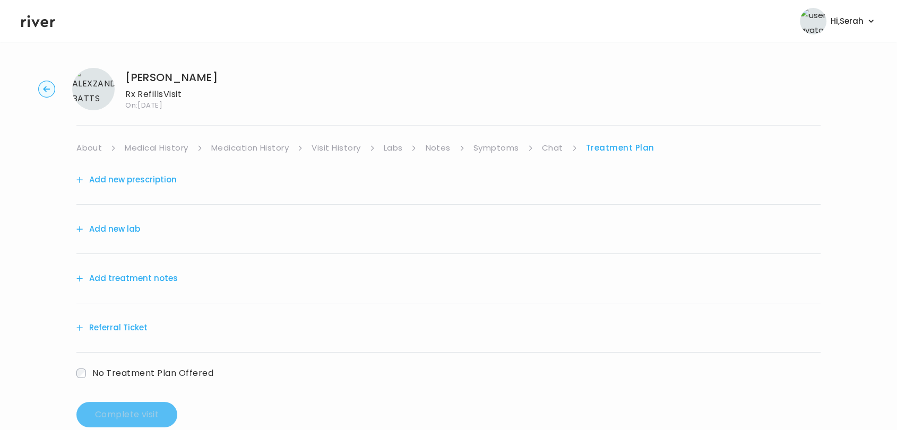
click at [490, 150] on link "Symptoms" at bounding box center [496, 148] width 46 height 15
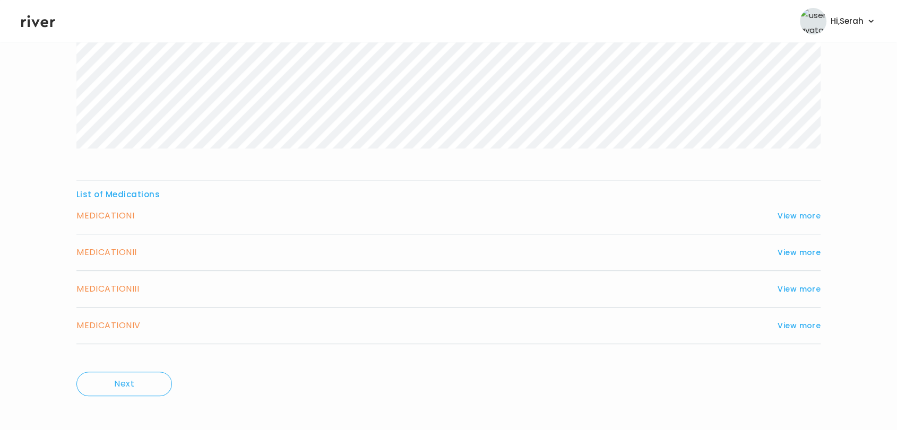
scroll to position [295, 0]
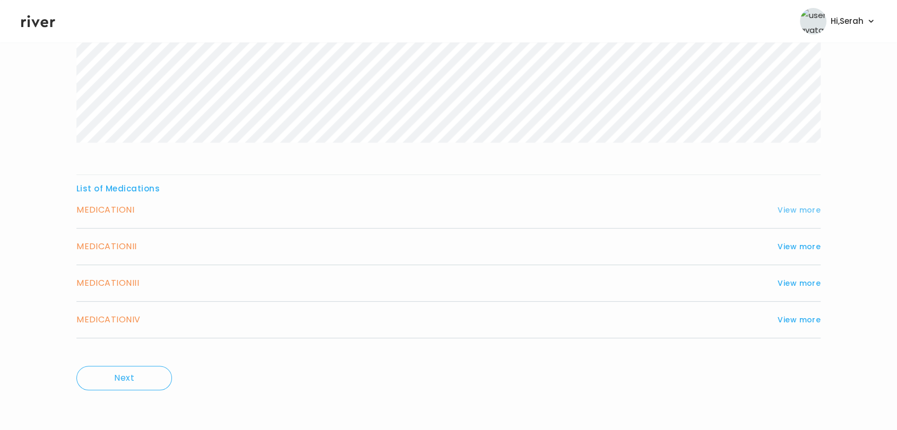
click at [798, 209] on button "View more" at bounding box center [798, 210] width 43 height 13
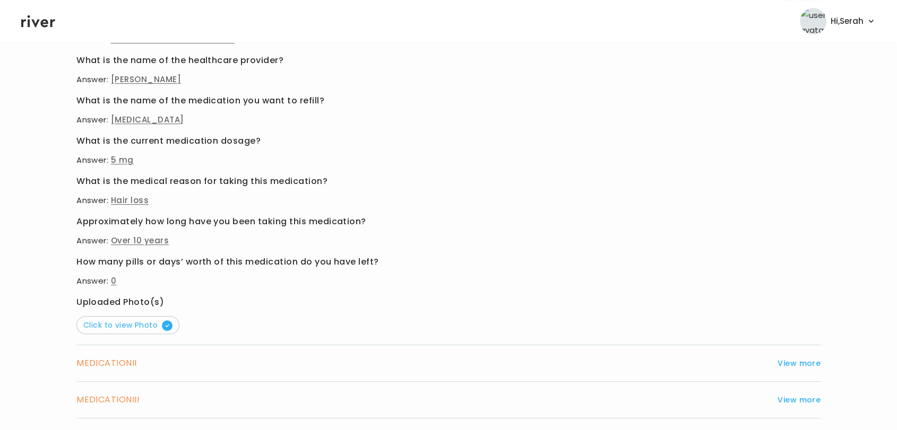
scroll to position [505, 0]
click at [489, 249] on div "Who originally prescribed the medication you want to refill? Answer: Another He…" at bounding box center [448, 173] width 744 height 322
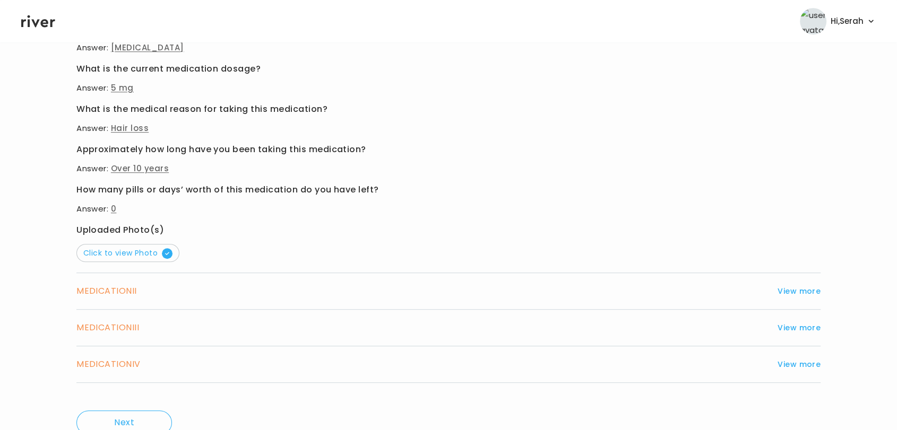
scroll to position [581, 0]
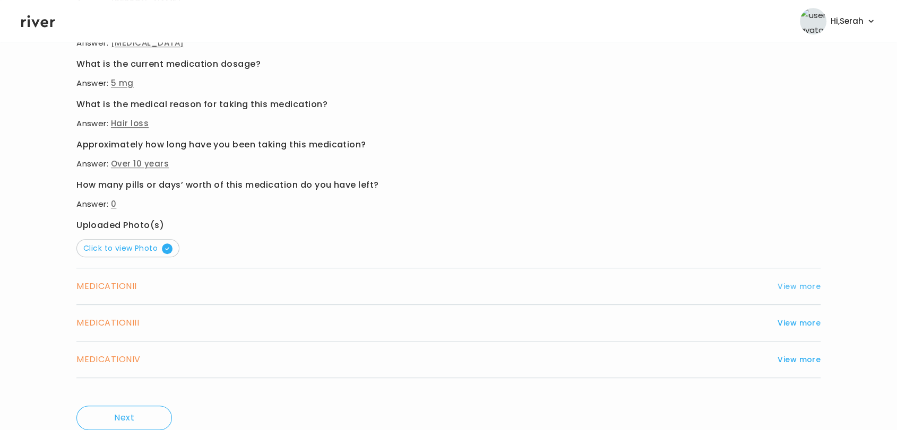
click at [797, 288] on button "View more" at bounding box center [798, 286] width 43 height 13
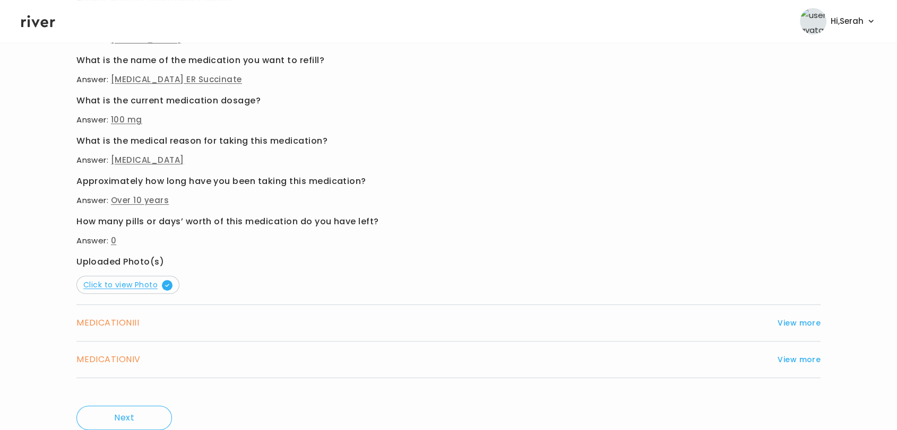
click at [121, 283] on span "Click to view Photo" at bounding box center [127, 285] width 89 height 11
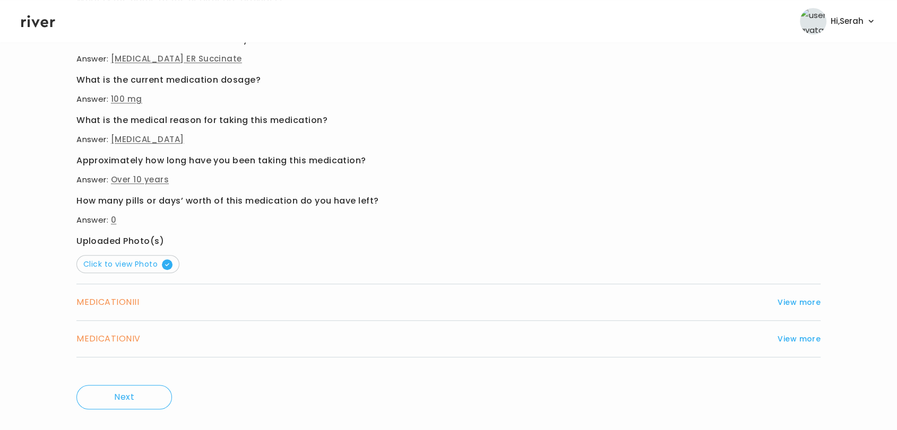
scroll to position [602, 0]
click at [794, 292] on div "MEDICATION III View more Who originally prescribed the medication you want to r…" at bounding box center [448, 302] width 744 height 37
click at [794, 298] on button "View more" at bounding box center [798, 302] width 43 height 13
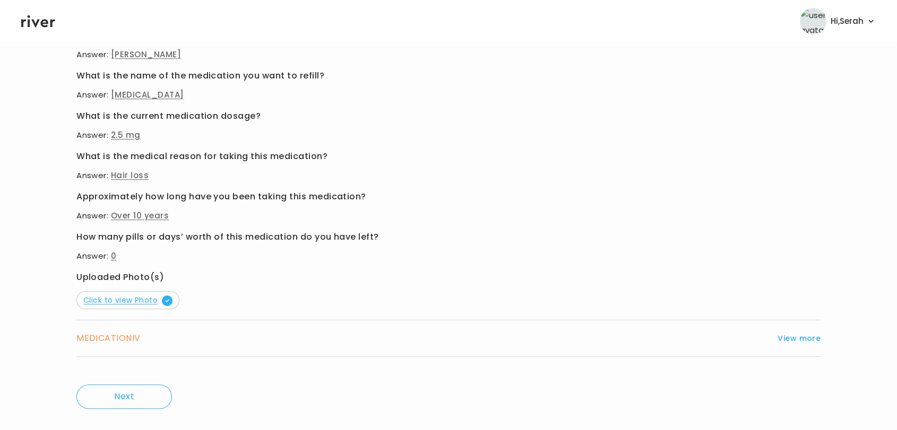
click at [124, 298] on span "Click to view Photo" at bounding box center [127, 300] width 89 height 11
click at [803, 341] on button "View more" at bounding box center [798, 338] width 43 height 13
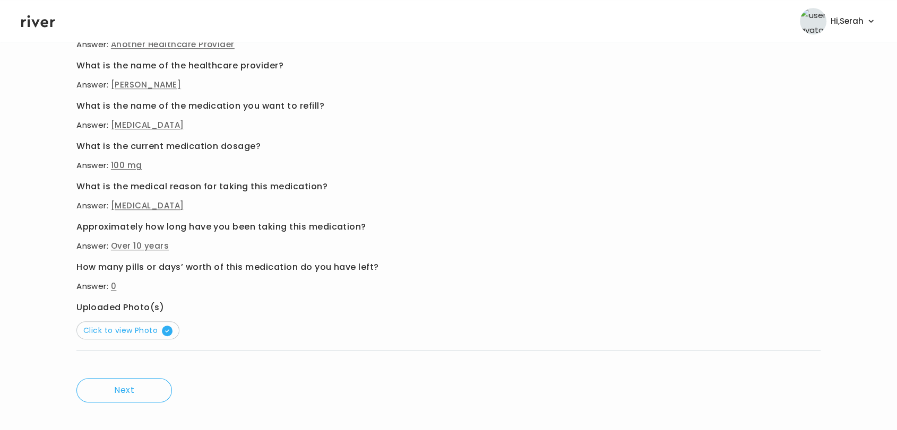
scroll to position [609, 0]
click at [140, 330] on span "Click to view Photo" at bounding box center [127, 330] width 89 height 11
click at [152, 332] on span "Click to view Photo" at bounding box center [127, 330] width 89 height 11
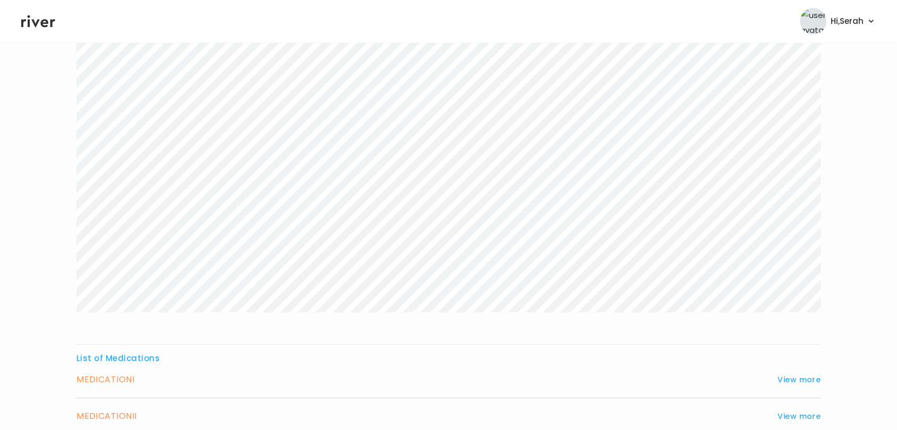
scroll to position [0, 0]
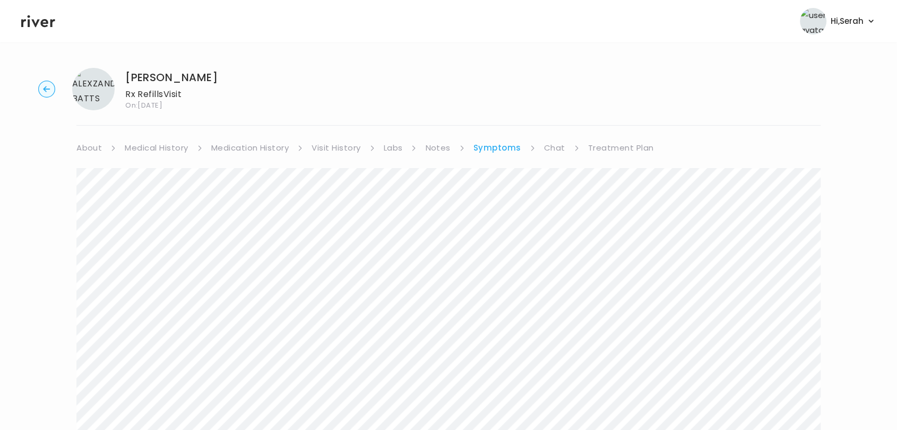
click at [552, 143] on link "Chat" at bounding box center [554, 148] width 21 height 15
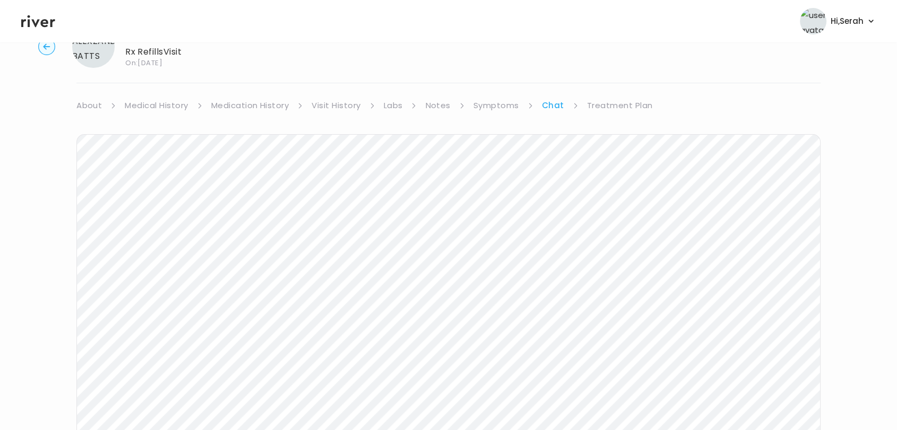
click at [611, 103] on link "Treatment Plan" at bounding box center [620, 105] width 66 height 15
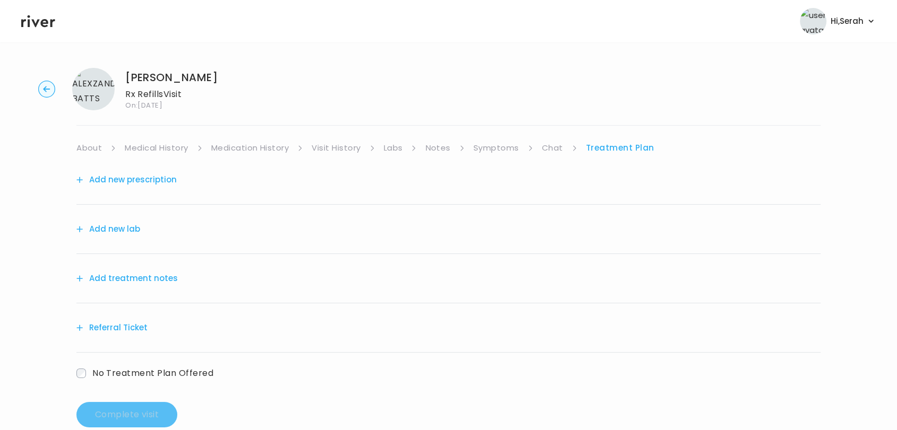
click at [501, 149] on link "Symptoms" at bounding box center [496, 148] width 46 height 15
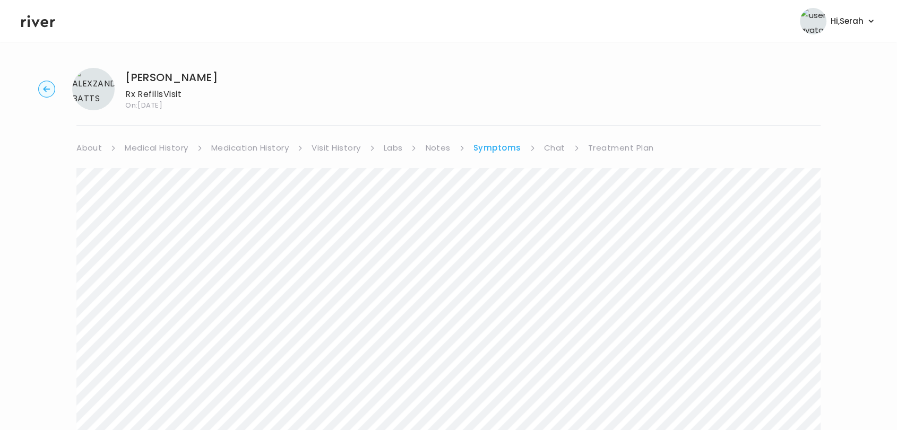
click at [605, 143] on link "Treatment Plan" at bounding box center [621, 148] width 66 height 15
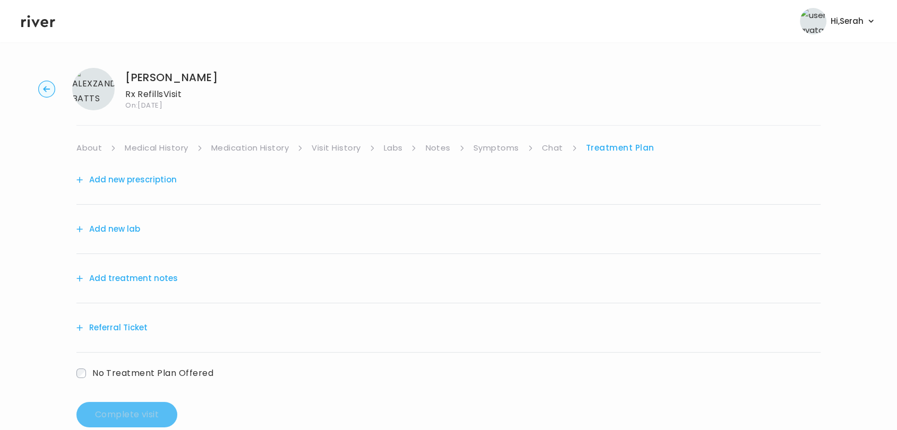
click at [80, 145] on link "About" at bounding box center [88, 148] width 25 height 15
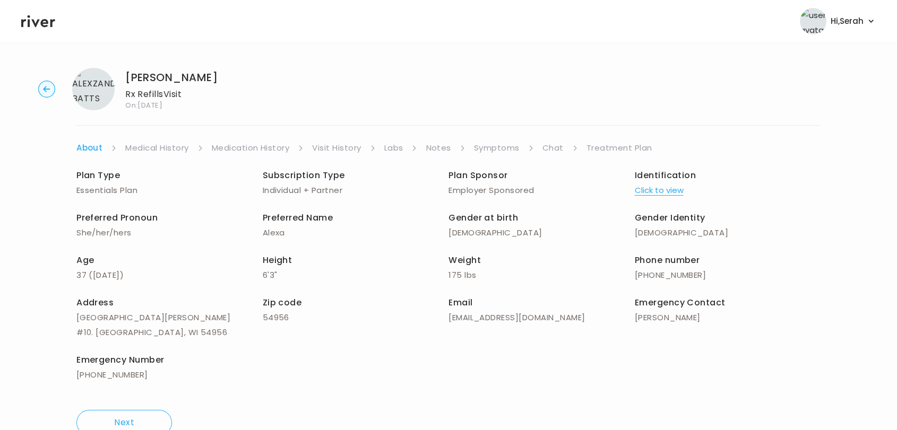
scroll to position [30, 0]
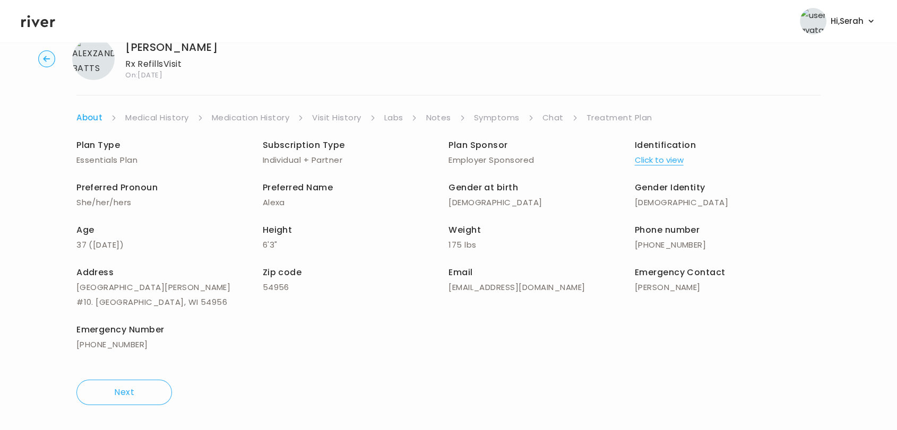
click at [561, 114] on link "Chat" at bounding box center [552, 117] width 21 height 15
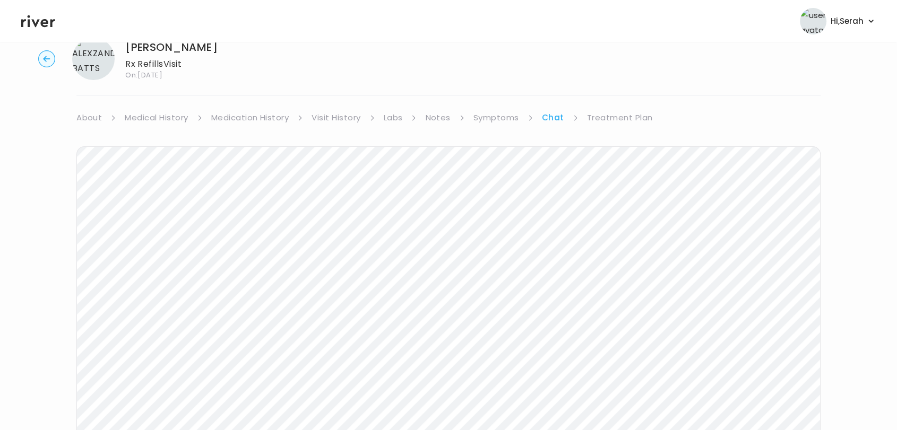
scroll to position [79, 0]
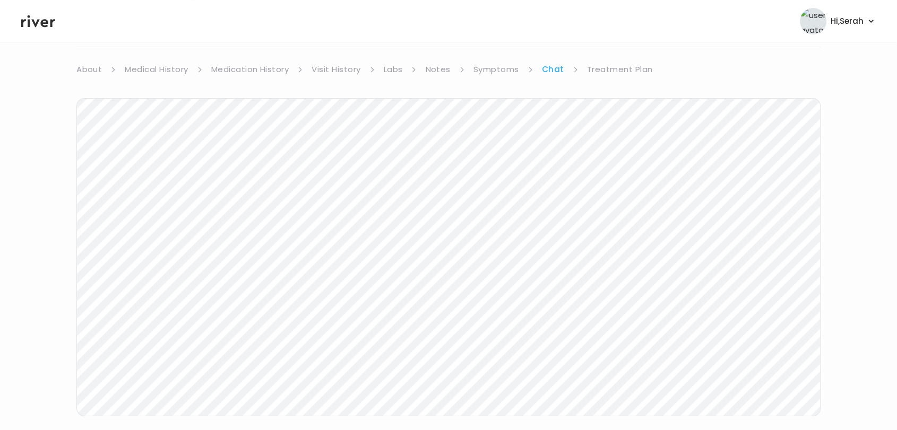
click at [593, 73] on link "Treatment Plan" at bounding box center [620, 69] width 66 height 15
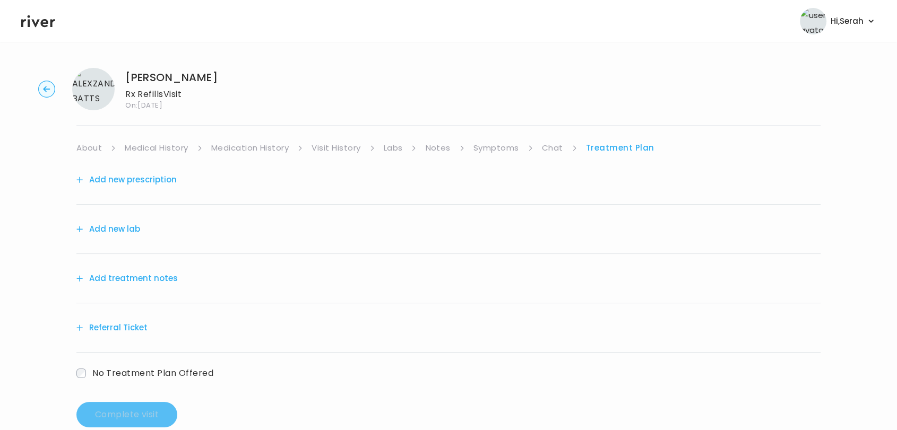
click at [128, 183] on button "Add new prescription" at bounding box center [126, 179] width 100 height 15
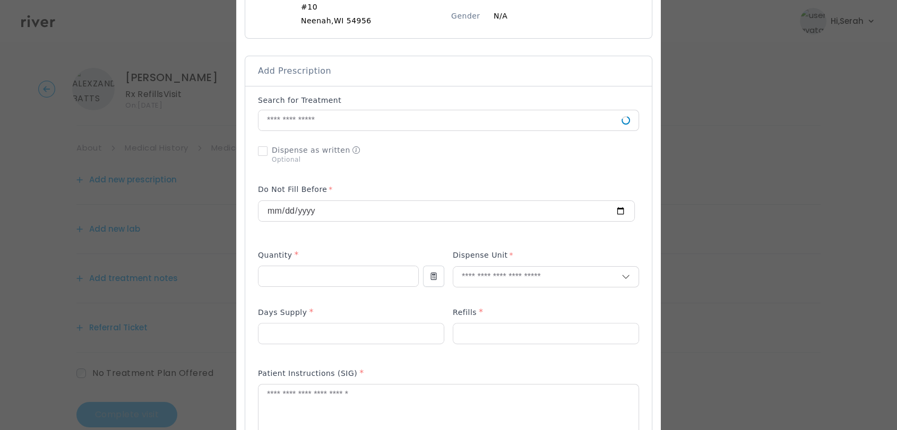
scroll to position [200, 0]
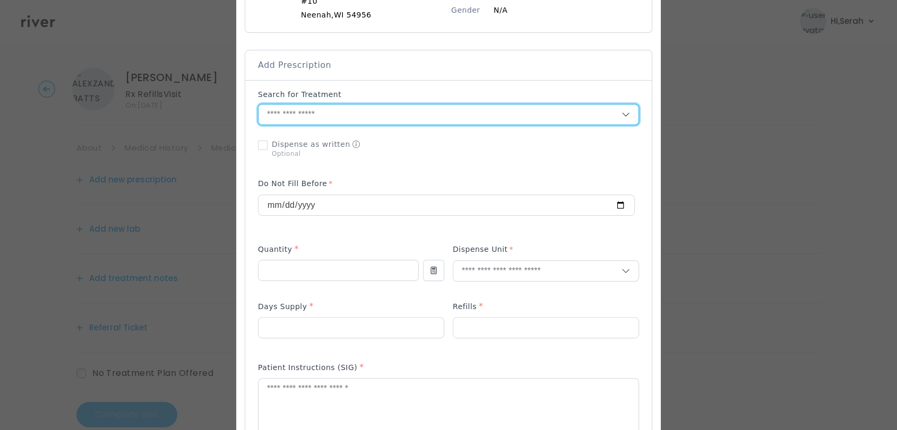
click at [341, 107] on input "text" at bounding box center [439, 115] width 363 height 20
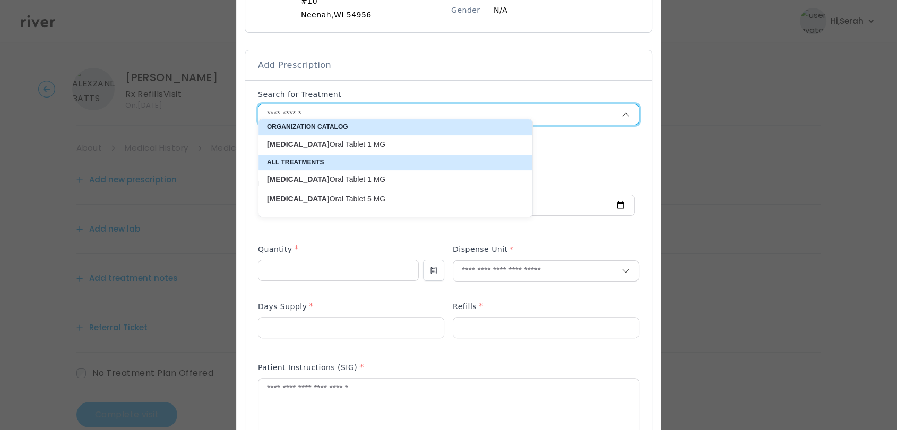
click at [343, 194] on p "Finasteride Oral Tablet 5 MG" at bounding box center [389, 199] width 244 height 10
type input "**********"
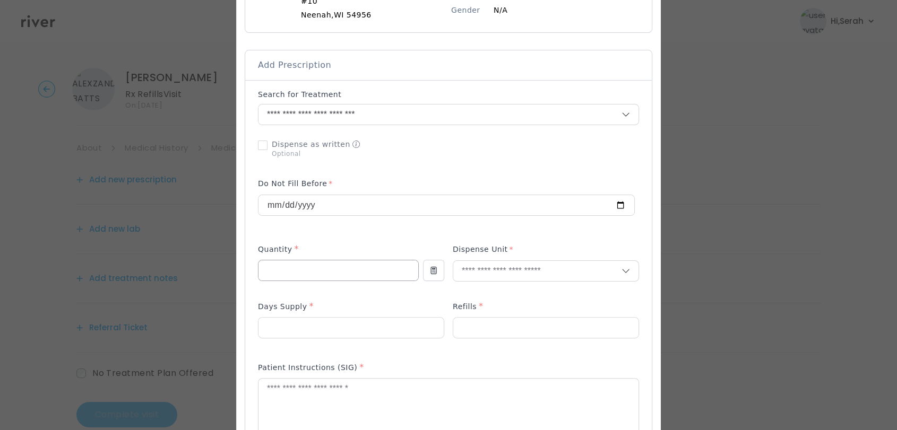
click at [342, 261] on input "number" at bounding box center [338, 271] width 160 height 20
type input "**"
click at [481, 285] on p "Tablet" at bounding box center [522, 283] width 140 height 15
click at [359, 319] on input "number" at bounding box center [350, 328] width 185 height 20
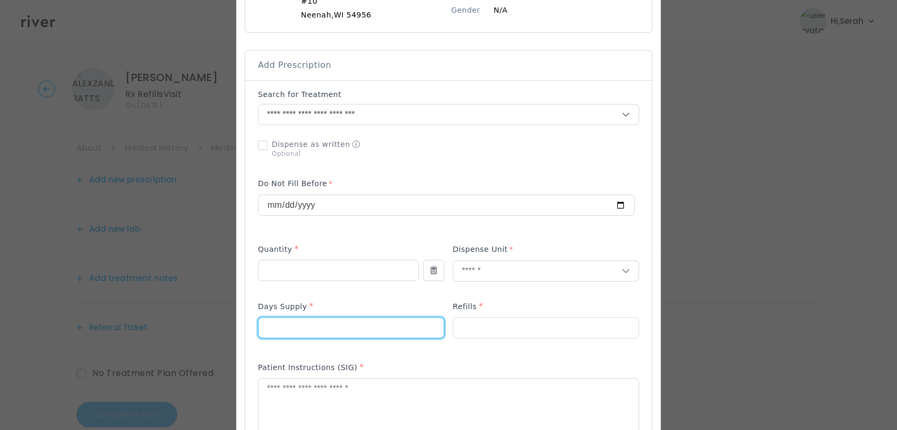
type input "**"
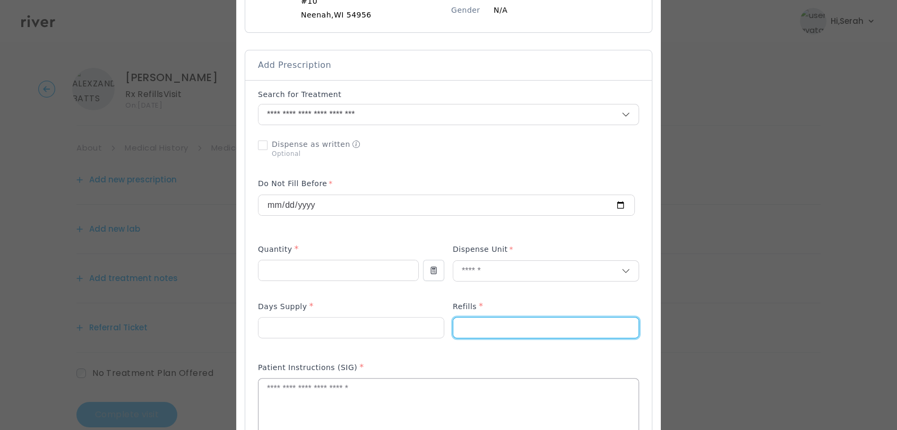
type input "*"
click at [334, 396] on textarea at bounding box center [448, 407] width 380 height 56
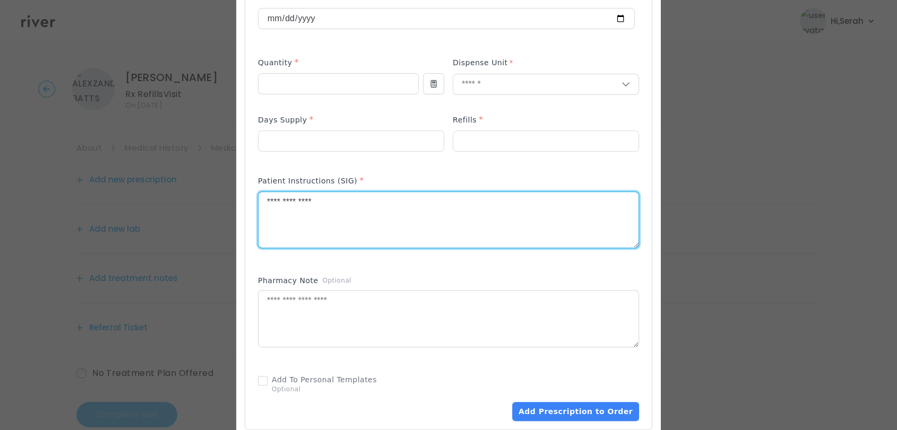
scroll to position [386, 0]
type textarea "**********"
click at [575, 403] on button "Add Prescription to Order" at bounding box center [575, 412] width 127 height 19
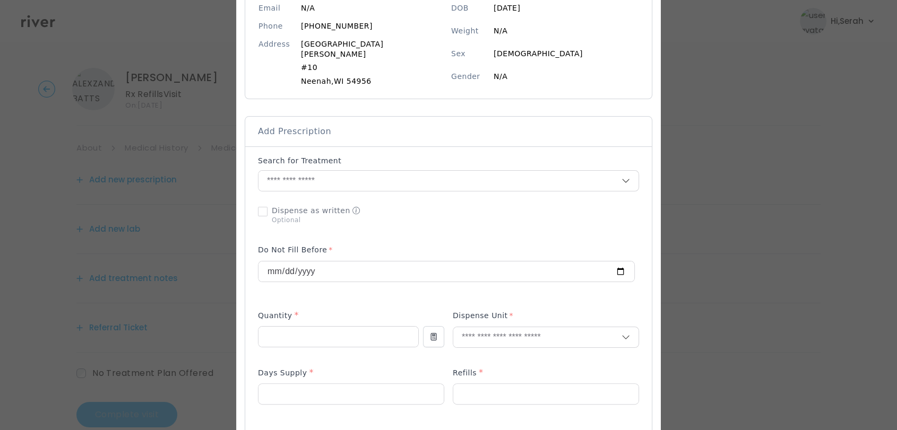
scroll to position [132, 0]
click at [363, 172] on input "text" at bounding box center [439, 182] width 363 height 20
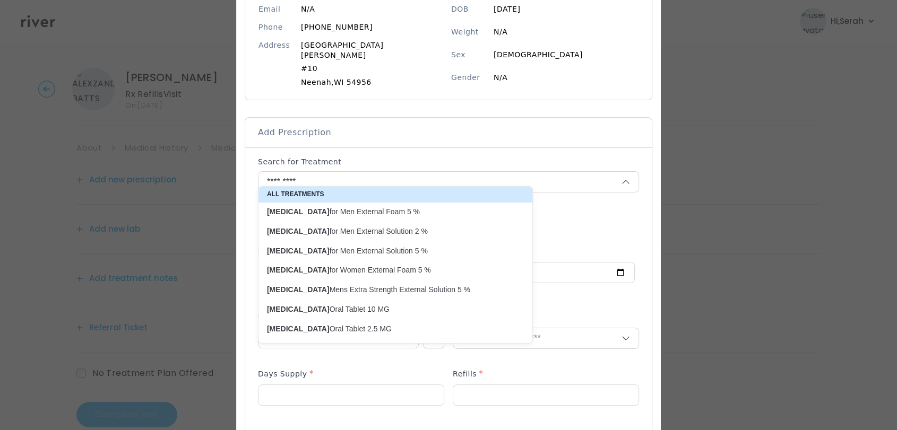
click at [369, 331] on p "Minoxidil Oral Tablet 2.5 MG" at bounding box center [389, 329] width 244 height 10
type input "**********"
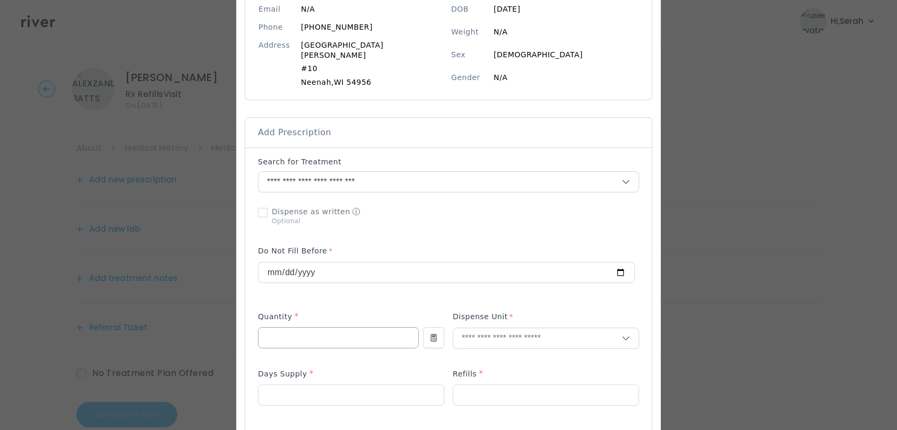
click at [369, 329] on input "number" at bounding box center [338, 338] width 160 height 20
type input "**"
click at [497, 351] on p "Tablet" at bounding box center [522, 351] width 140 height 15
click at [323, 388] on input "number" at bounding box center [350, 395] width 185 height 20
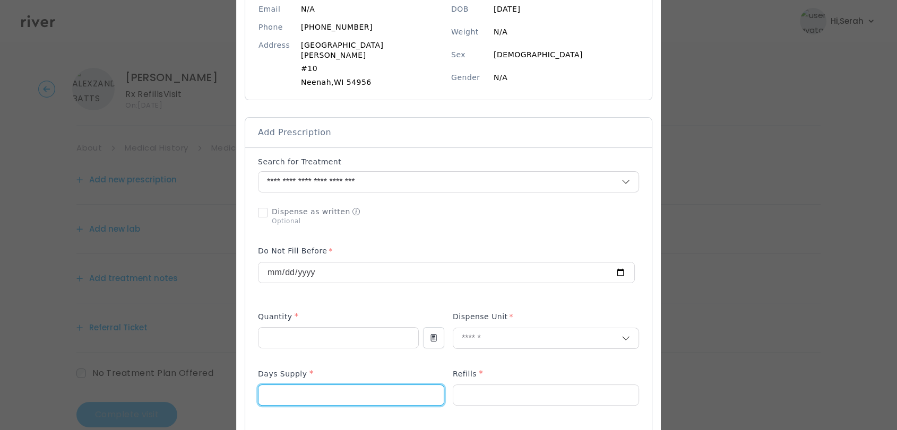
type input "**"
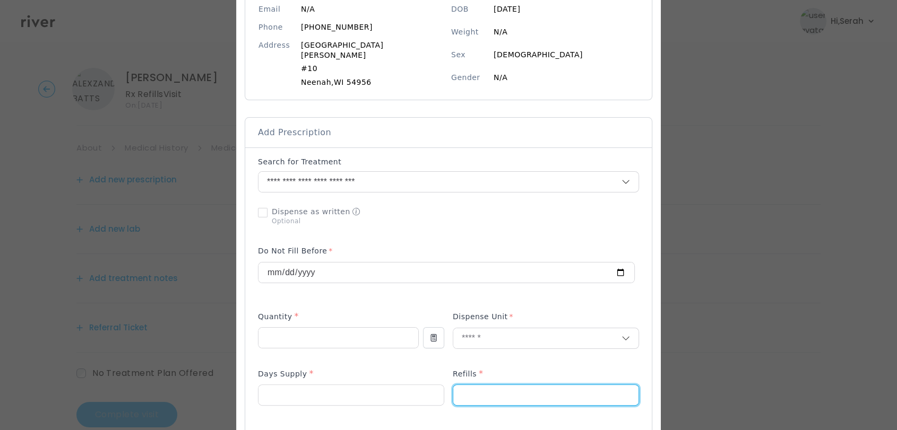
type input "*"
click at [351, 352] on div "Add Prescription to Order" at bounding box center [448, 416] width 381 height 519
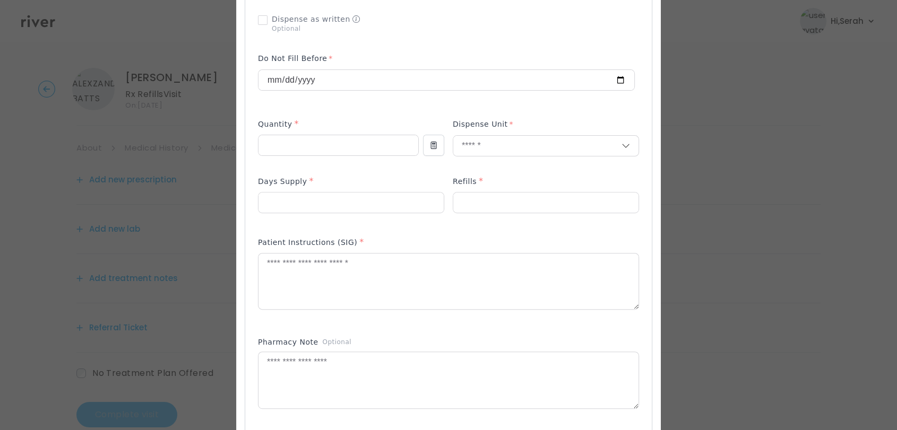
scroll to position [326, 0]
click at [335, 270] on textarea at bounding box center [448, 281] width 380 height 56
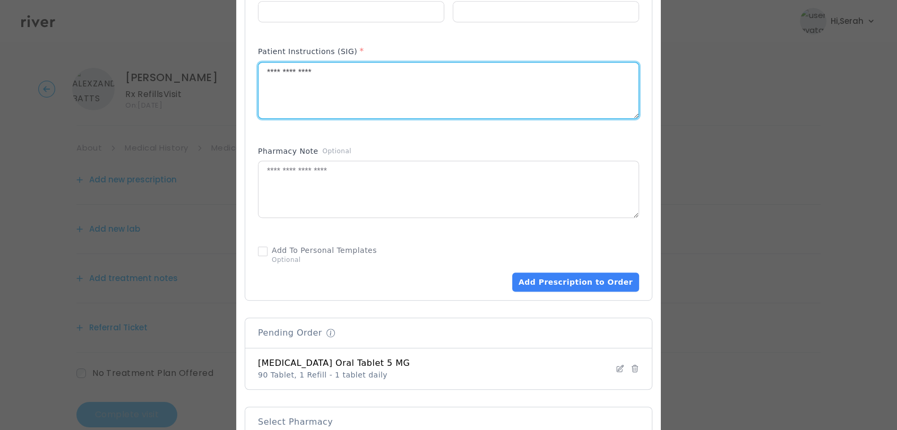
scroll to position [521, 0]
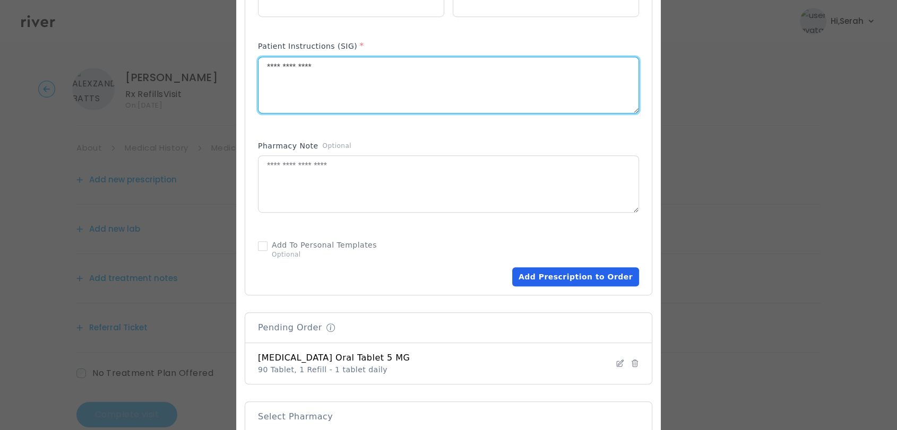
type textarea "**********"
click at [569, 269] on button "Add Prescription to Order" at bounding box center [575, 276] width 127 height 19
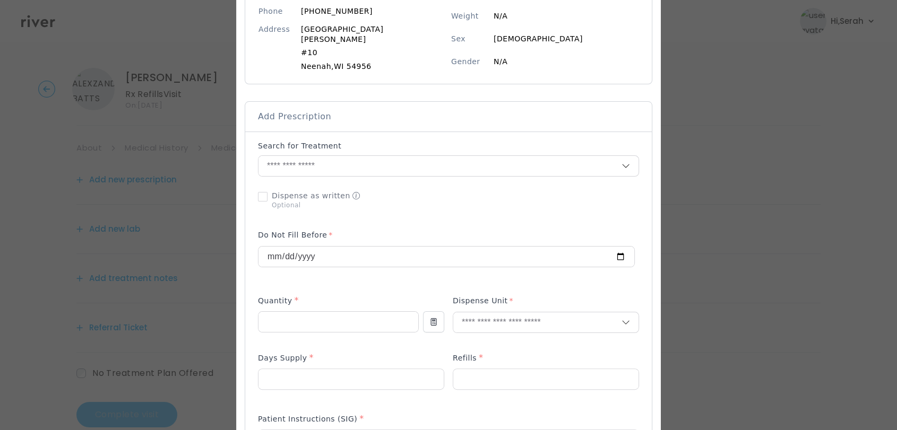
scroll to position [0, 0]
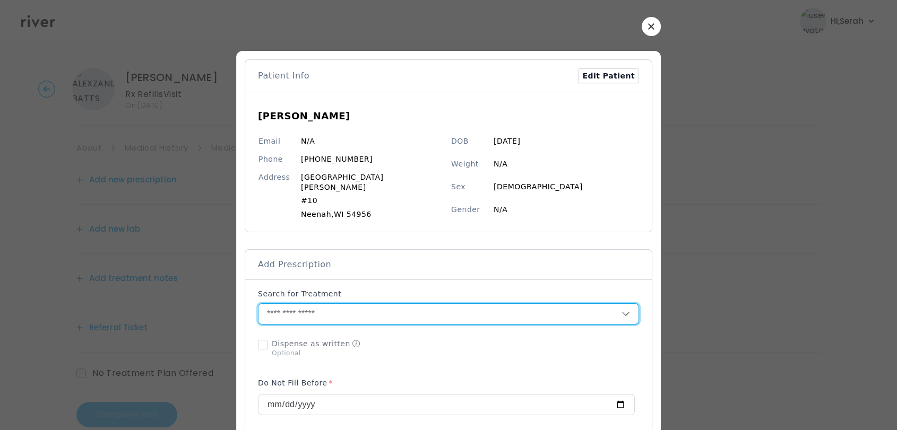
click at [377, 304] on input "text" at bounding box center [439, 314] width 363 height 20
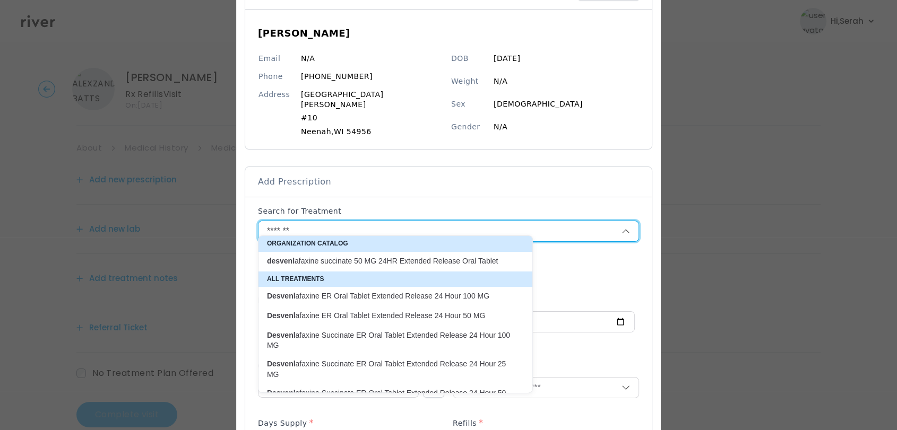
scroll to position [91, 0]
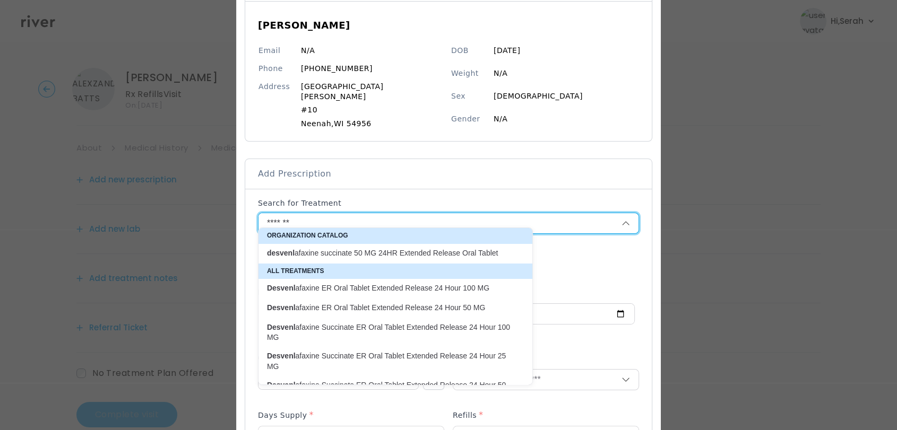
click at [365, 291] on p "Desvenl afaxine ER Oral Tablet Extended Release 24 Hour 100 MG" at bounding box center [389, 288] width 244 height 10
type input "**********"
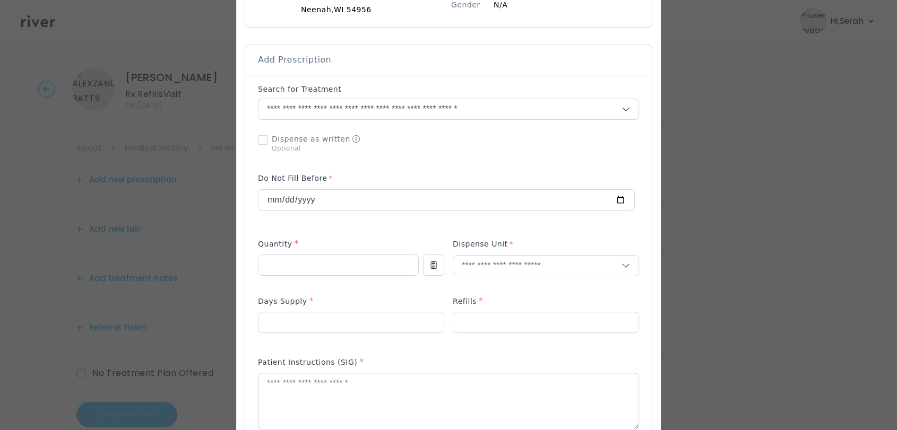
scroll to position [208, 0]
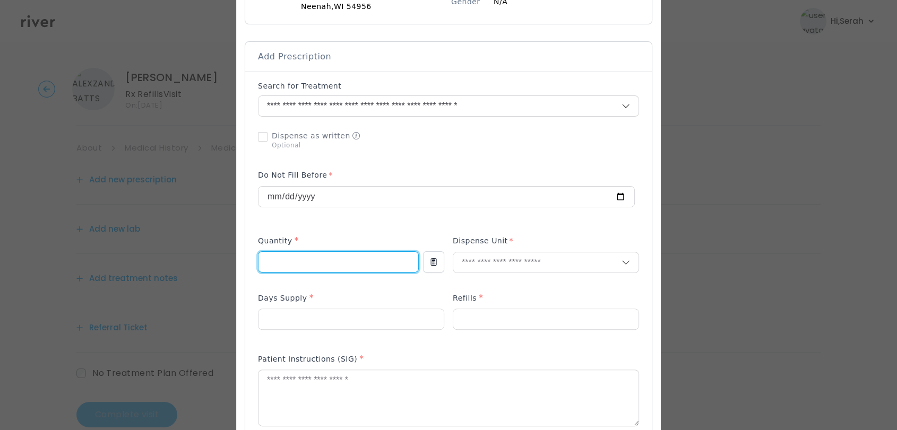
click at [332, 252] on input "number" at bounding box center [338, 262] width 160 height 20
type input "**"
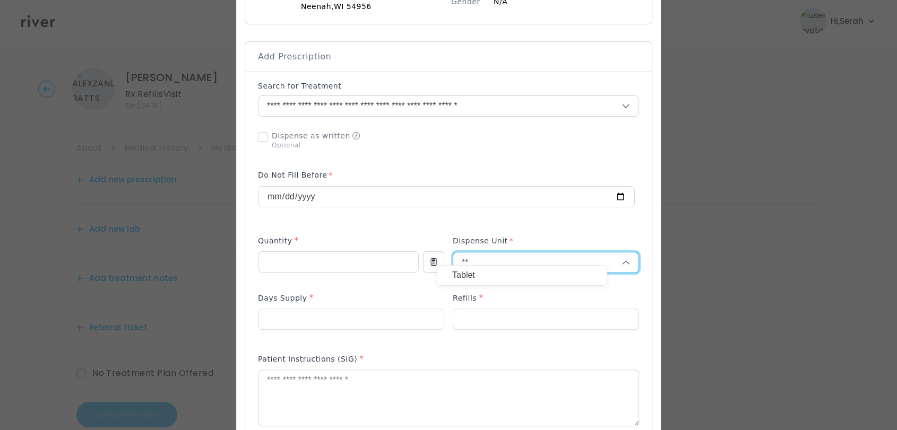
type input "**"
click at [502, 265] on div "Tablet" at bounding box center [522, 275] width 170 height 21
click at [498, 273] on p "Tablet" at bounding box center [522, 275] width 140 height 15
click at [367, 309] on input "number" at bounding box center [350, 319] width 185 height 20
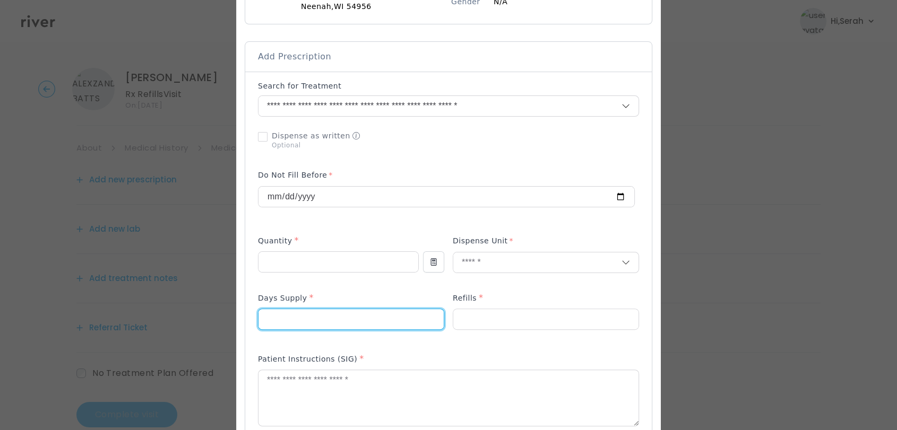
type input "**"
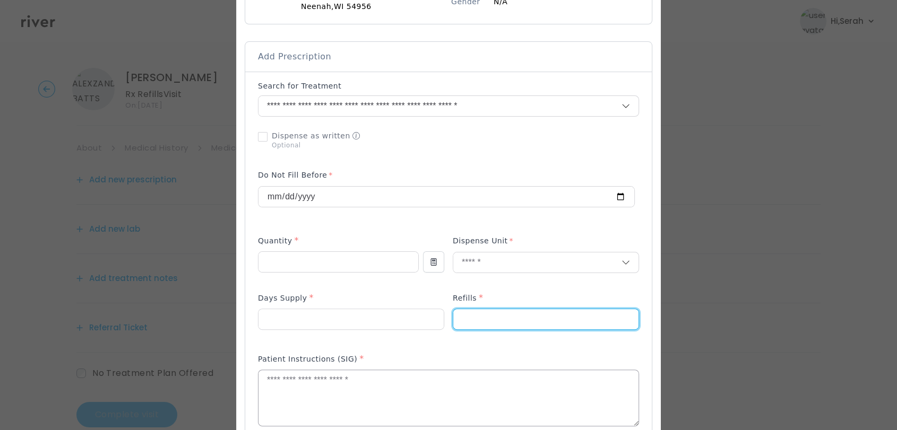
type input "*"
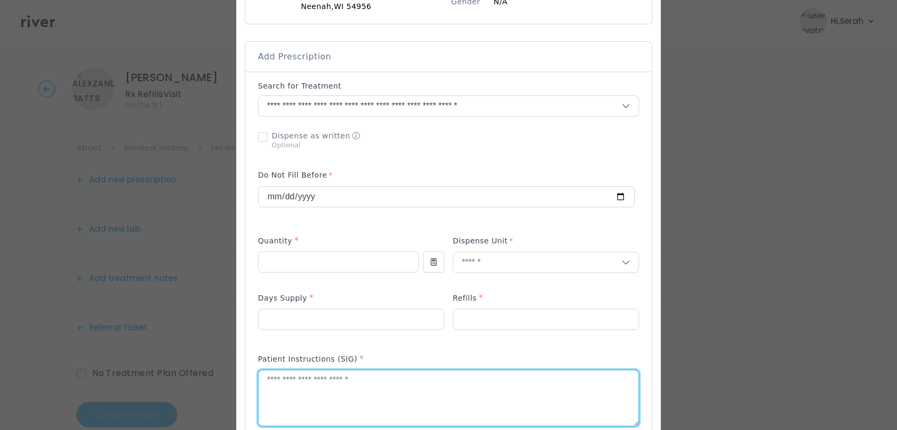
click at [315, 390] on textarea at bounding box center [448, 398] width 380 height 56
type textarea "**********"
click at [389, 353] on div "Patient Instructions (SIG) *" at bounding box center [448, 361] width 381 height 17
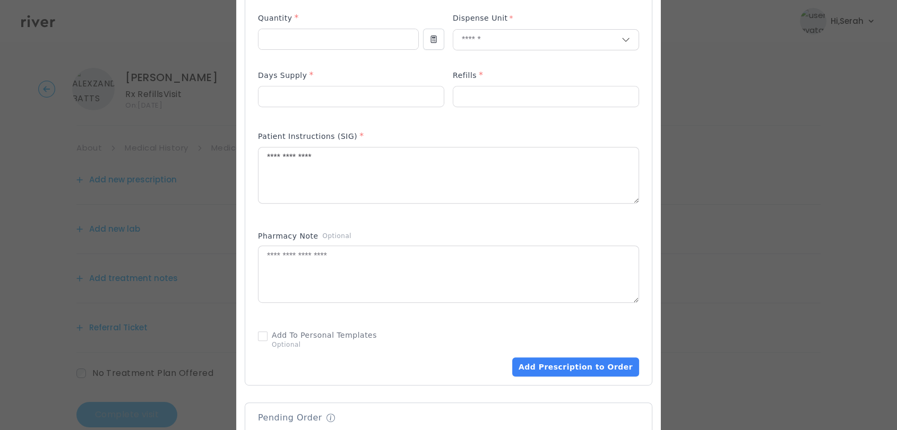
scroll to position [453, 0]
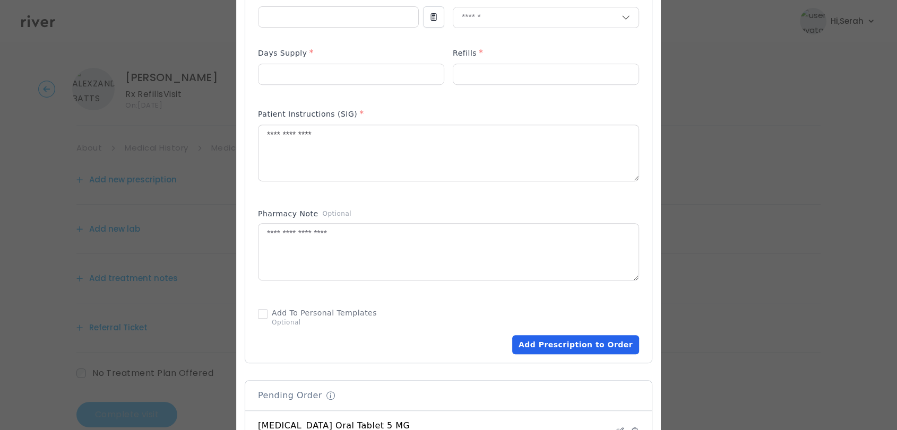
click at [534, 335] on button "Add Prescription to Order" at bounding box center [575, 344] width 127 height 19
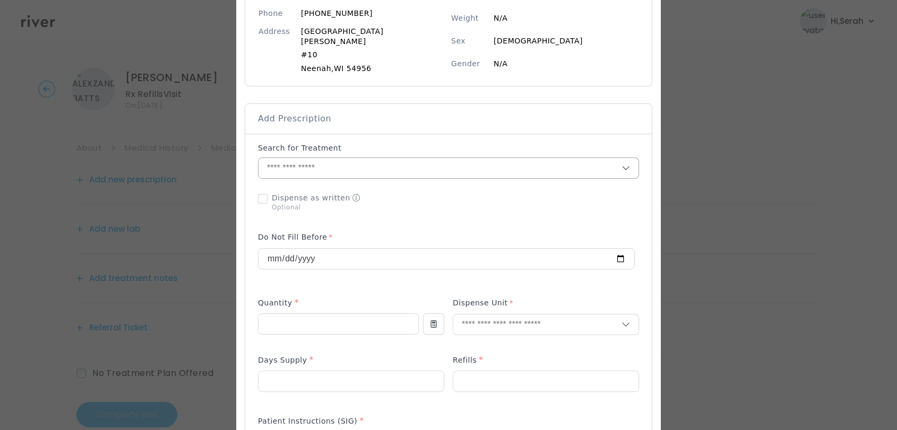
scroll to position [149, 0]
click at [371, 162] on input "text" at bounding box center [439, 165] width 363 height 20
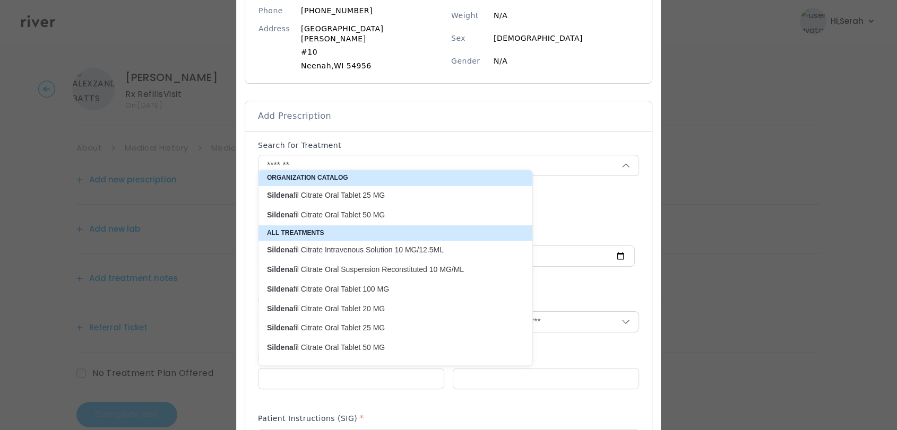
click at [353, 295] on p "Sildena fil Citrate Oral Tablet 100 MG" at bounding box center [389, 289] width 257 height 14
type input "**********"
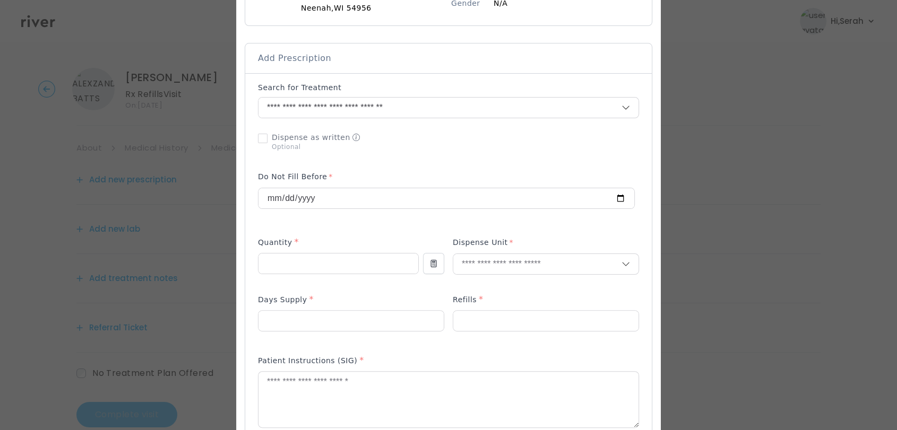
scroll to position [207, 0]
click at [361, 254] on input "number" at bounding box center [338, 263] width 160 height 20
type input "**"
click at [478, 276] on p "Tablet" at bounding box center [522, 276] width 140 height 15
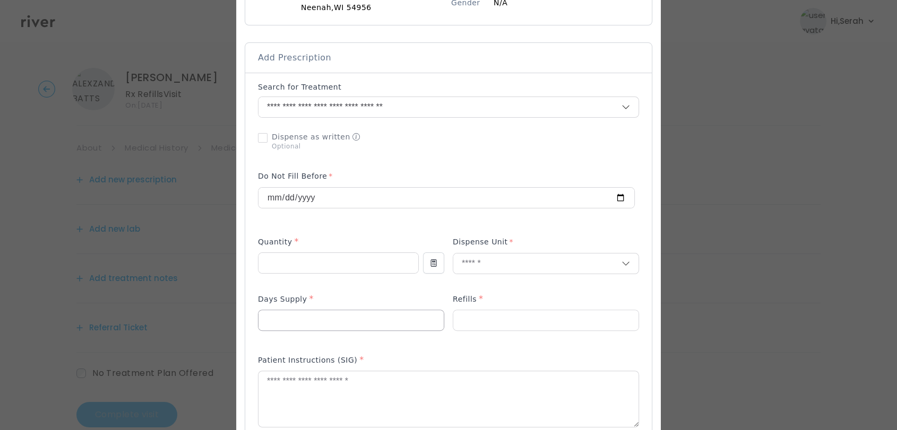
click at [348, 310] on input "number" at bounding box center [350, 320] width 185 height 20
type input "**"
type input "*"
click at [331, 384] on textarea at bounding box center [448, 399] width 380 height 56
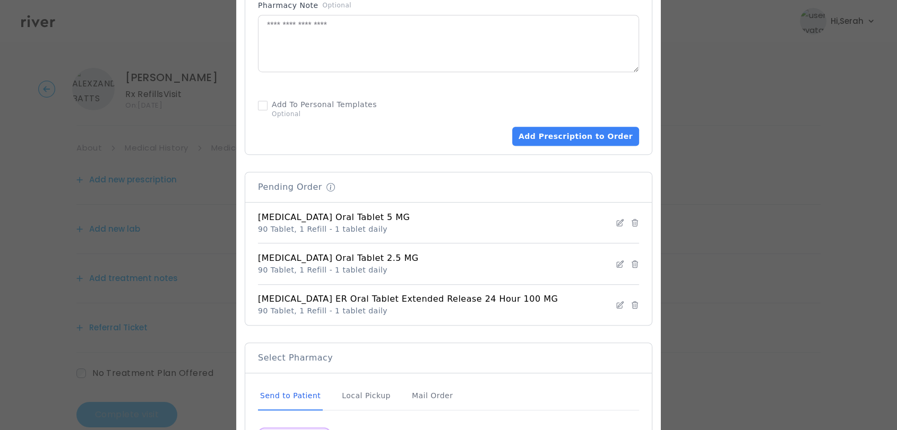
scroll to position [738, 0]
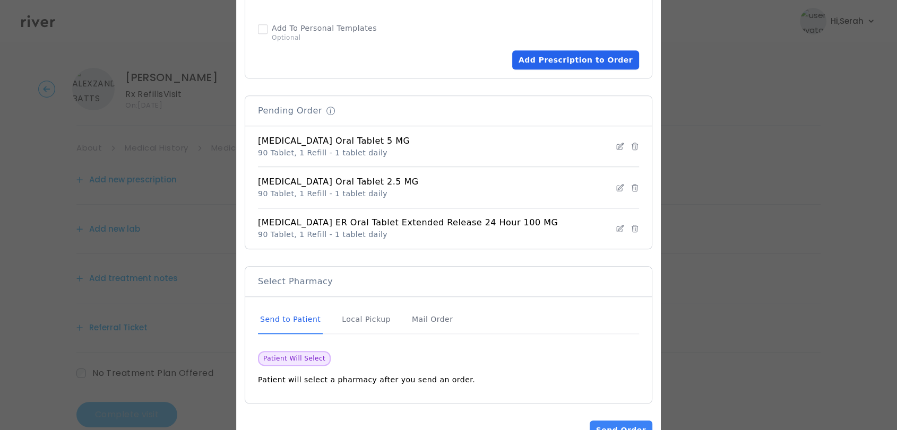
type textarea "**********"
click at [552, 50] on button "Add Prescription to Order" at bounding box center [575, 59] width 127 height 19
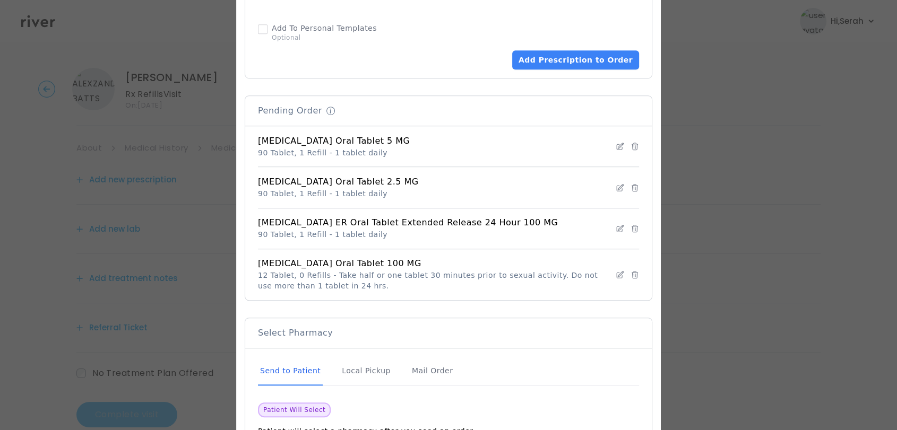
scroll to position [814, 0]
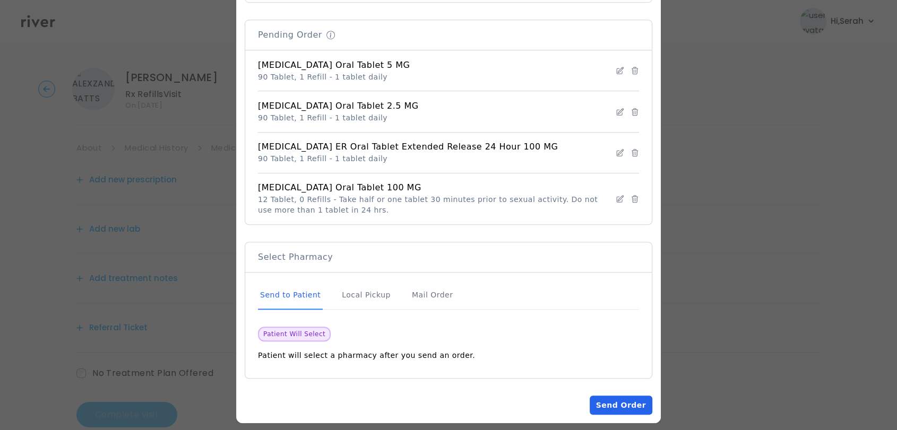
click at [613, 396] on button "Send Order" at bounding box center [621, 405] width 63 height 19
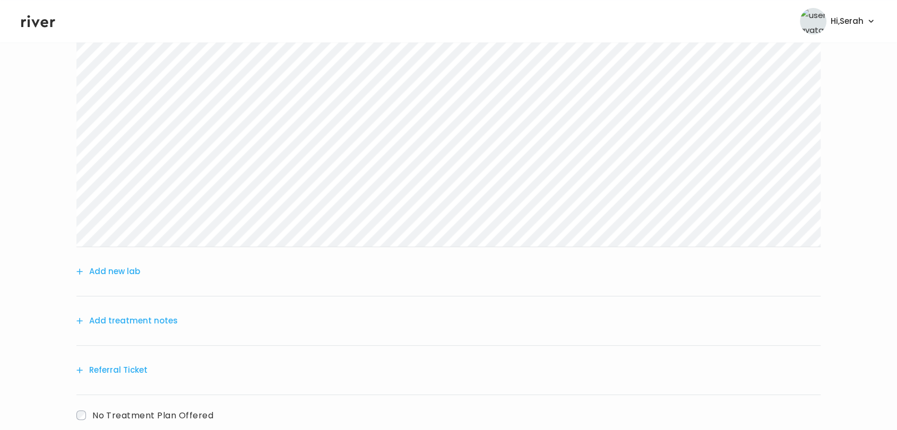
scroll to position [409, 0]
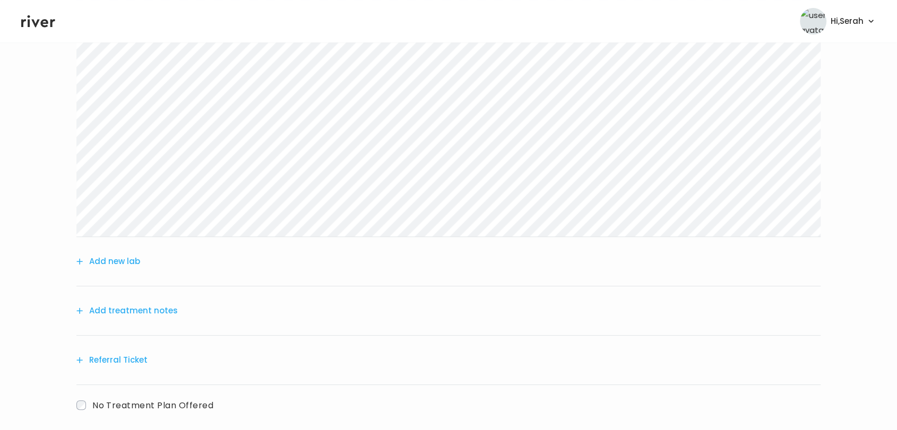
click at [136, 318] on div "Add treatment notes" at bounding box center [448, 311] width 744 height 49
click at [155, 309] on button "Add treatment notes" at bounding box center [126, 311] width 101 height 15
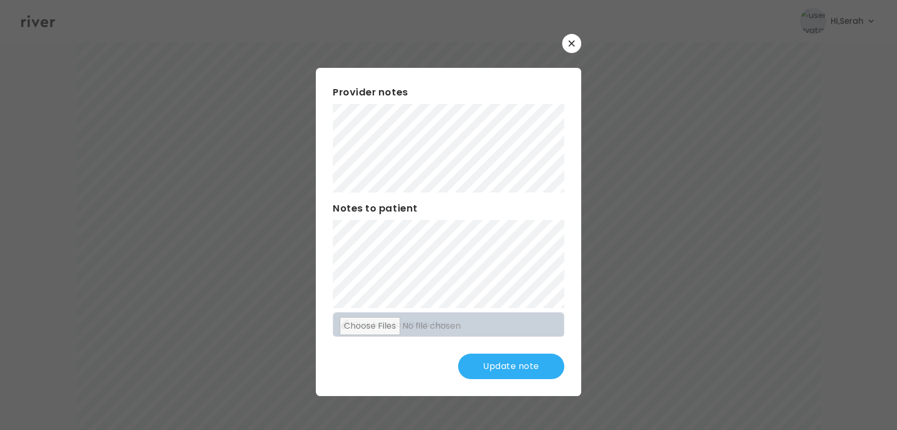
scroll to position [189, 0]
click at [509, 360] on button "Update note" at bounding box center [511, 366] width 106 height 25
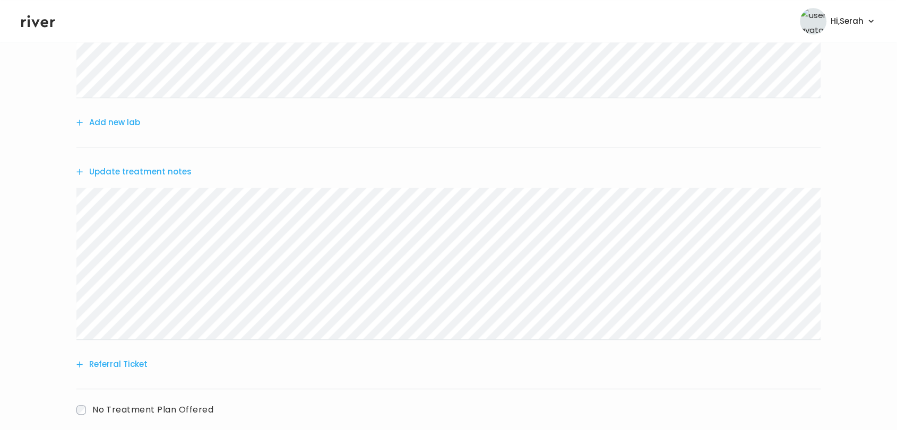
scroll to position [607, 0]
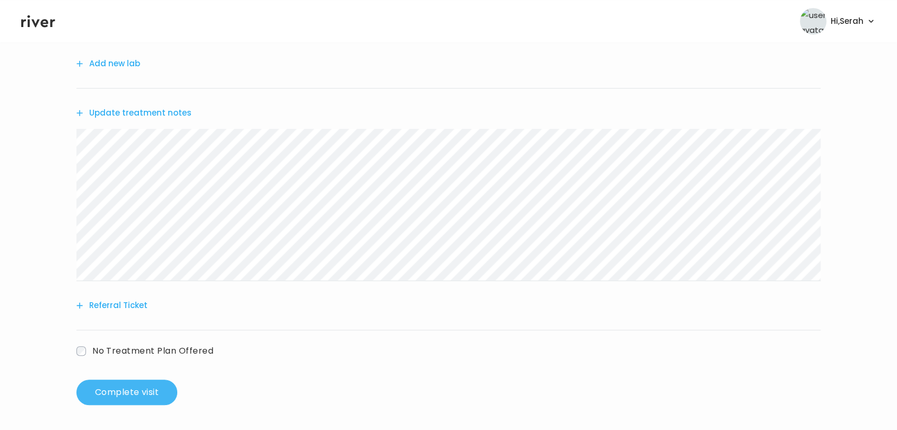
click at [141, 395] on button "Complete visit" at bounding box center [126, 392] width 101 height 25
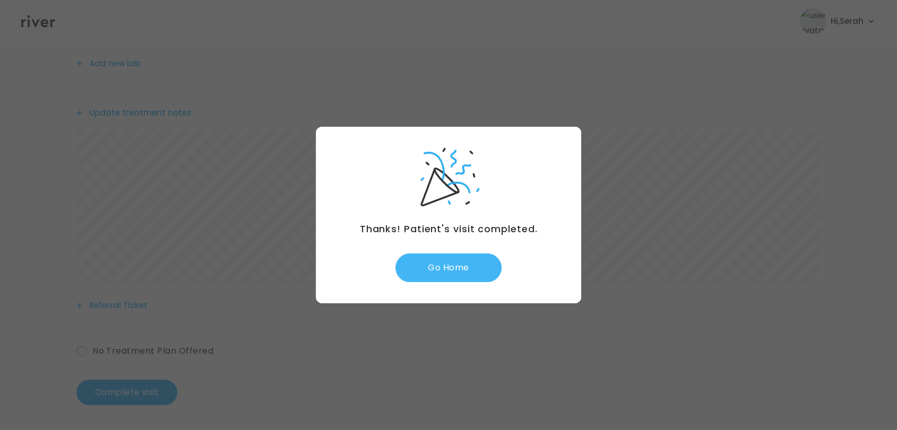
click at [429, 266] on button "Go Home" at bounding box center [448, 268] width 106 height 29
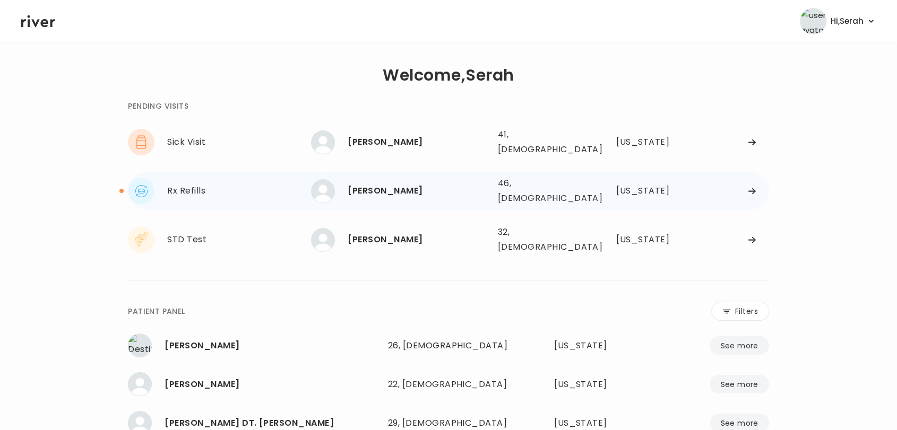
click at [388, 184] on div "[PERSON_NAME]" at bounding box center [418, 191] width 141 height 15
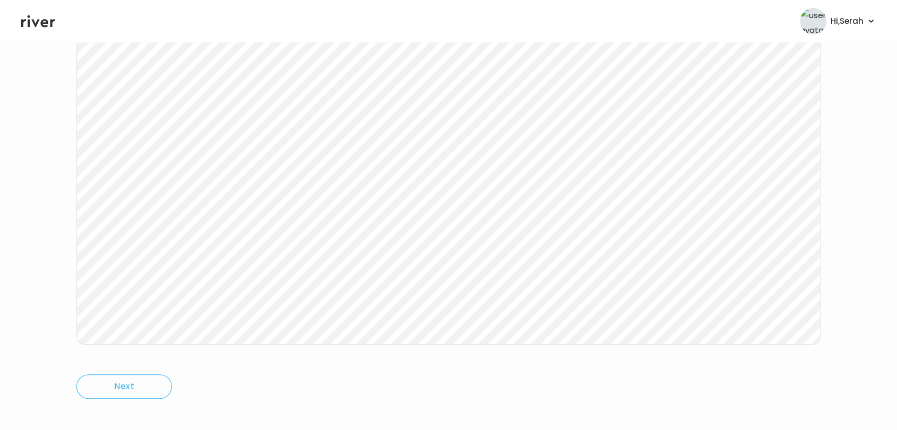
scroll to position [152, 0]
